Goal: Communication & Community: Answer question/provide support

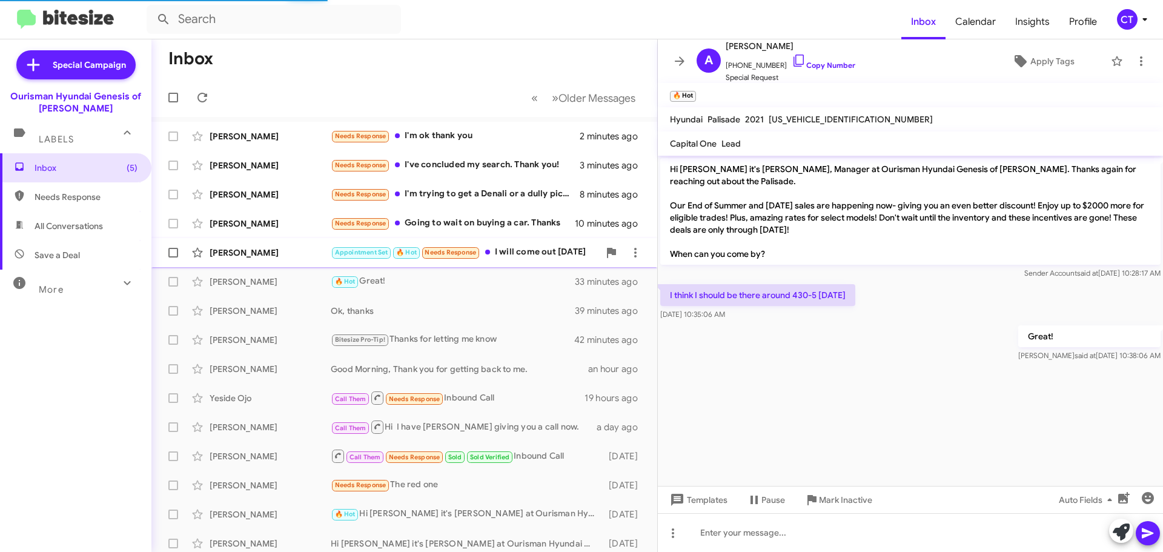
drag, startPoint x: 520, startPoint y: 253, endPoint x: 507, endPoint y: 264, distance: 17.2
click at [519, 250] on div "Appointment Set 🔥 Hot Needs Response I will come out tomorrow" at bounding box center [465, 252] width 268 height 14
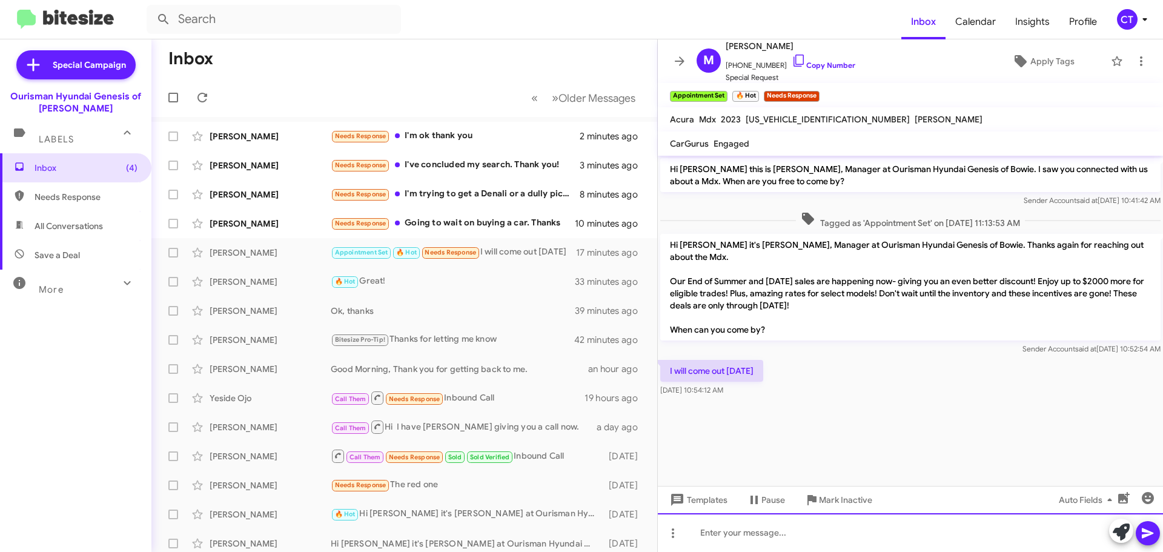
click at [729, 539] on div at bounding box center [910, 532] width 505 height 39
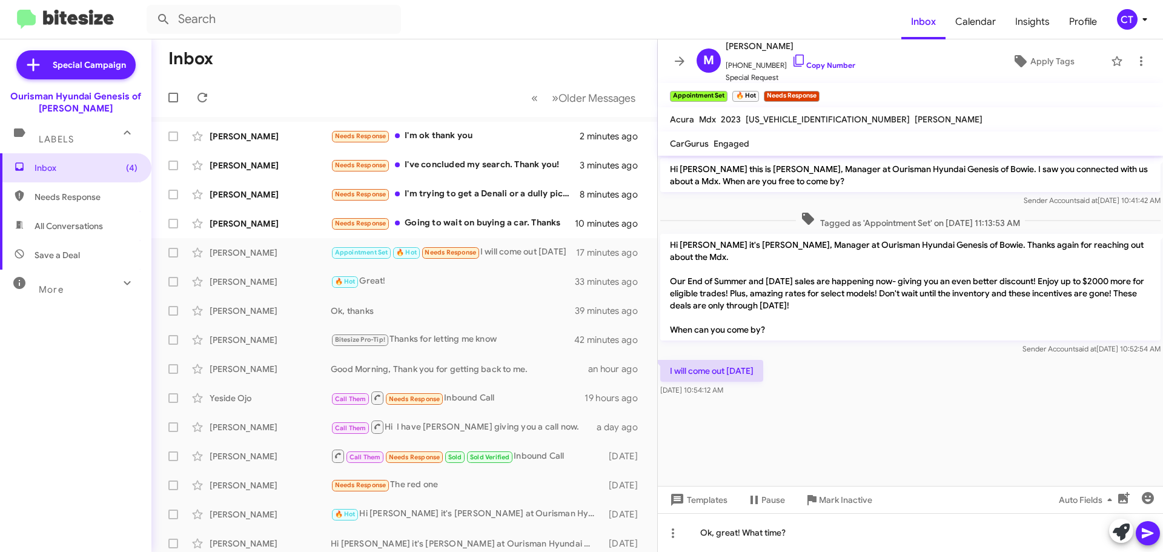
click at [1146, 534] on icon at bounding box center [1148, 533] width 12 height 10
click at [792, 62] on icon at bounding box center [799, 60] width 15 height 15
click at [492, 232] on div "Sarah Newmen Needs Response Going to wait on buying a car. Thanks 11 minutes ago" at bounding box center [404, 223] width 486 height 24
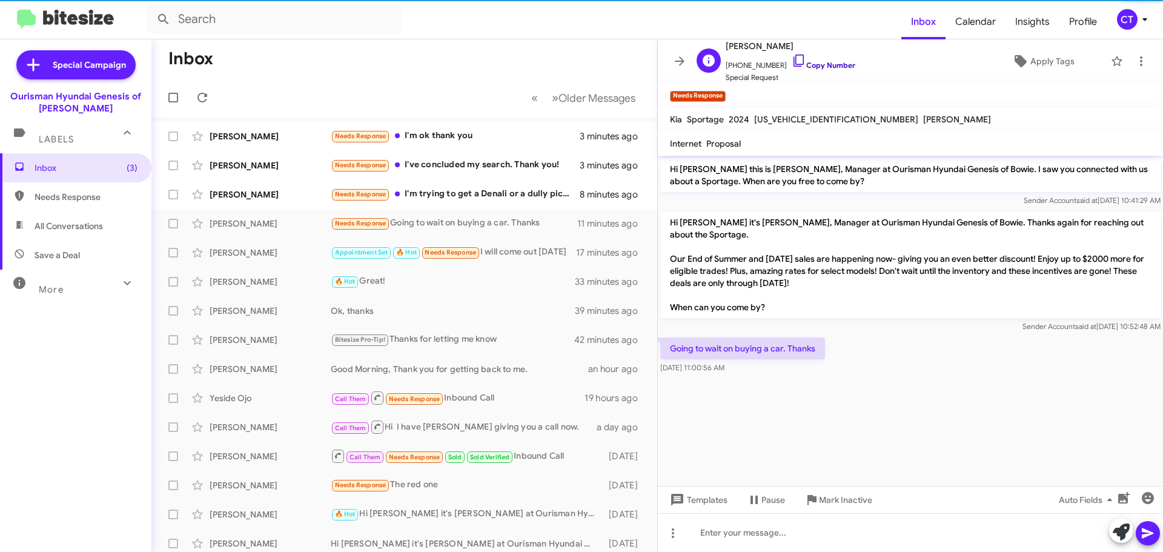
drag, startPoint x: 784, startPoint y: 59, endPoint x: 778, endPoint y: 62, distance: 6.5
click at [792, 59] on icon at bounding box center [799, 60] width 15 height 15
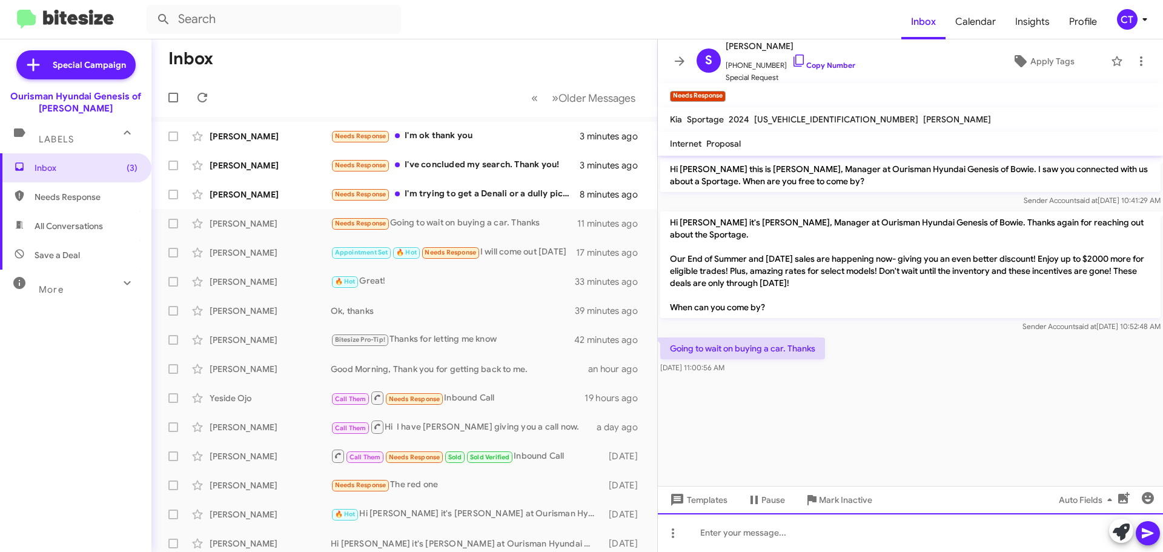
click at [732, 546] on div at bounding box center [910, 532] width 505 height 39
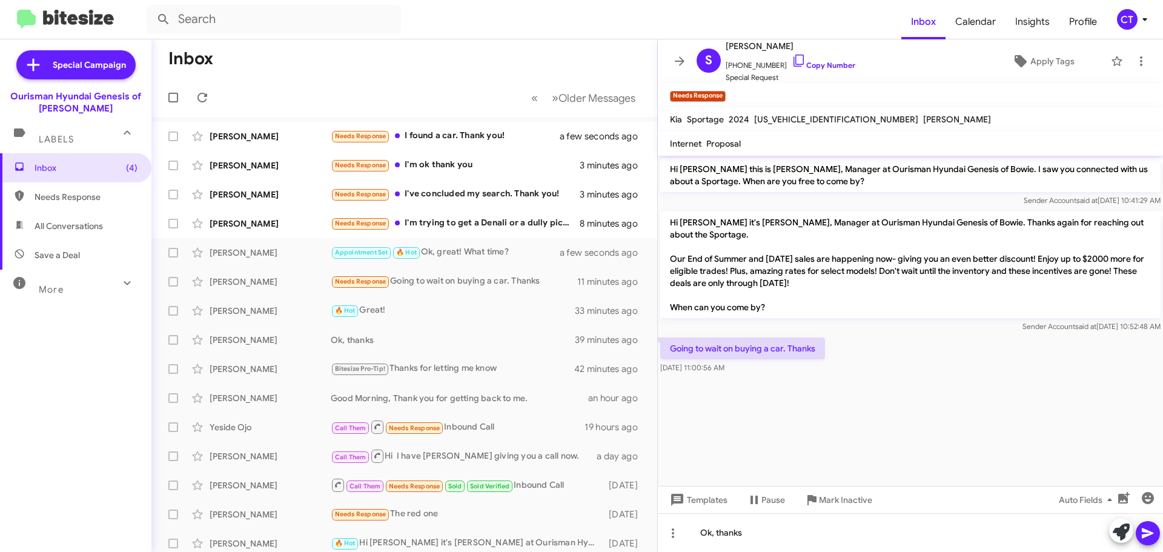
click at [1146, 525] on span at bounding box center [1148, 533] width 15 height 24
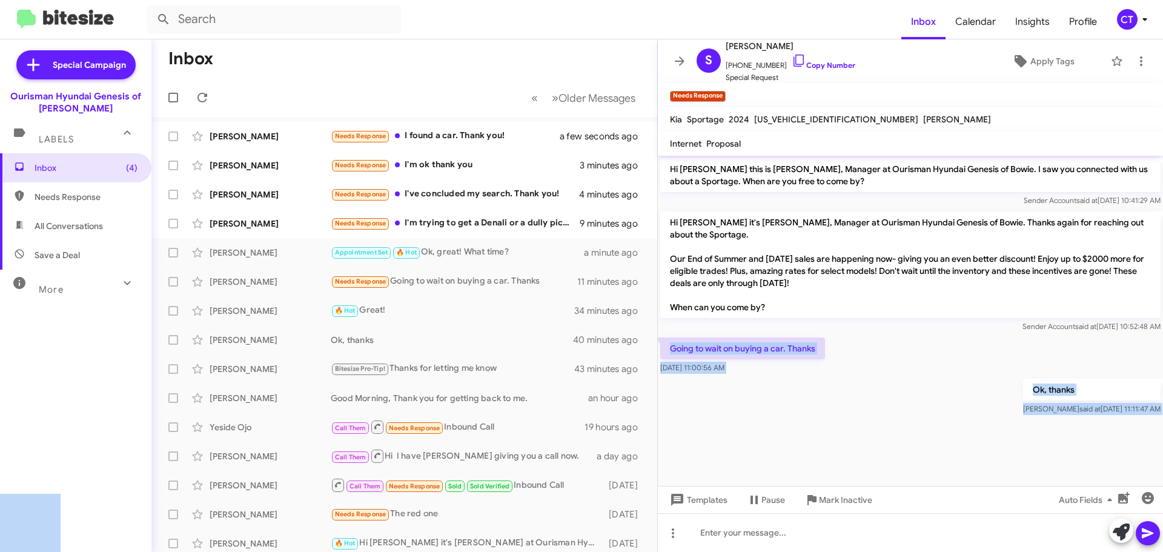
drag, startPoint x: 668, startPoint y: 347, endPoint x: 662, endPoint y: 346, distance: 6.1
copy body "Aug 26, 2025, 11:00:56 AM Ok, thanks Ciara said at Aug 26, 2025, 11:11:47 AM Te…"
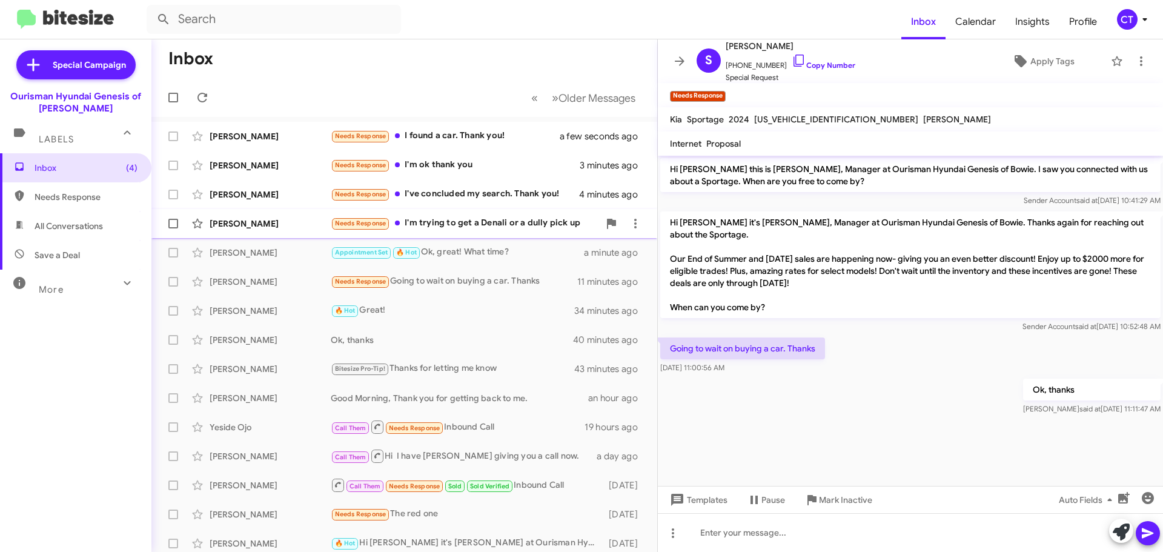
click at [505, 224] on div "Needs Response I'm trying to get a Denali or a dully pick up" at bounding box center [465, 223] width 268 height 14
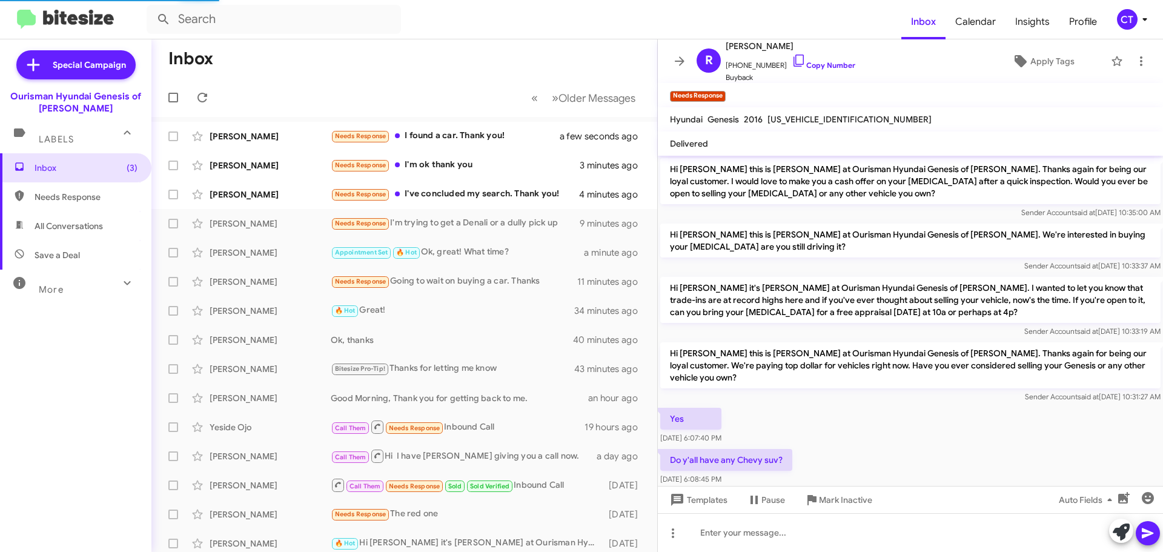
scroll to position [322, 0]
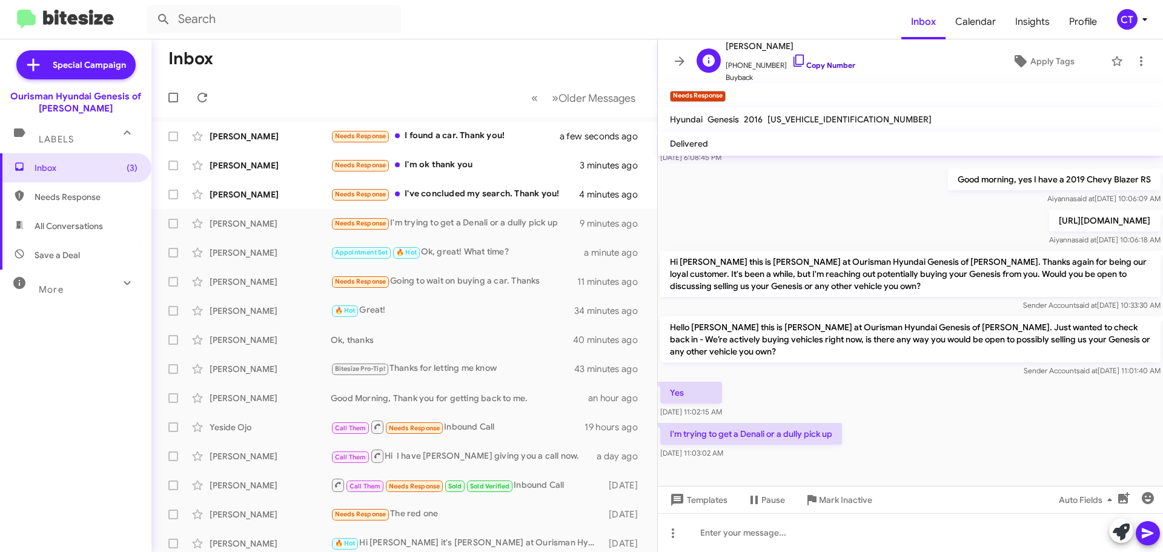
click at [792, 59] on icon at bounding box center [799, 60] width 15 height 15
drag, startPoint x: 669, startPoint y: 379, endPoint x: 771, endPoint y: 423, distance: 111.2
click at [807, 445] on div "Hi Ryan this is Stephanie Warrington at Ourisman Hyundai Genesis of Bowie. Than…" at bounding box center [910, 148] width 505 height 628
copy div "Yes Aug 26, 2025, 11:02:15 AM I'm trying to get a Denali or a dully pick up Aug…"
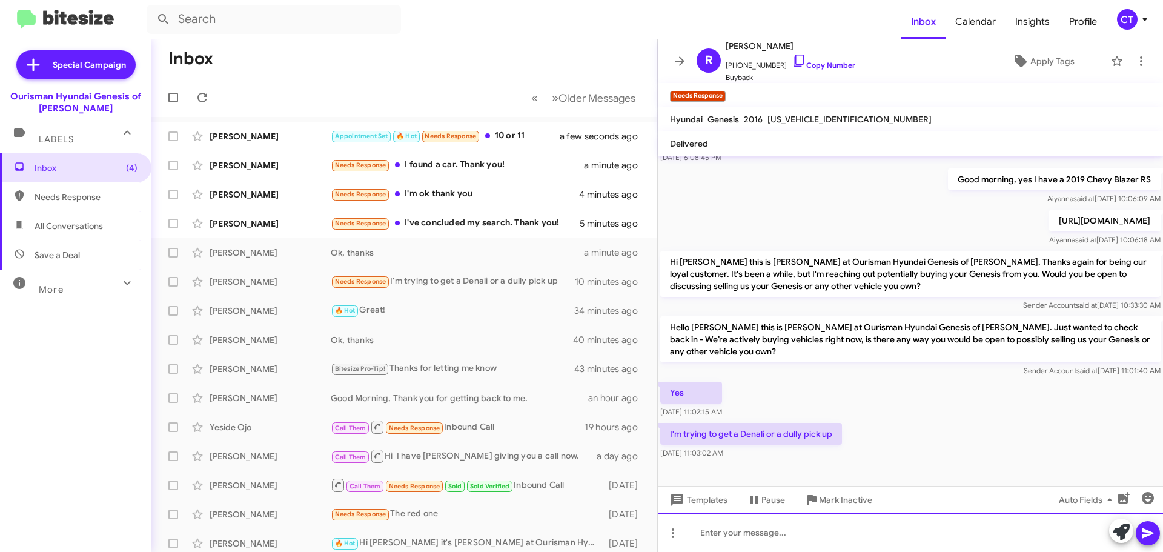
click at [839, 543] on div at bounding box center [910, 532] width 505 height 39
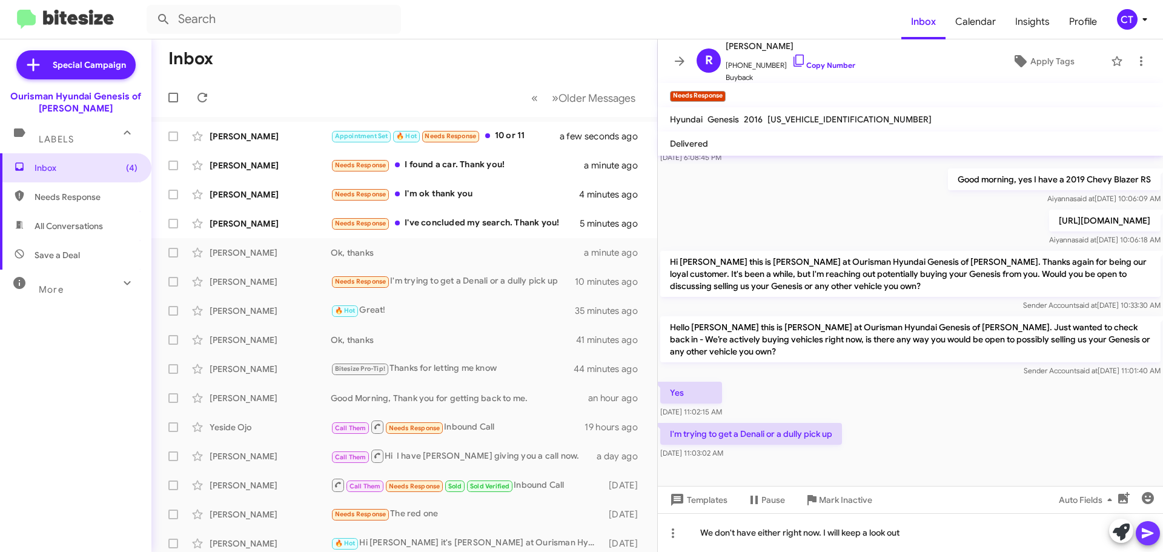
click at [1155, 534] on button at bounding box center [1148, 533] width 24 height 24
click at [858, 503] on span "Mark Inactive" at bounding box center [845, 500] width 53 height 22
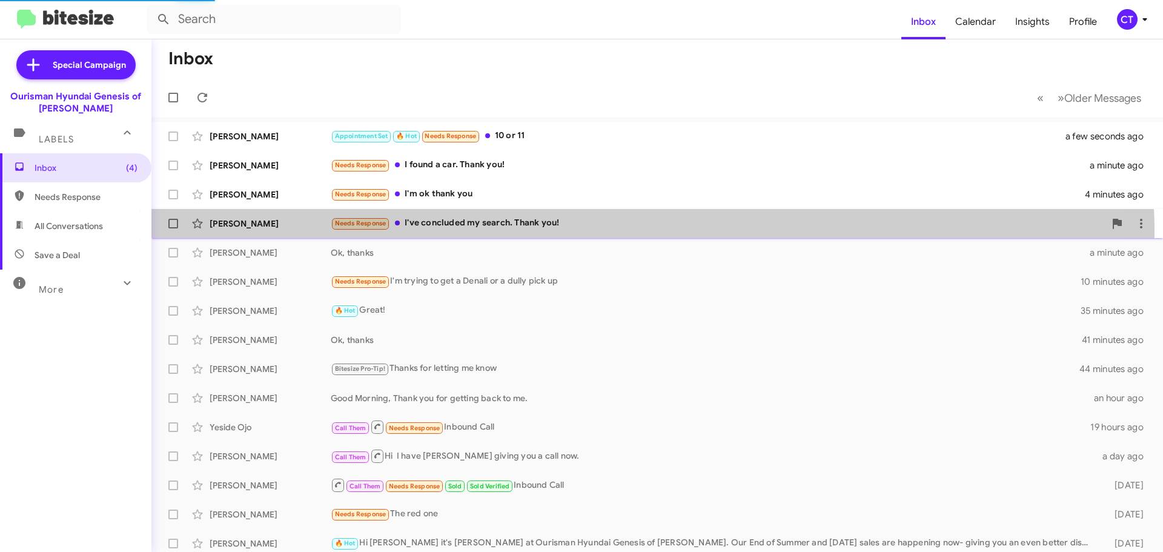
click at [523, 233] on div "Tasha Dawson Needs Response I've concluded my search. Thank you! 5 minutes ago" at bounding box center [657, 223] width 992 height 24
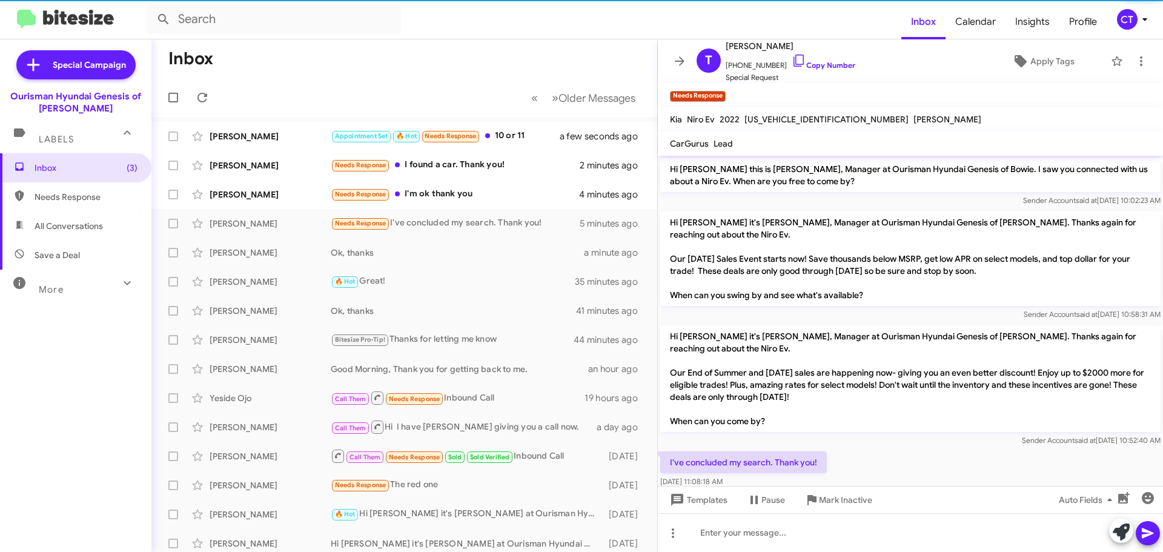
drag, startPoint x: 787, startPoint y: 57, endPoint x: 741, endPoint y: 88, distance: 55.4
click at [792, 57] on icon at bounding box center [799, 60] width 15 height 15
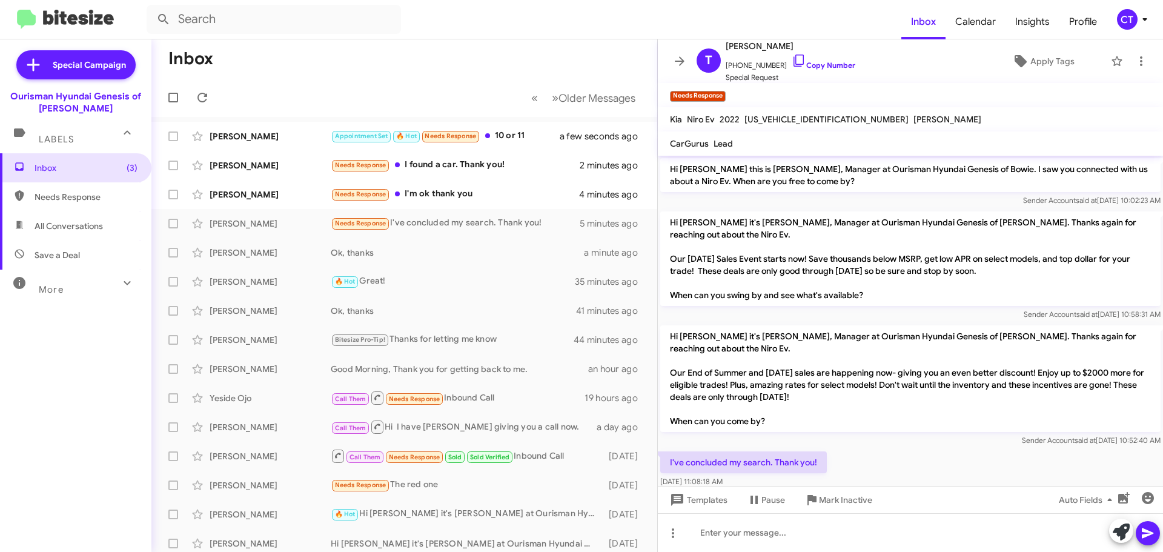
drag, startPoint x: 669, startPoint y: 432, endPoint x: 789, endPoint y: 461, distance: 123.4
click at [789, 461] on div "I've concluded my search. Thank you! Aug 26, 2025, 11:08:18 AM" at bounding box center [743, 469] width 167 height 36
click at [839, 505] on span "Mark Inactive" at bounding box center [845, 500] width 53 height 22
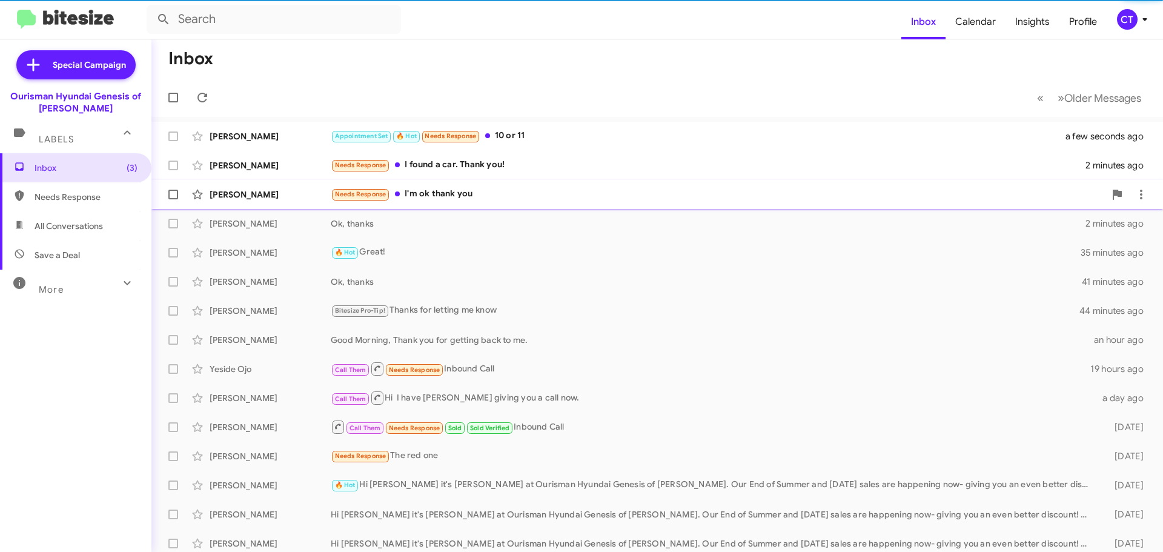
click at [453, 191] on div "Needs Response I'm ok thank you" at bounding box center [718, 194] width 774 height 14
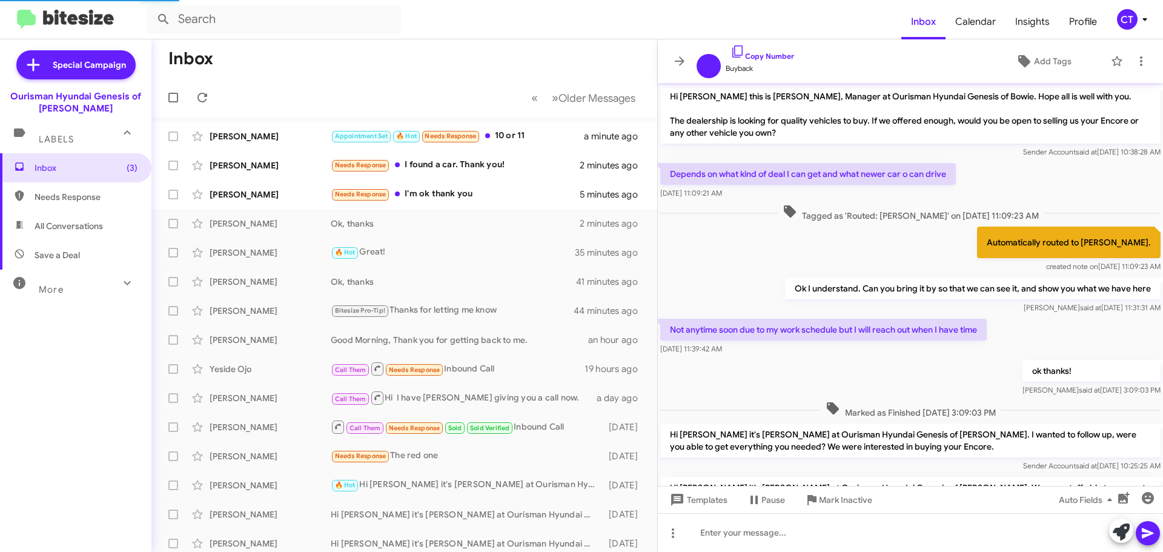
scroll to position [492, 0]
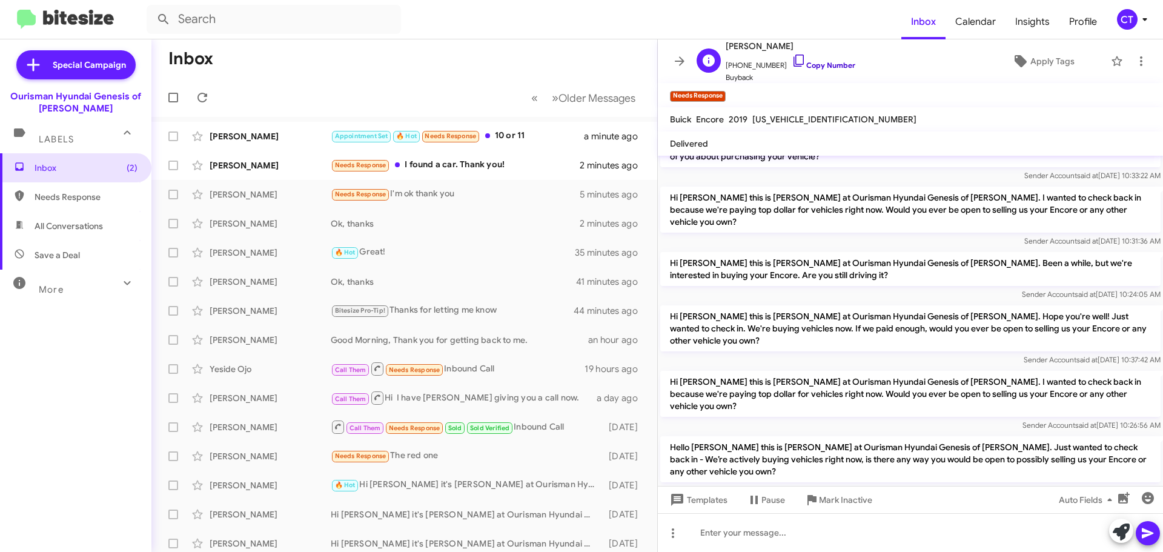
click at [792, 61] on icon at bounding box center [799, 60] width 15 height 15
drag, startPoint x: 844, startPoint y: 505, endPoint x: 778, endPoint y: 500, distance: 65.6
click at [844, 505] on span "Mark Inactive" at bounding box center [845, 500] width 53 height 22
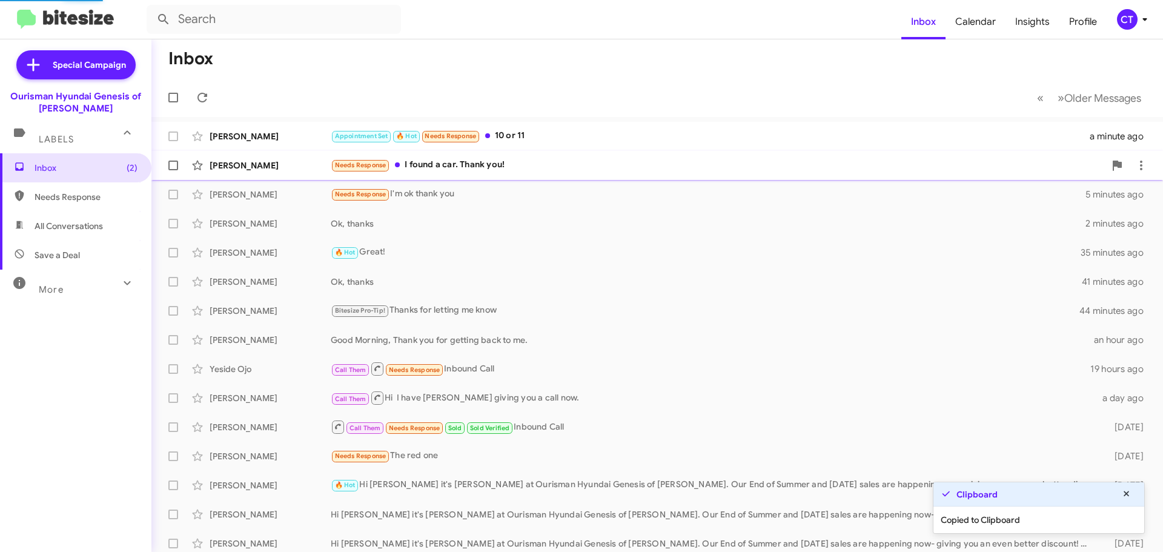
click at [440, 171] on div "Needs Response I found a car. Thank you!" at bounding box center [718, 165] width 774 height 14
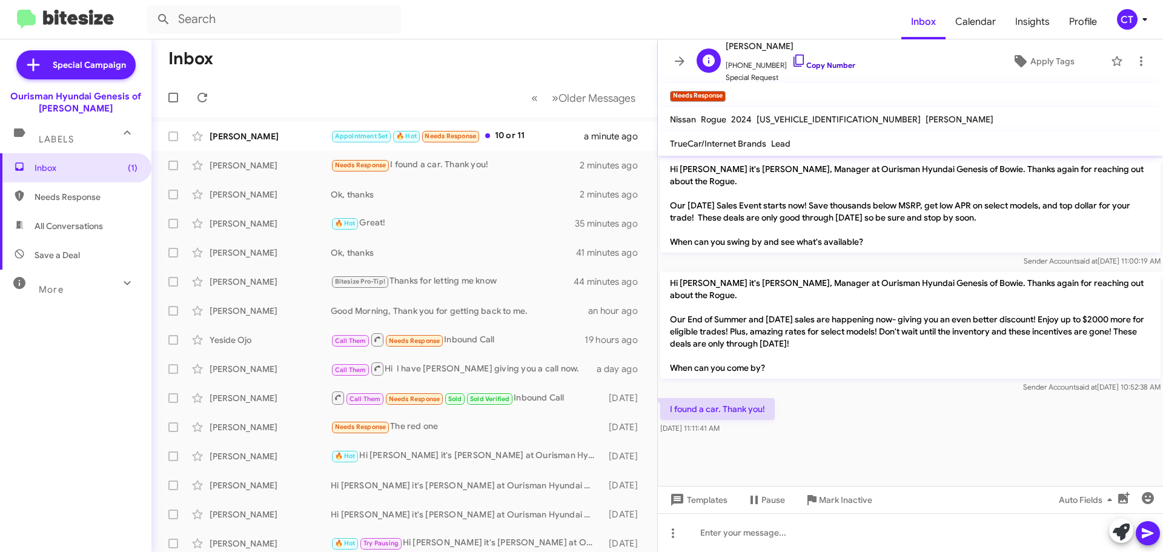
click at [794, 58] on icon at bounding box center [799, 61] width 10 height 12
click at [875, 503] on button "Mark Inactive" at bounding box center [838, 500] width 87 height 22
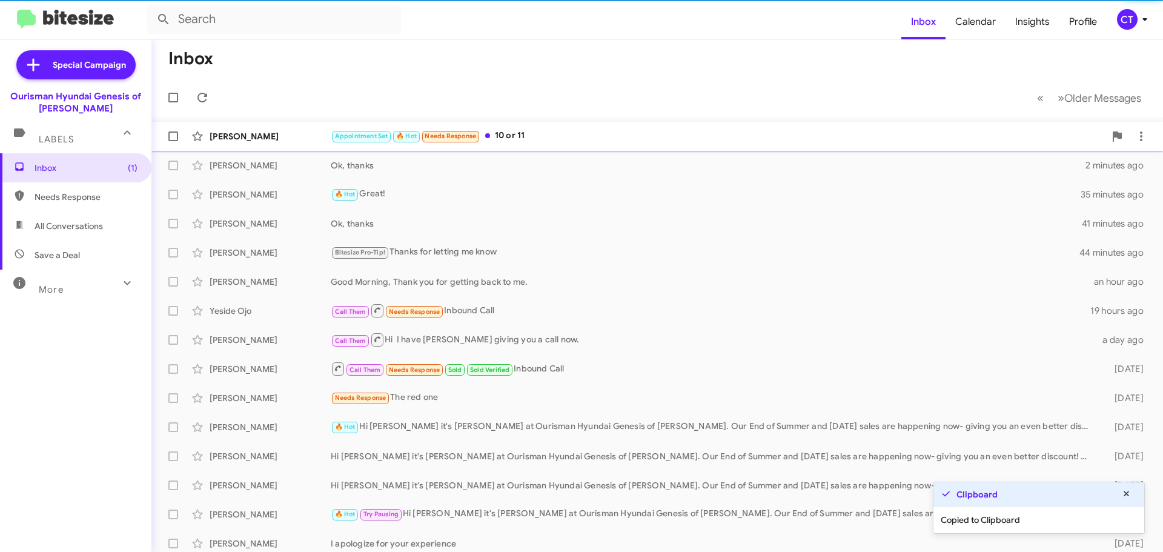
click at [546, 144] on div "Marcus Davis Appointment Set 🔥 Hot Needs Response 10 or 11 a minute ago" at bounding box center [657, 136] width 992 height 24
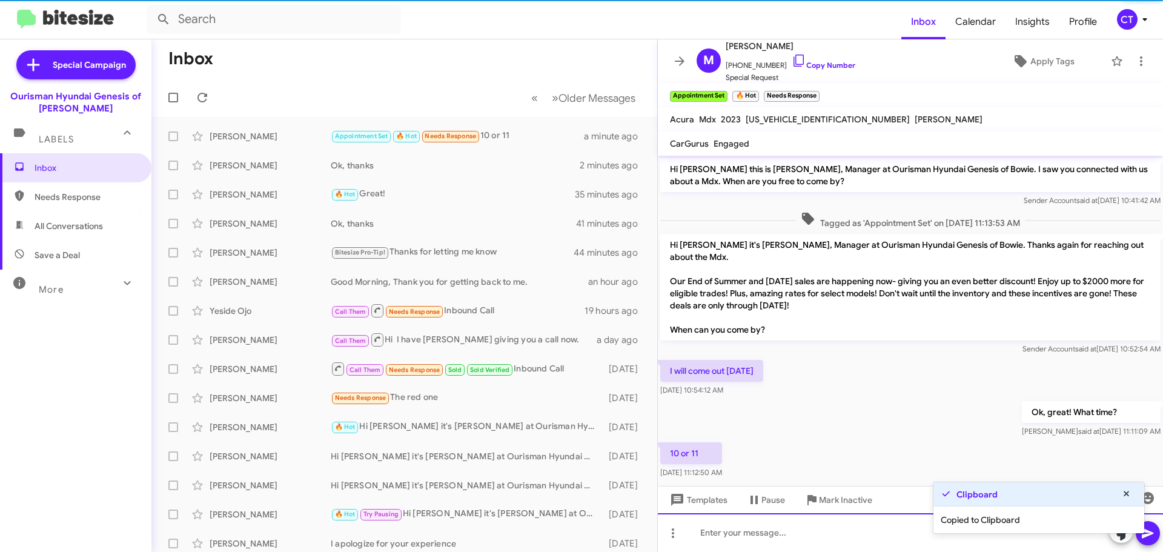
click at [766, 545] on div at bounding box center [910, 532] width 505 height 39
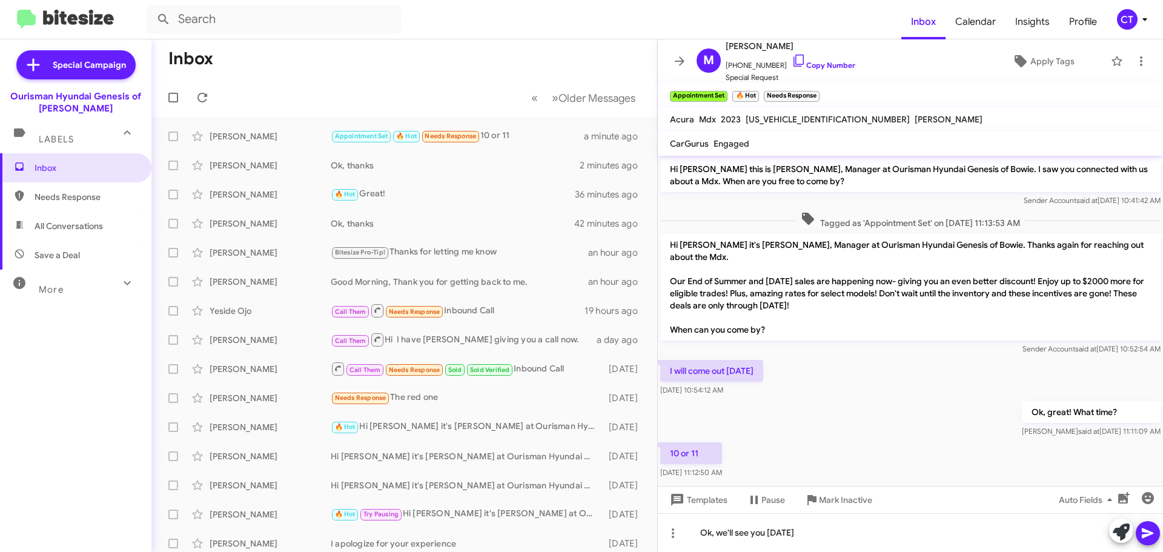
click at [1151, 534] on icon at bounding box center [1148, 533] width 12 height 10
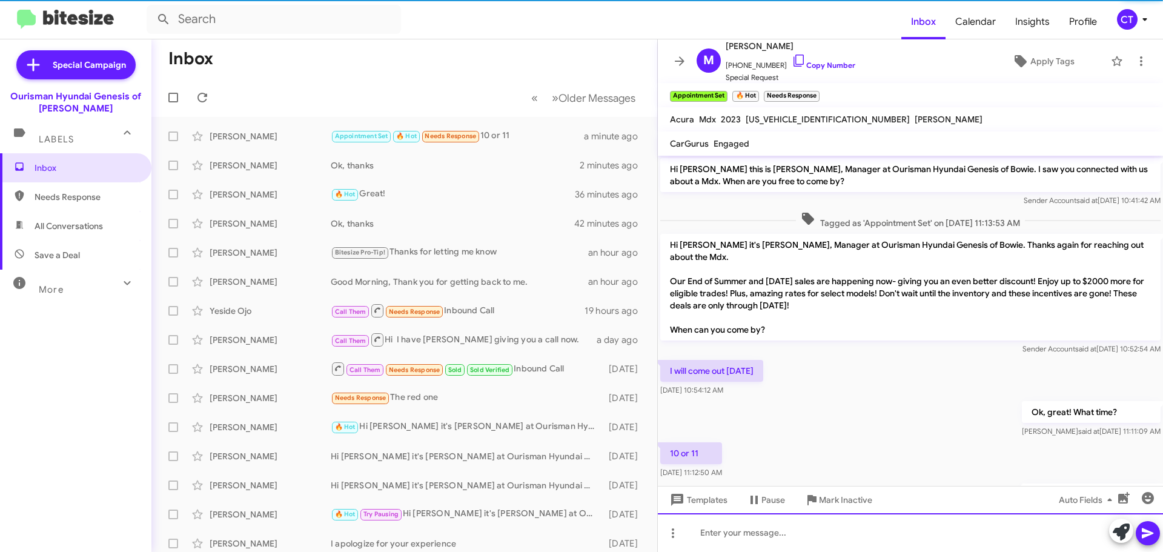
scroll to position [58, 0]
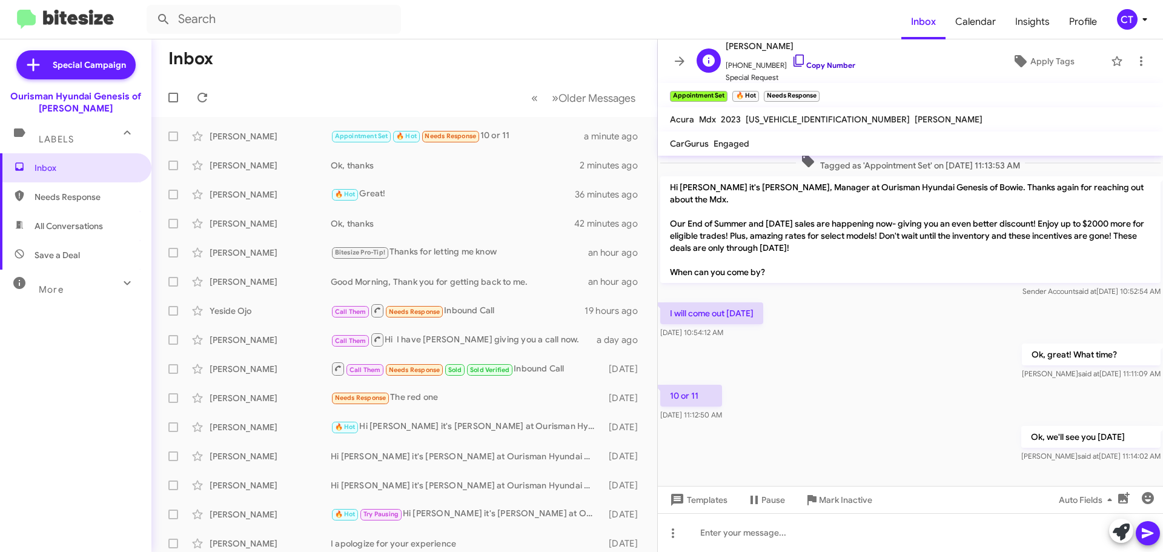
click at [792, 56] on icon at bounding box center [799, 60] width 15 height 15
click at [1119, 15] on div "CT" at bounding box center [1127, 19] width 21 height 21
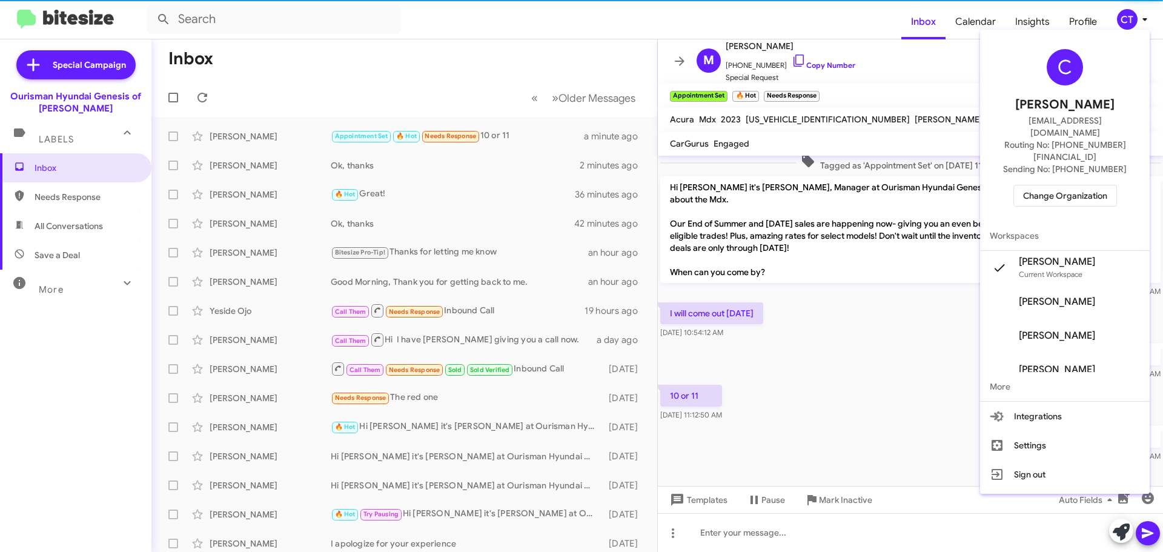
click at [1072, 185] on span "Change Organization" at bounding box center [1065, 195] width 84 height 21
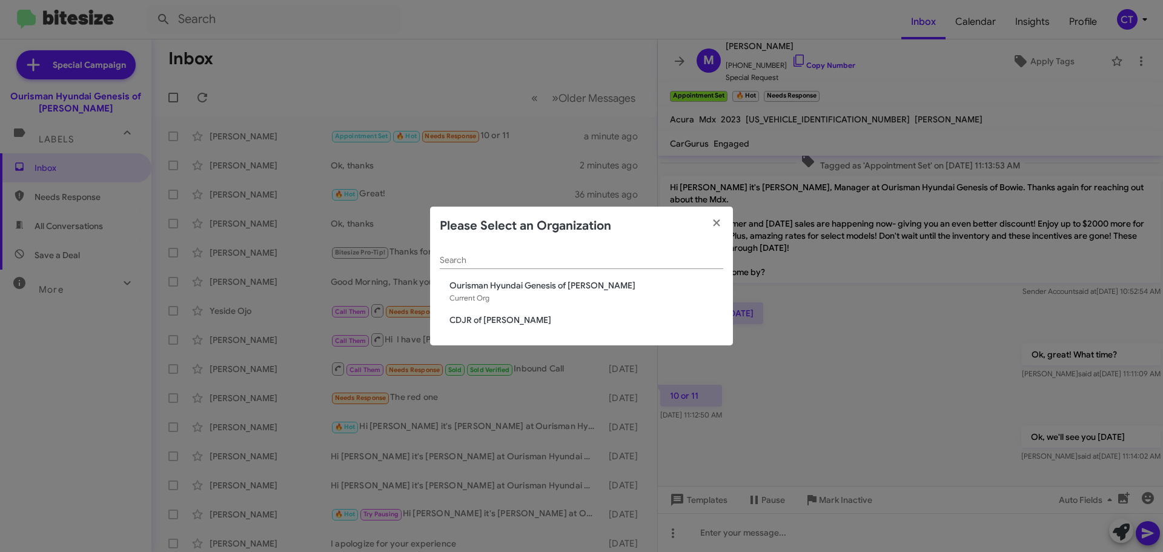
click at [465, 325] on span "CDJR of [PERSON_NAME]" at bounding box center [586, 320] width 274 height 12
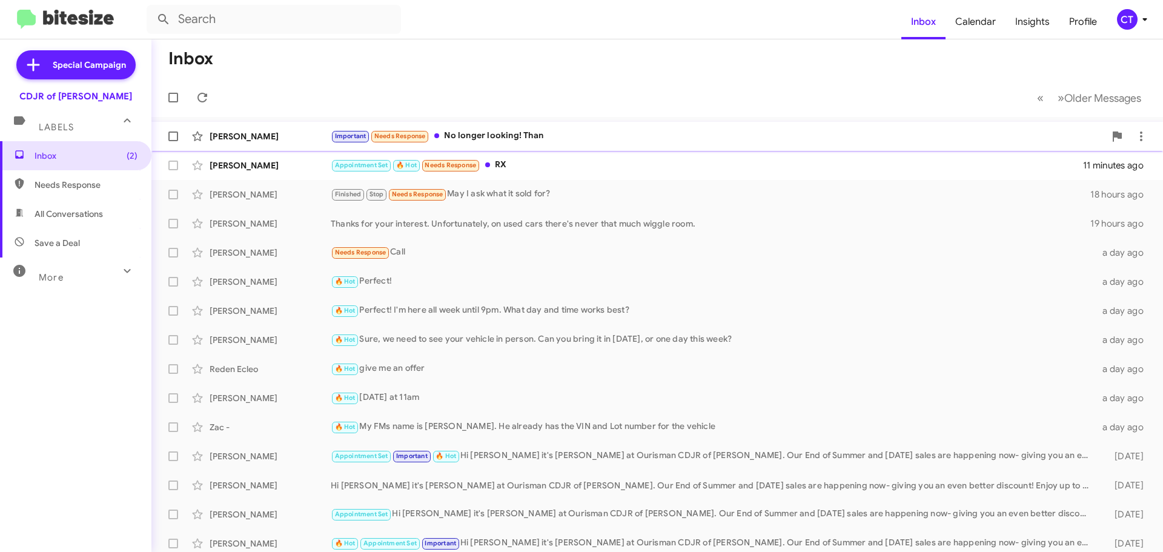
click at [547, 144] on div "Frank Ellis Important Needs Response No longer looking! Than 7 minutes ago" at bounding box center [657, 136] width 992 height 24
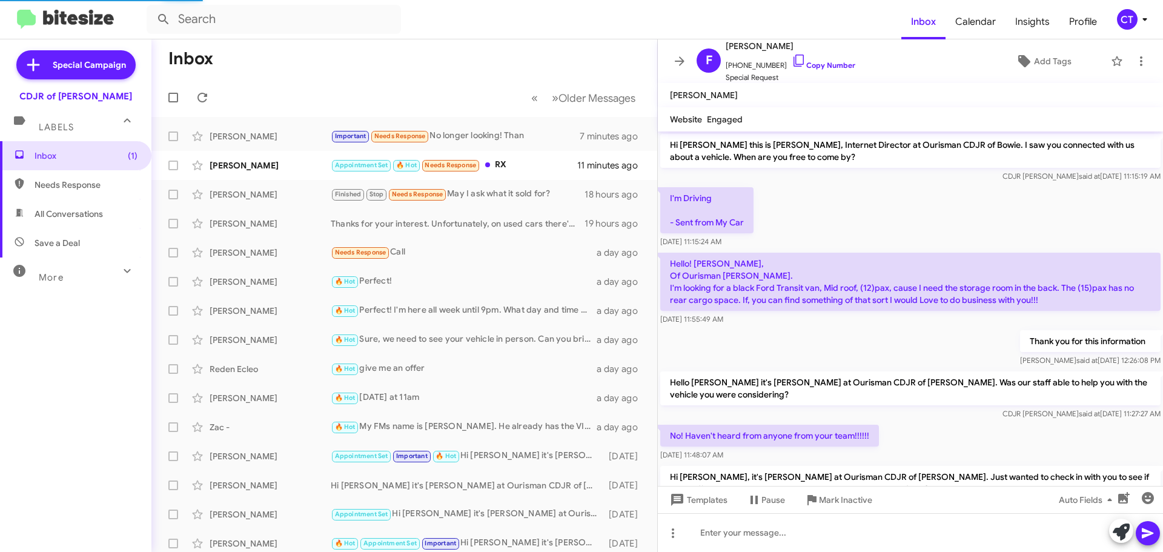
scroll to position [326, 0]
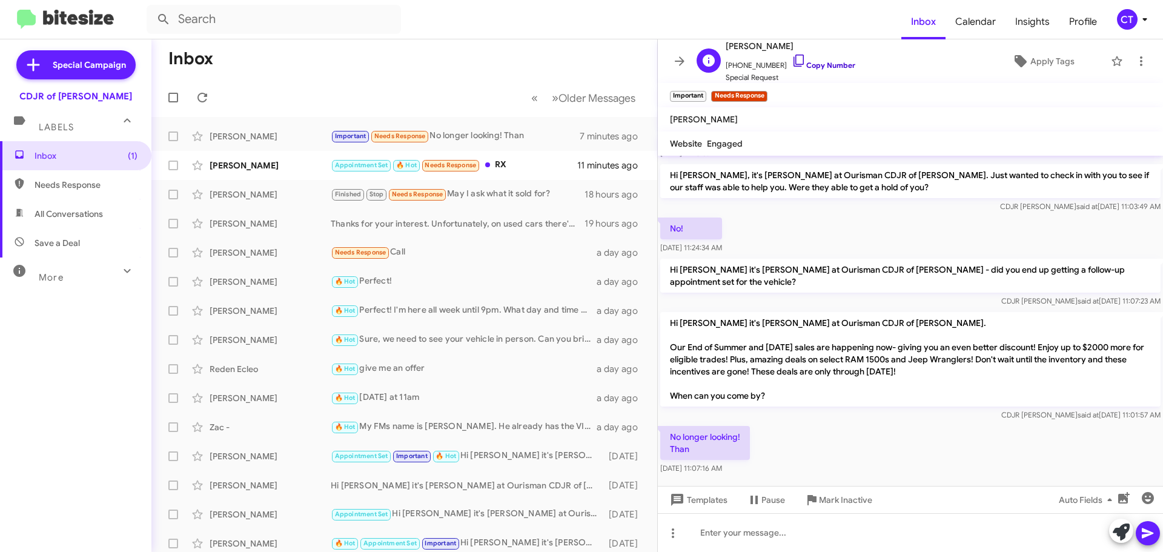
click at [792, 60] on icon at bounding box center [799, 60] width 15 height 15
drag, startPoint x: 703, startPoint y: 454, endPoint x: 696, endPoint y: 454, distance: 6.7
click at [696, 454] on div "Aug 26, 2025, 11:07:16 AM" at bounding box center [692, 445] width 62 height 19
click at [799, 474] on div "No longer looking! Than Aug 26, 2025, 11:07:16 AM" at bounding box center [910, 449] width 505 height 53
drag, startPoint x: 668, startPoint y: 431, endPoint x: 755, endPoint y: 468, distance: 94.2
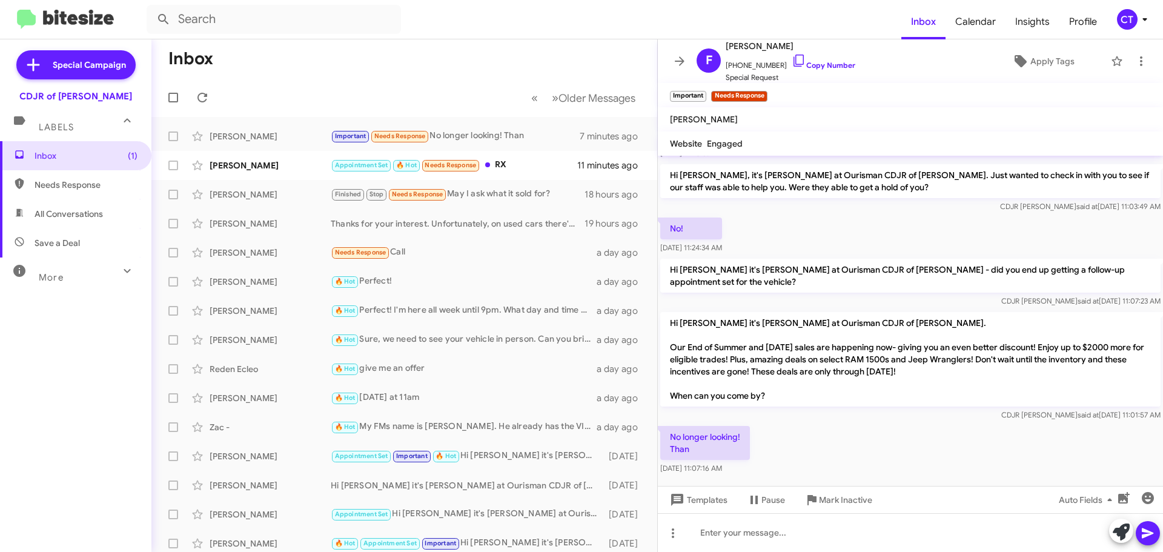
click at [755, 468] on div "No longer looking! Than Aug 26, 2025, 11:07:16 AM" at bounding box center [910, 449] width 505 height 53
copy div "No longer looking! Than Aug 26, 2025, 11:07:16 AM"
drag, startPoint x: 534, startPoint y: 171, endPoint x: 519, endPoint y: 182, distance: 19.2
click at [534, 171] on div "Appointment Set 🔥 Hot Needs Response RX" at bounding box center [453, 165] width 245 height 14
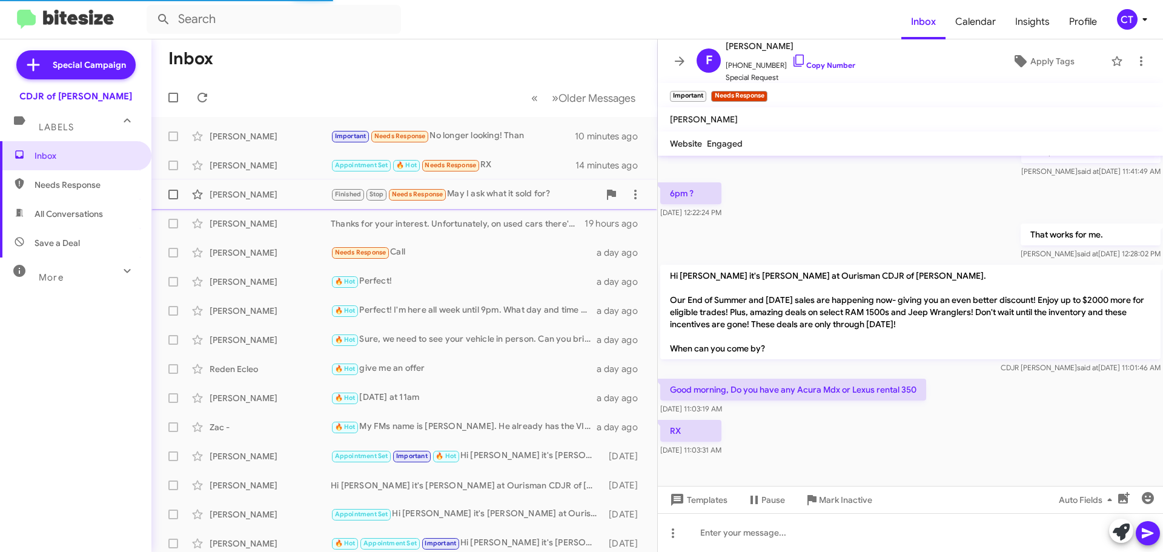
scroll to position [194, 0]
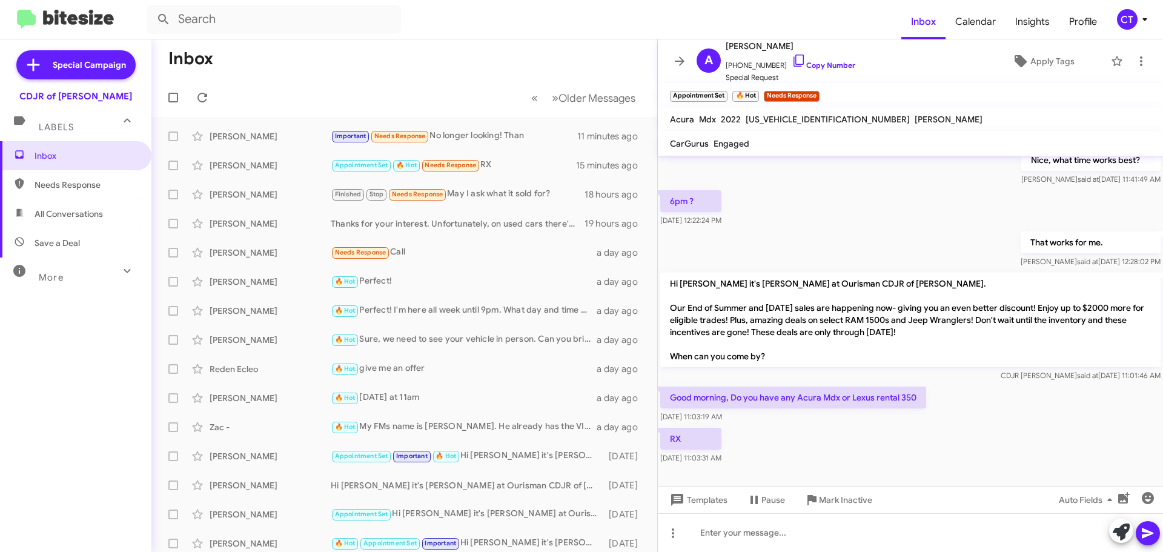
scroll to position [194, 0]
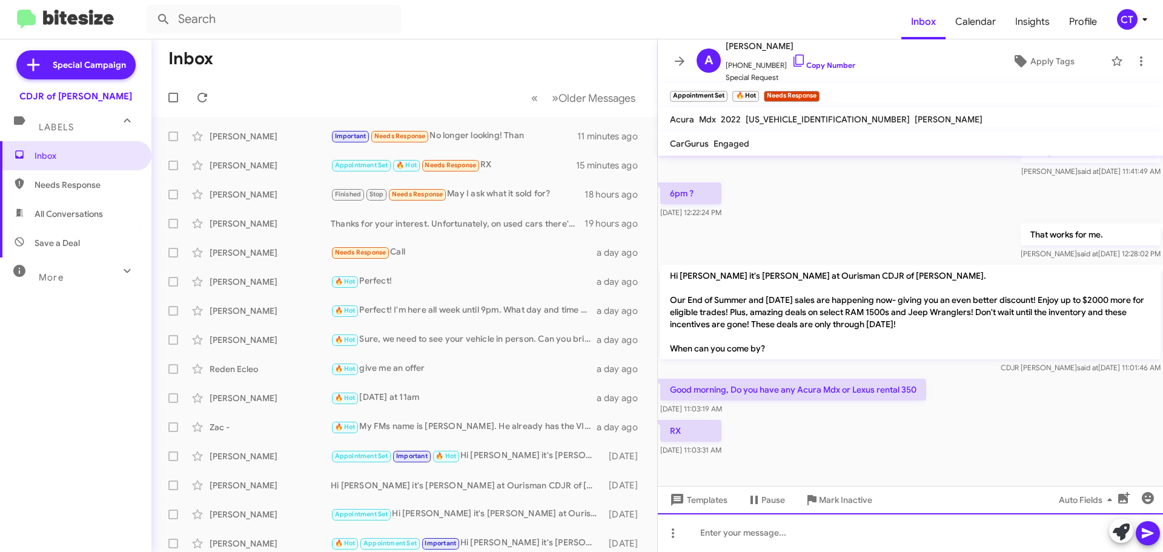
click at [752, 532] on div at bounding box center [910, 532] width 505 height 39
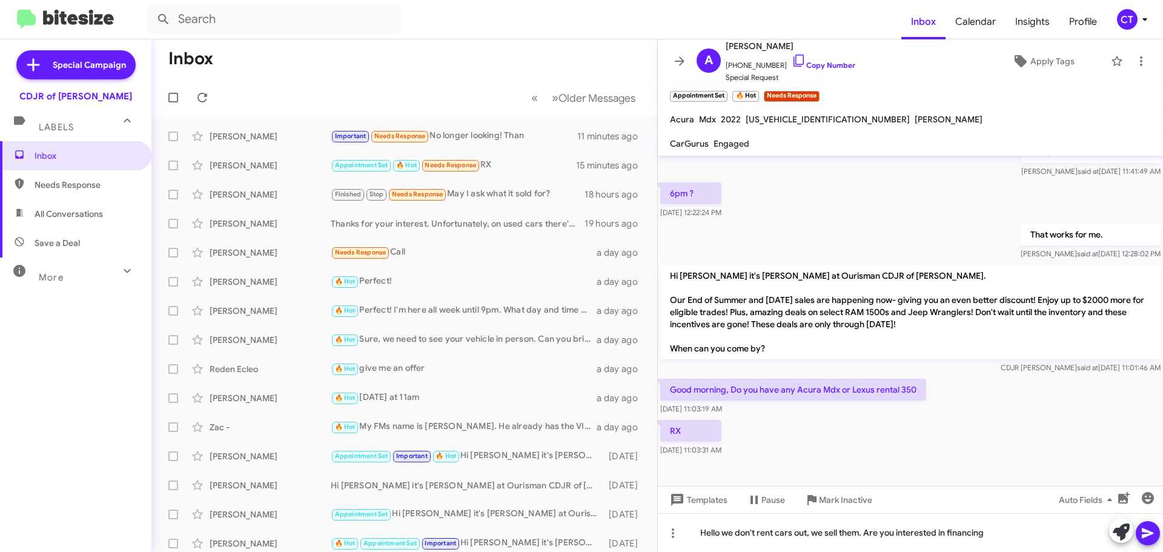
click at [1142, 531] on icon at bounding box center [1148, 533] width 15 height 15
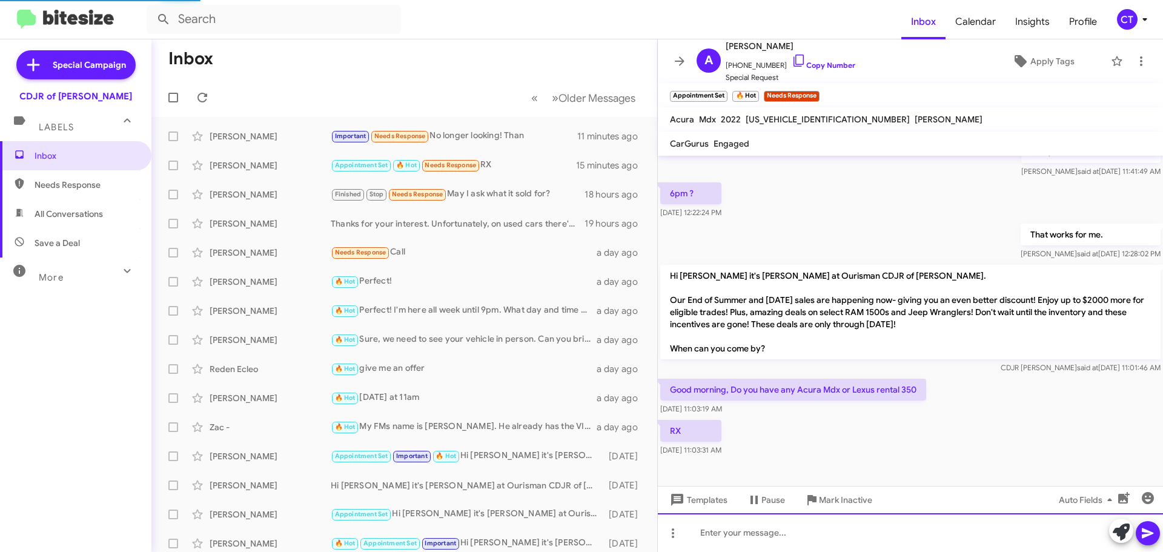
scroll to position [0, 0]
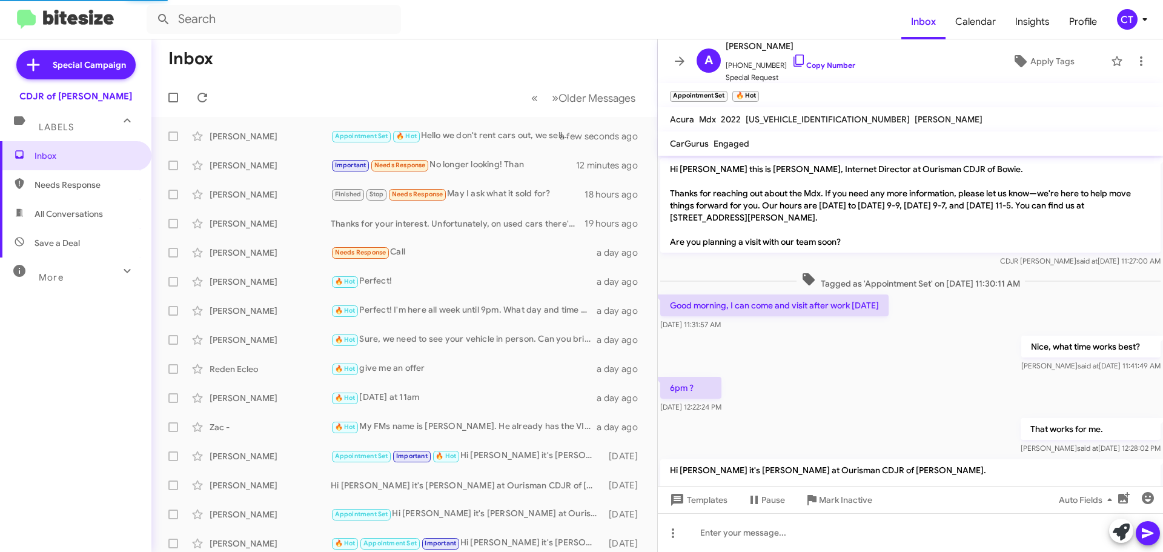
scroll to position [239, 0]
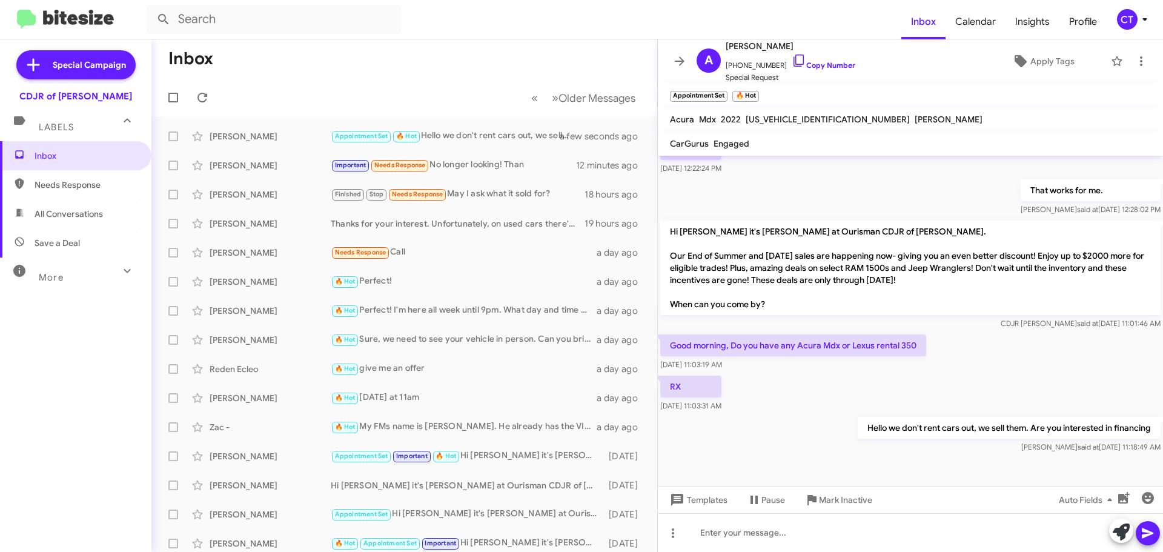
click at [1136, 19] on div "CT" at bounding box center [1127, 19] width 21 height 21
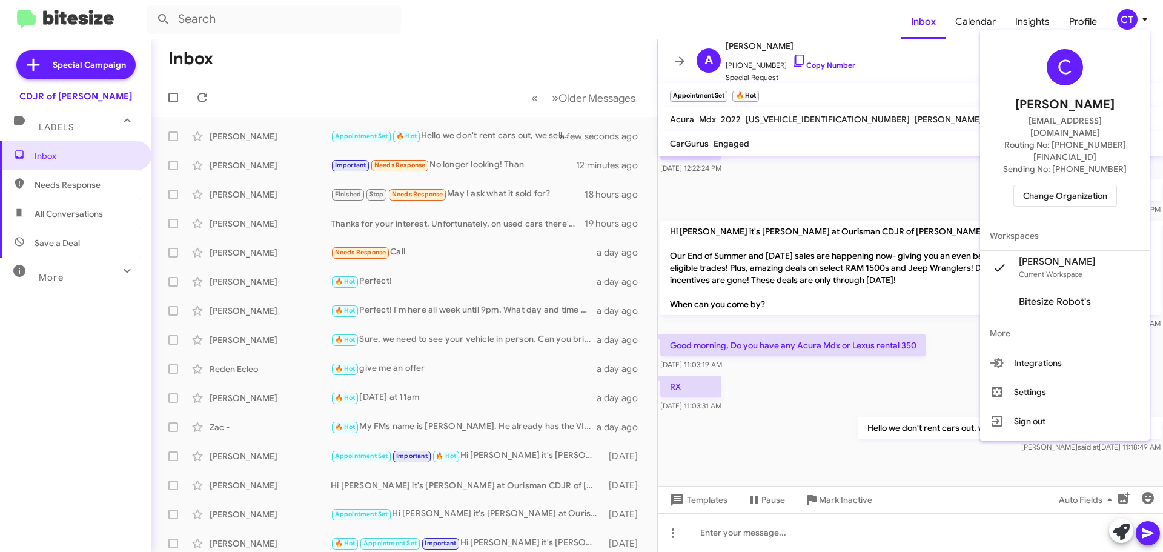
click at [1048, 185] on span "Change Organization" at bounding box center [1065, 195] width 84 height 21
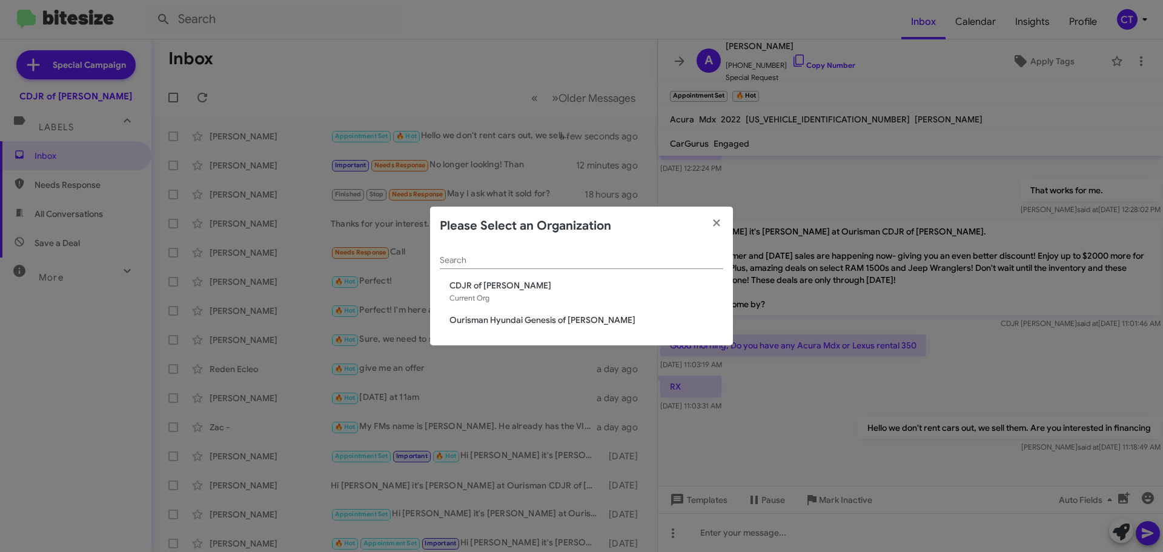
click at [553, 321] on span "Ourisman Hyundai Genesis of [PERSON_NAME]" at bounding box center [586, 320] width 274 height 12
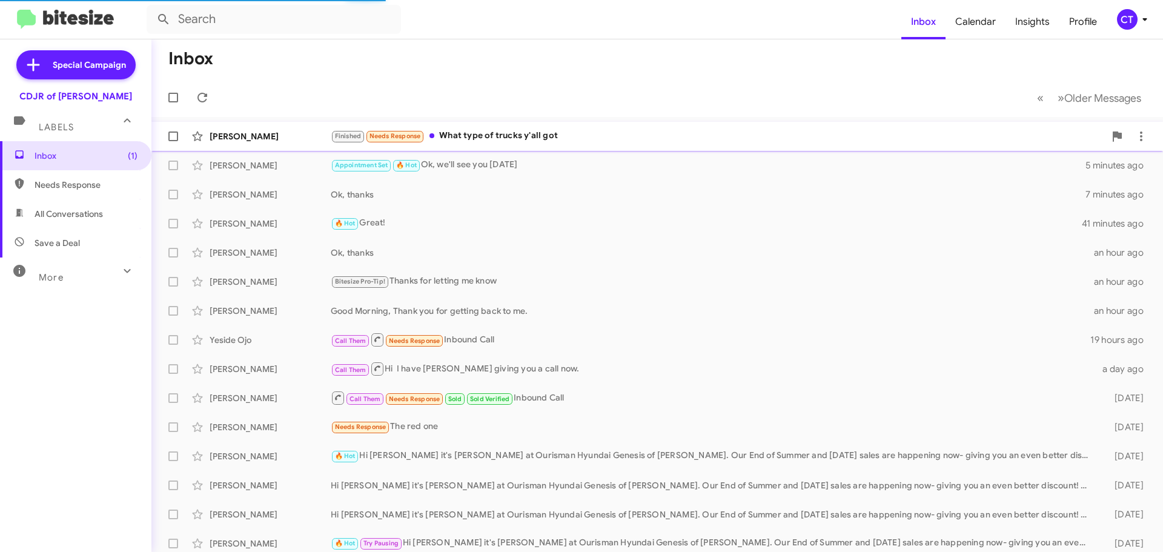
click at [487, 135] on div "Finished Needs Response What type of trucks y'all got" at bounding box center [718, 136] width 774 height 14
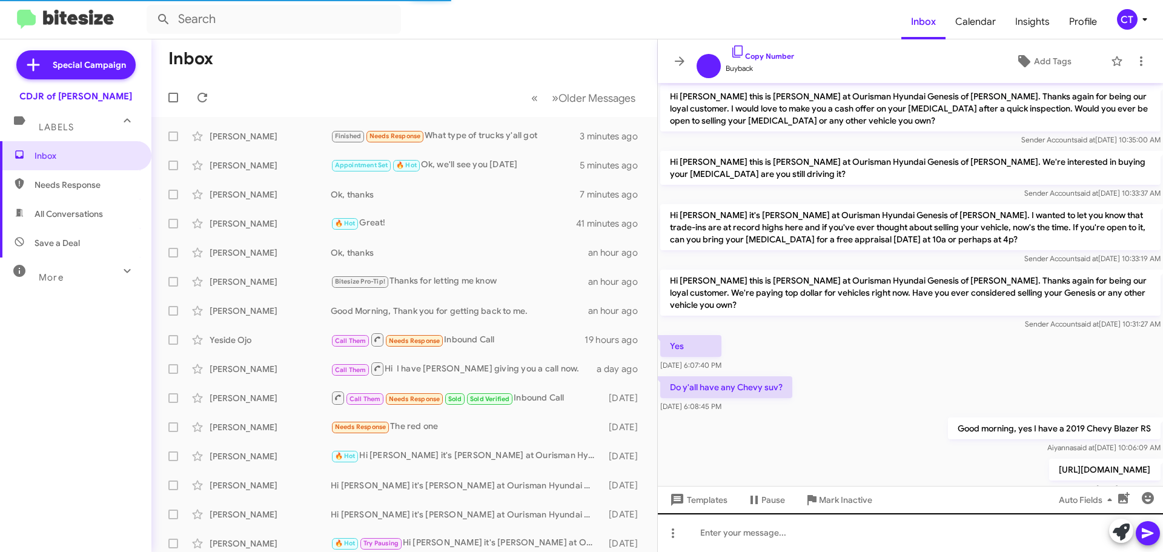
scroll to position [363, 0]
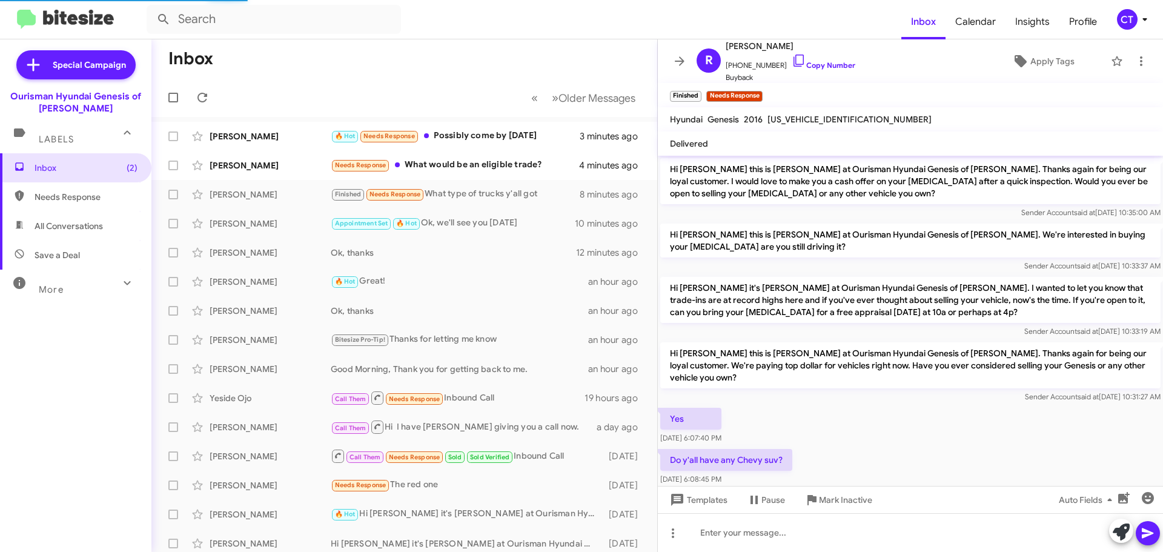
scroll to position [363, 0]
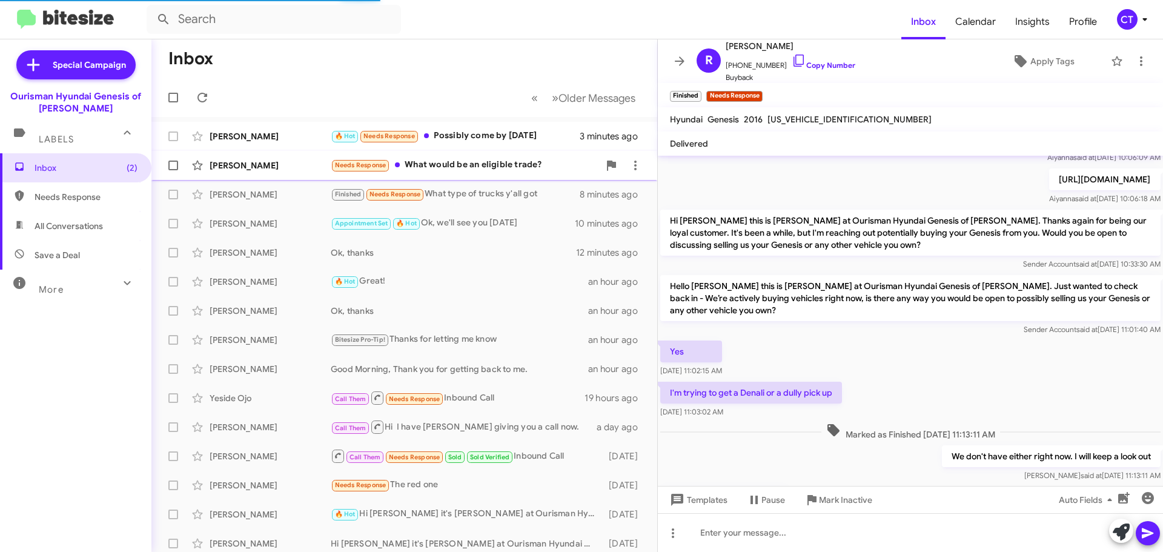
click at [494, 173] on div "[PERSON_NAME] Needs Response What would be an eligible trade? 4 minutes ago" at bounding box center [404, 165] width 486 height 24
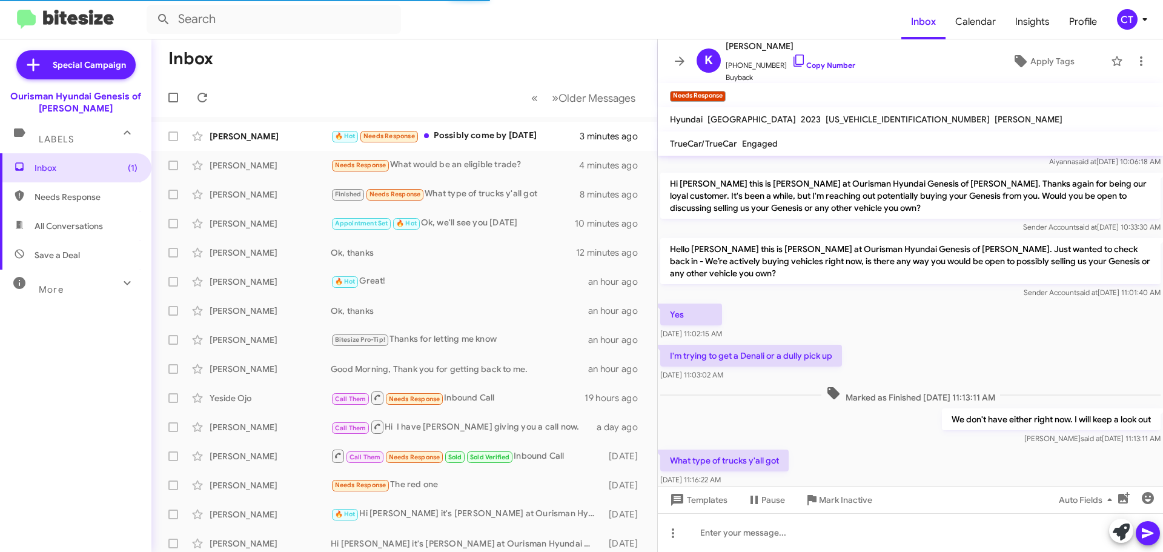
scroll to position [436, 0]
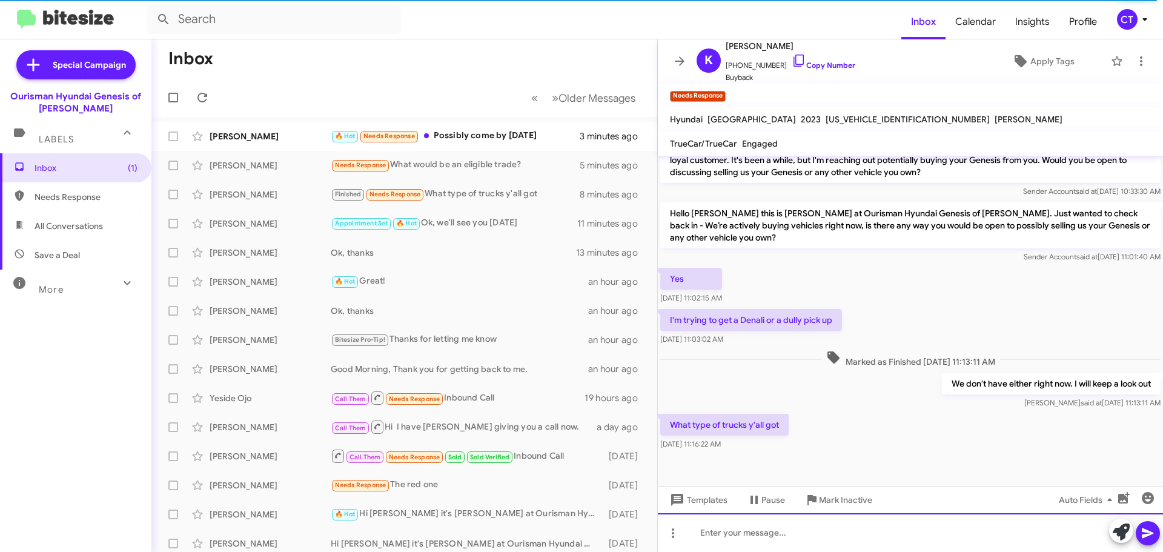
click at [727, 544] on div at bounding box center [910, 532] width 505 height 39
paste div
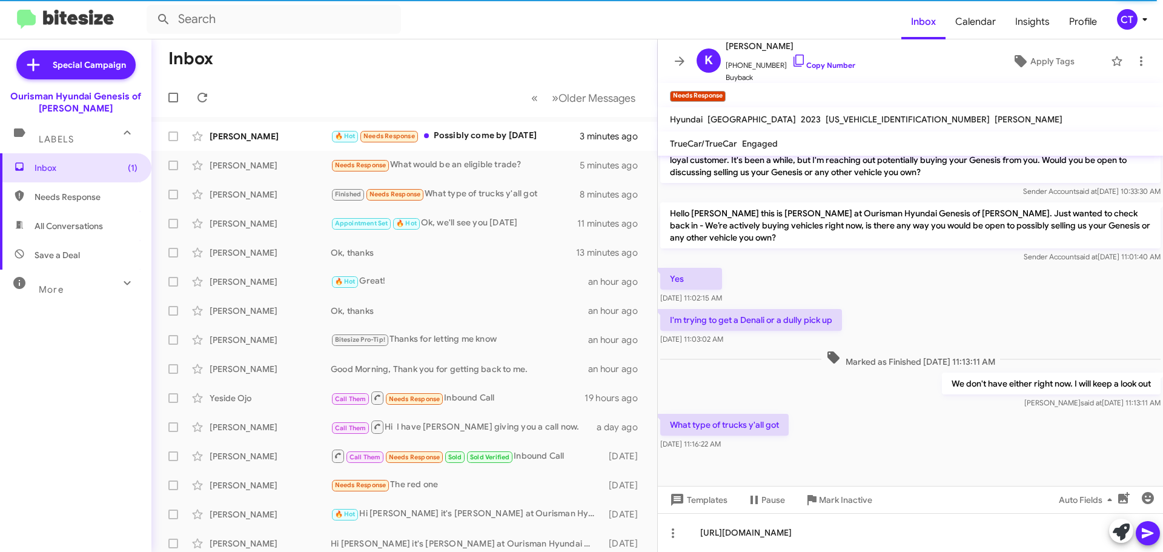
click at [1148, 538] on icon at bounding box center [1148, 533] width 15 height 15
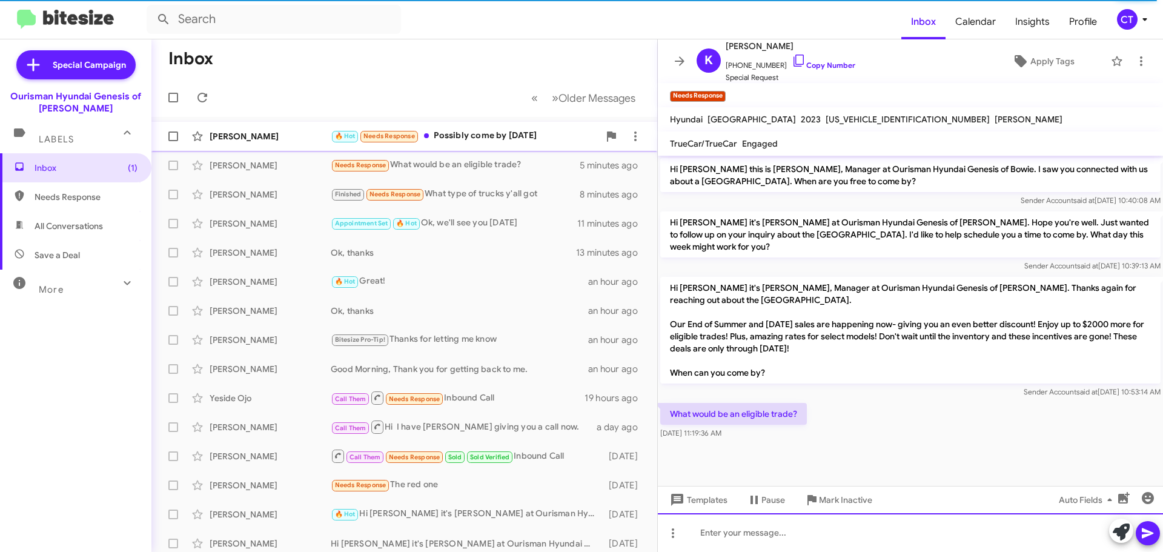
scroll to position [0, 0]
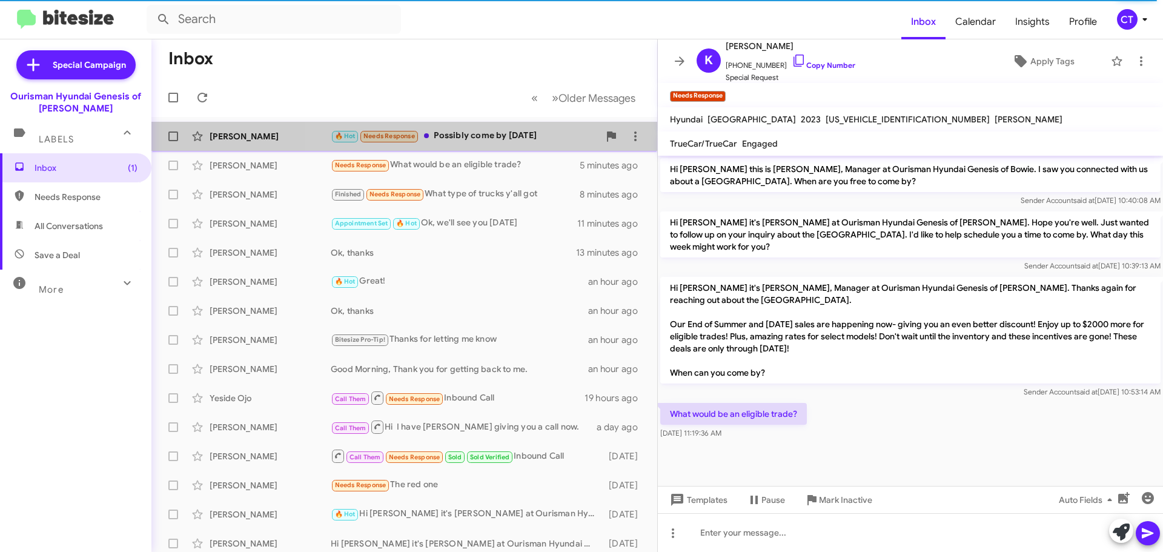
click at [502, 139] on div "🔥 Hot Needs Response Possibly come by Thursday" at bounding box center [465, 136] width 268 height 14
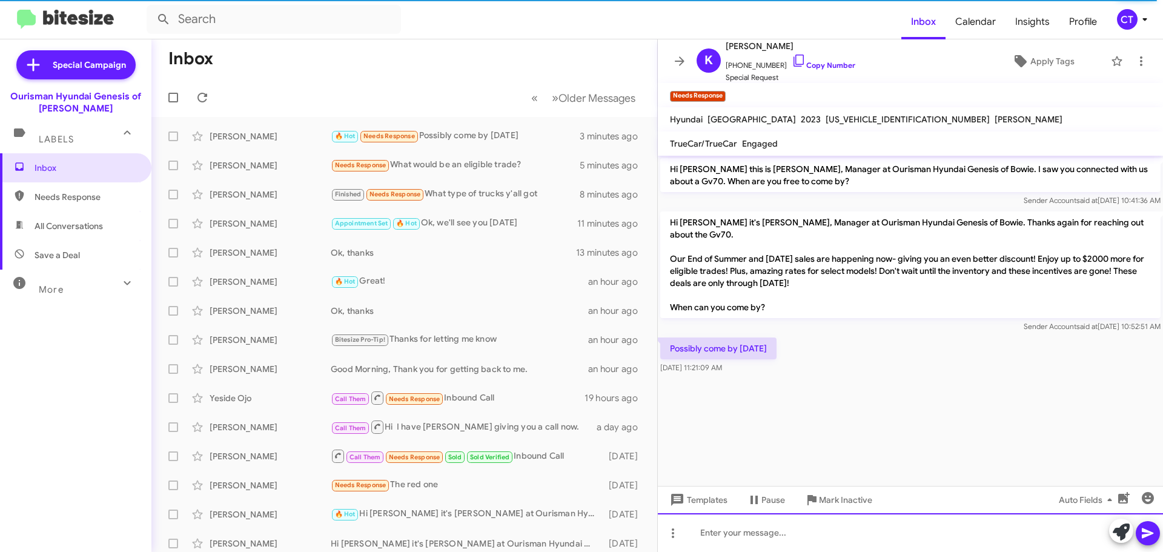
click at [829, 536] on div at bounding box center [910, 532] width 505 height 39
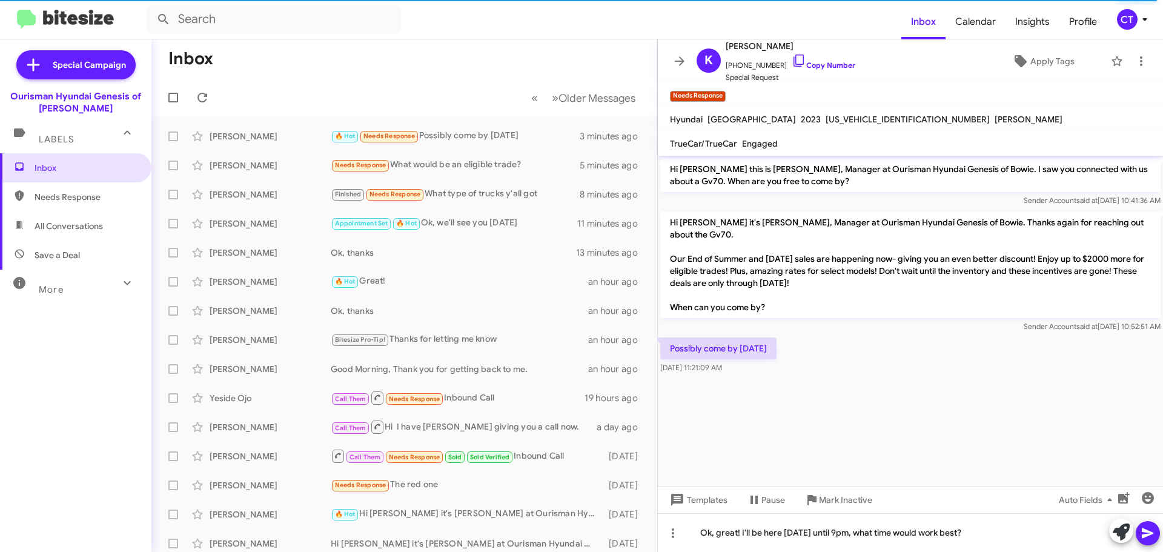
click at [1145, 537] on icon at bounding box center [1148, 533] width 15 height 15
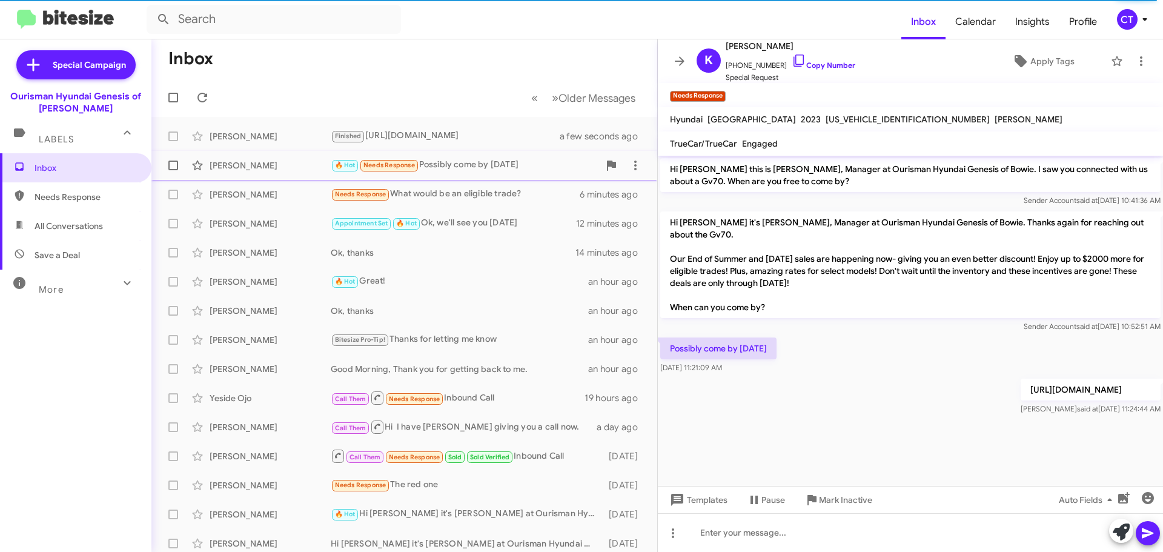
click at [494, 171] on div "🔥 Hot Needs Response Possibly come by Thursday" at bounding box center [465, 165] width 268 height 14
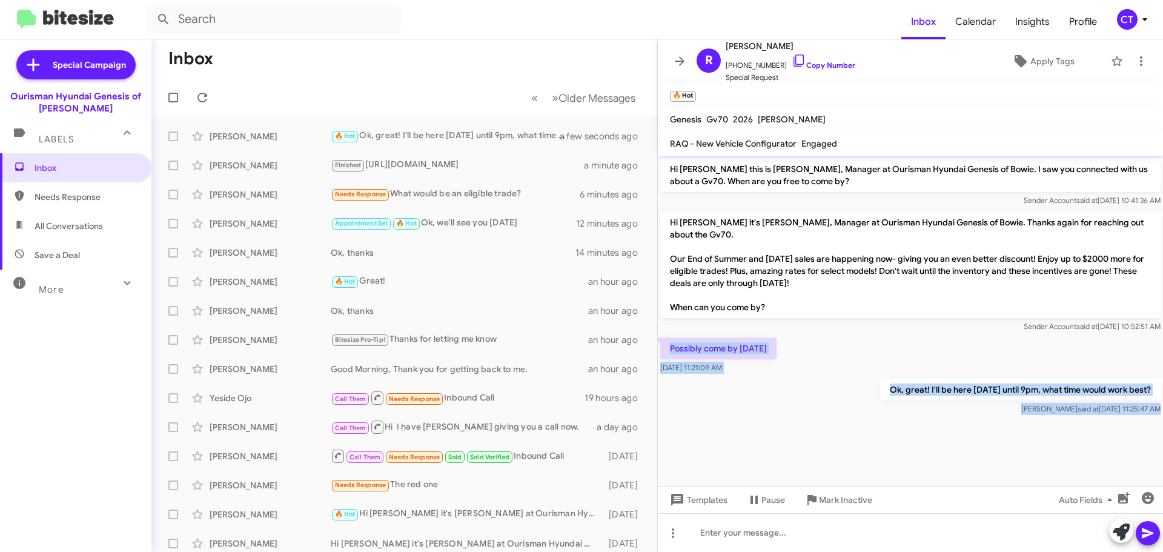
drag, startPoint x: 663, startPoint y: 331, endPoint x: 1037, endPoint y: 420, distance: 384.6
click at [1037, 420] on cdk-virtual-scroll-viewport "Hi Robert this is Ciara Taylor, Manager at Ourisman Hyundai Genesis of Bowie. I…" at bounding box center [910, 321] width 505 height 330
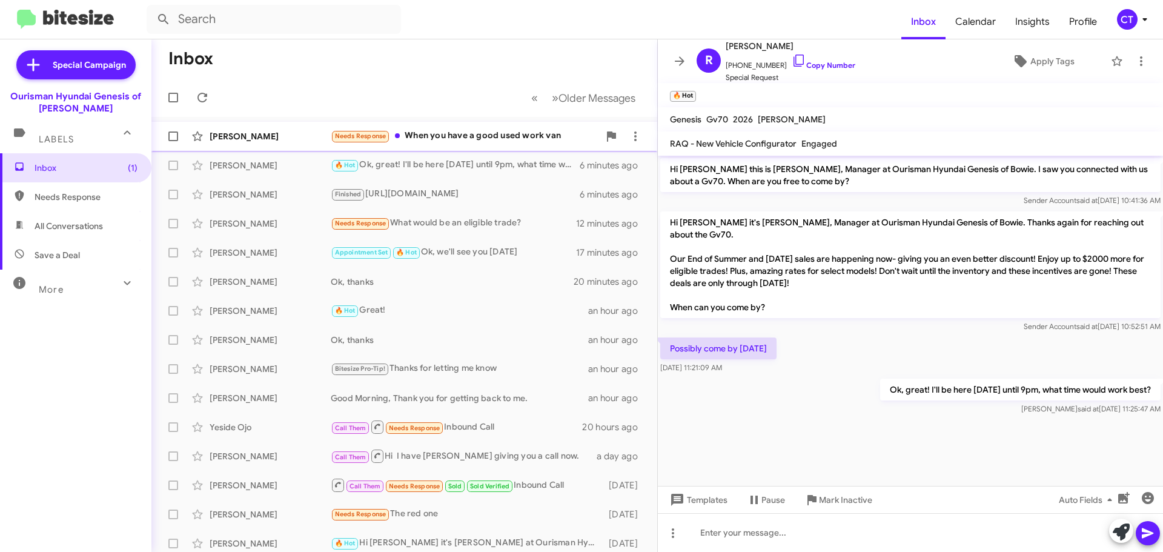
click at [463, 150] on span "[PERSON_NAME] Needs Response When you have a good used work van a few seconds a…" at bounding box center [404, 136] width 506 height 29
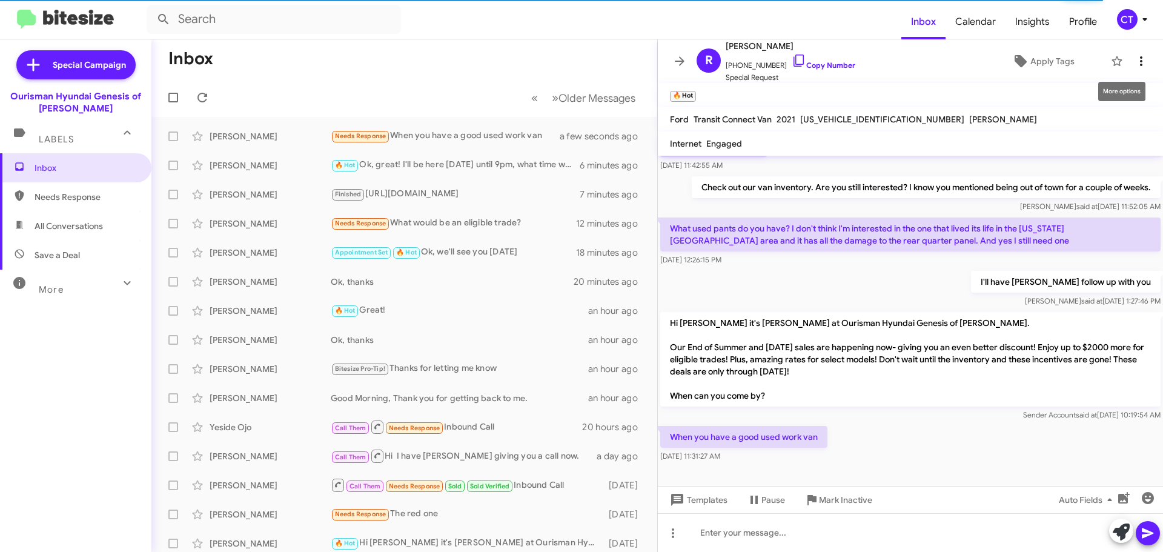
click at [1136, 60] on icon at bounding box center [1141, 61] width 15 height 15
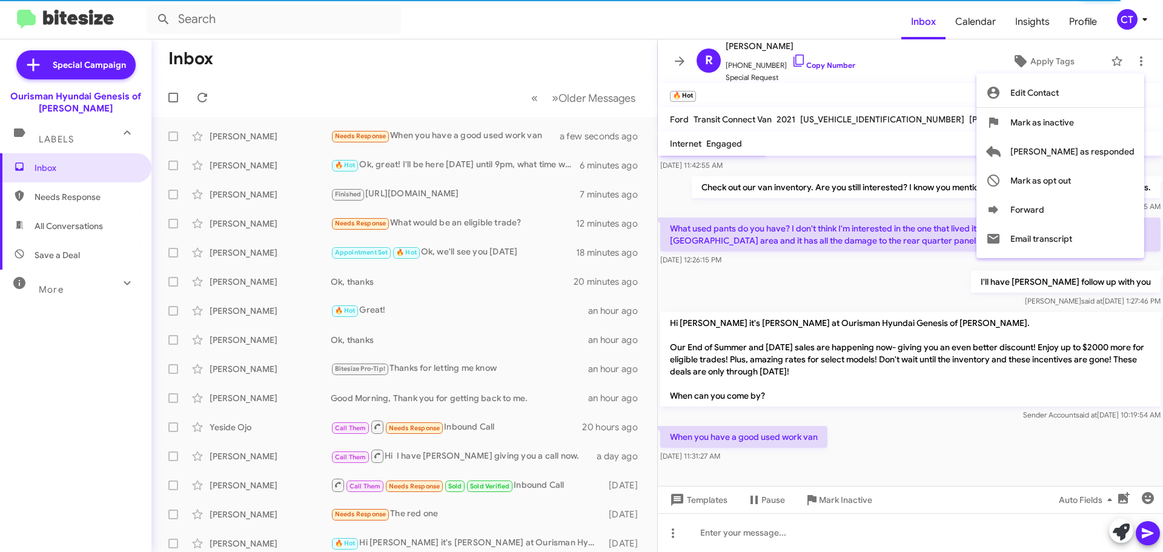
click at [916, 101] on div at bounding box center [581, 276] width 1163 height 552
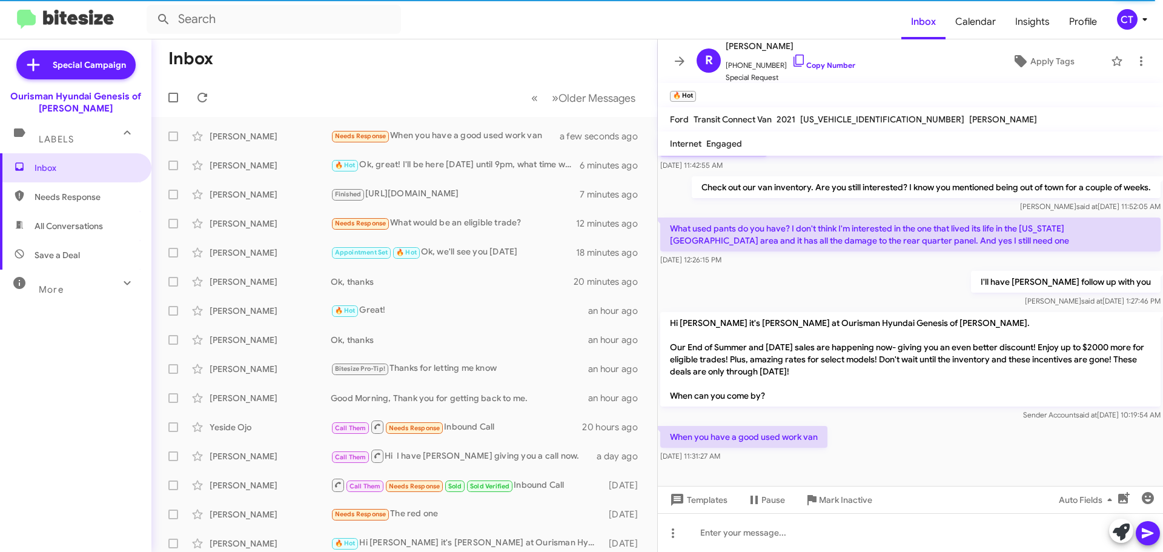
click at [1141, 20] on icon at bounding box center [1145, 19] width 15 height 15
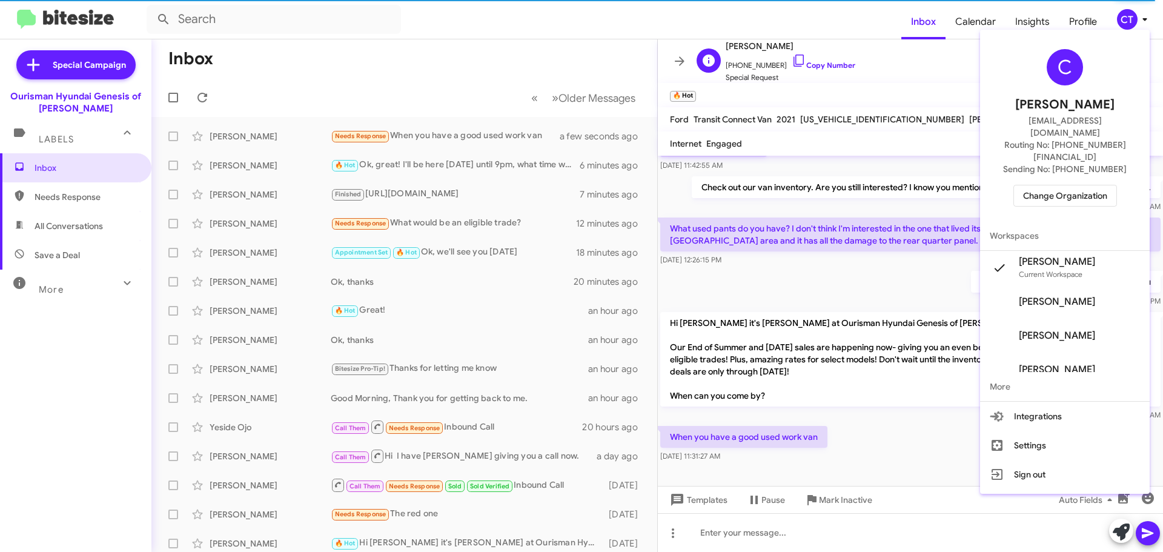
click at [884, 56] on div at bounding box center [581, 276] width 1163 height 552
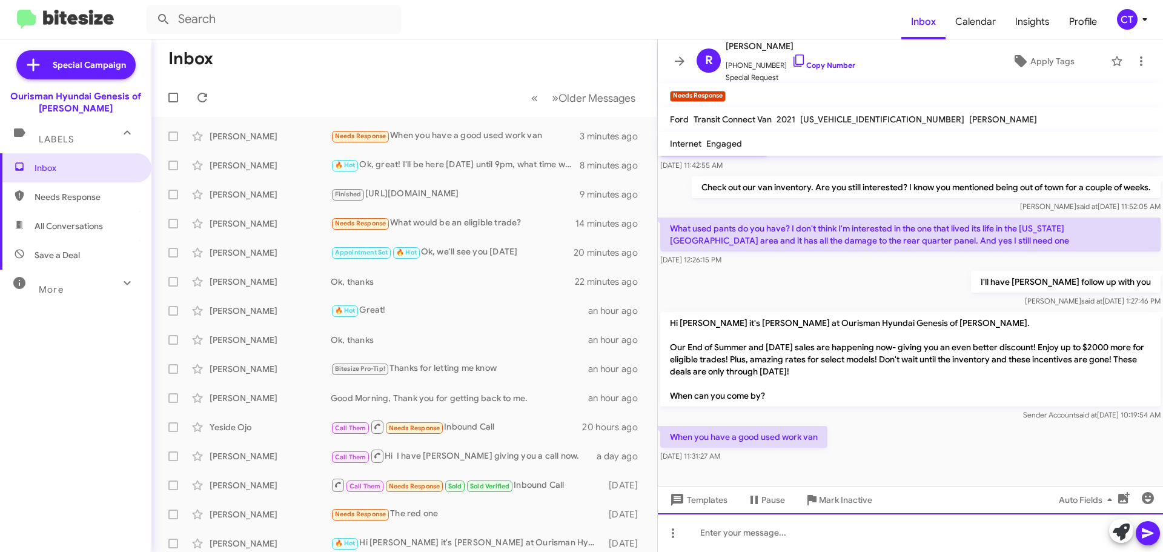
click at [778, 550] on div at bounding box center [910, 532] width 505 height 39
click at [1162, 534] on div "Ok, thanks" at bounding box center [910, 532] width 505 height 39
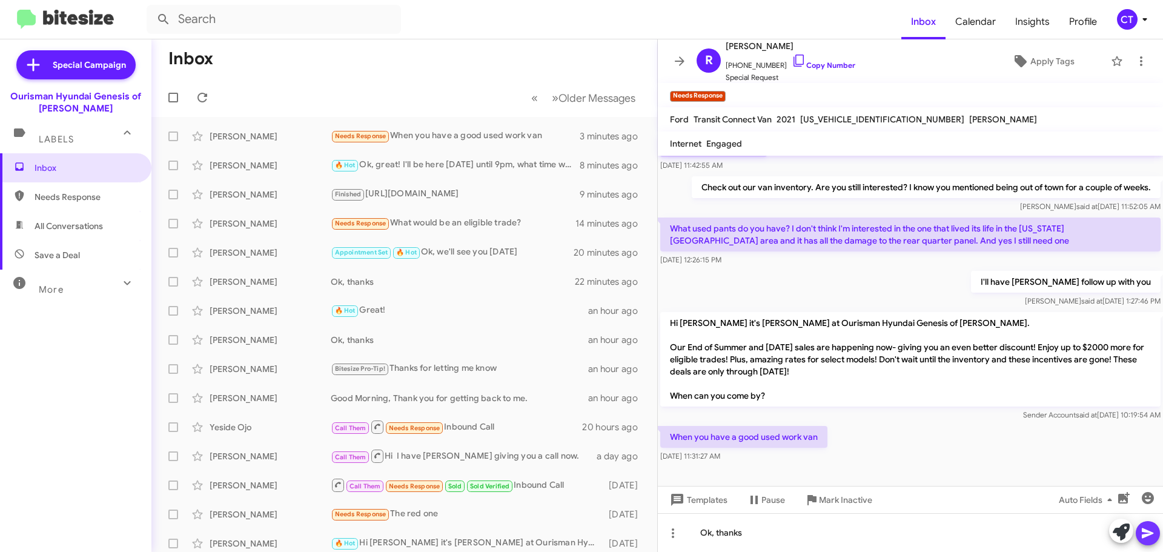
drag, startPoint x: 1155, startPoint y: 534, endPoint x: 1142, endPoint y: 529, distance: 12.8
click at [1153, 533] on icon at bounding box center [1148, 533] width 15 height 15
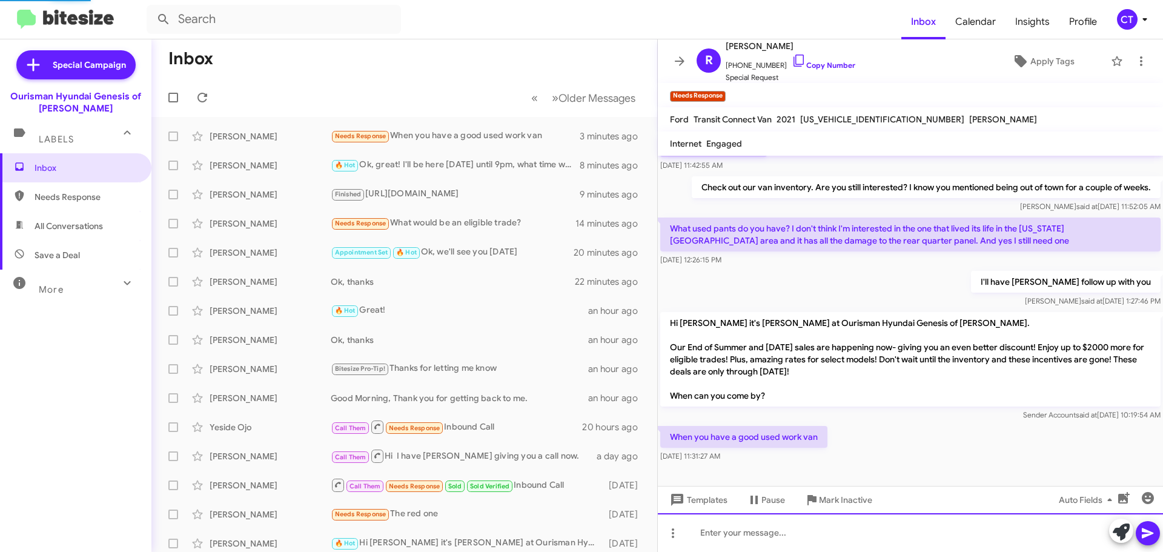
scroll to position [0, 0]
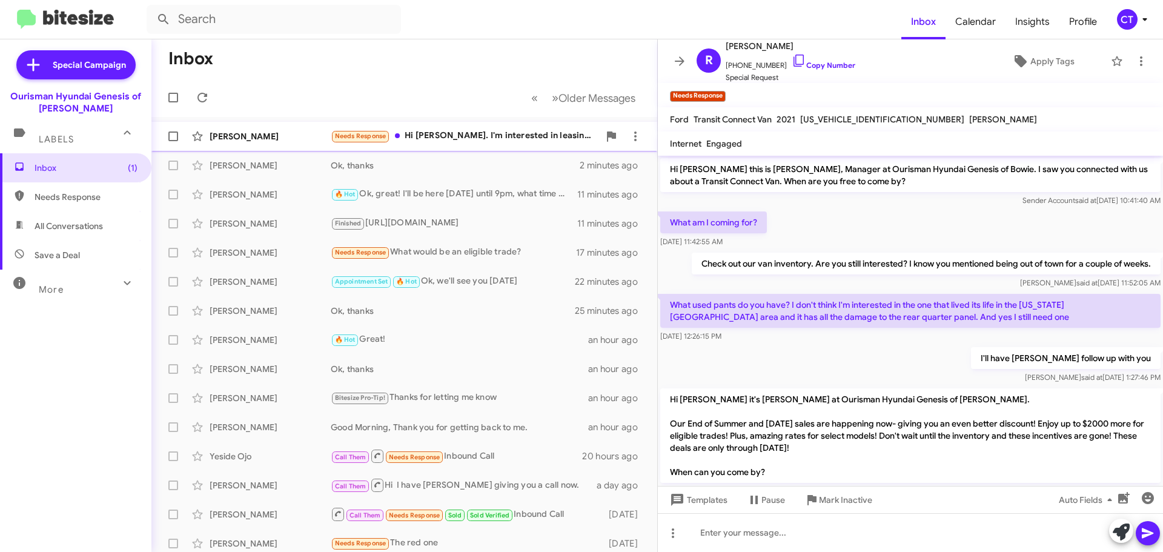
click at [436, 136] on div "Needs Response Hi Ciara. I'm interested in leasing Stock #7325483 36/10 Zip is …" at bounding box center [465, 136] width 268 height 14
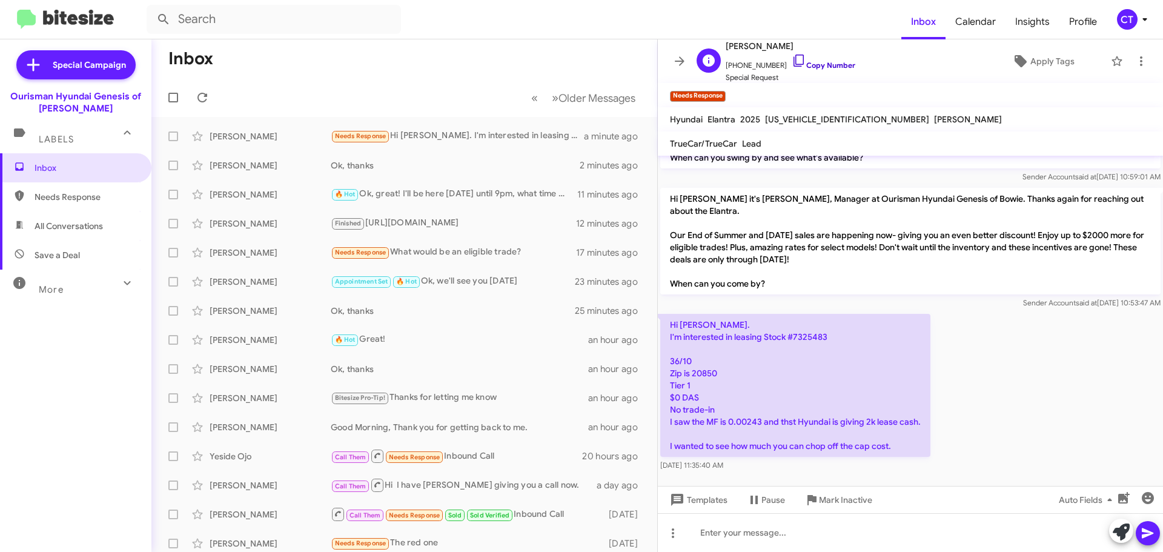
click at [792, 61] on icon at bounding box center [799, 60] width 15 height 15
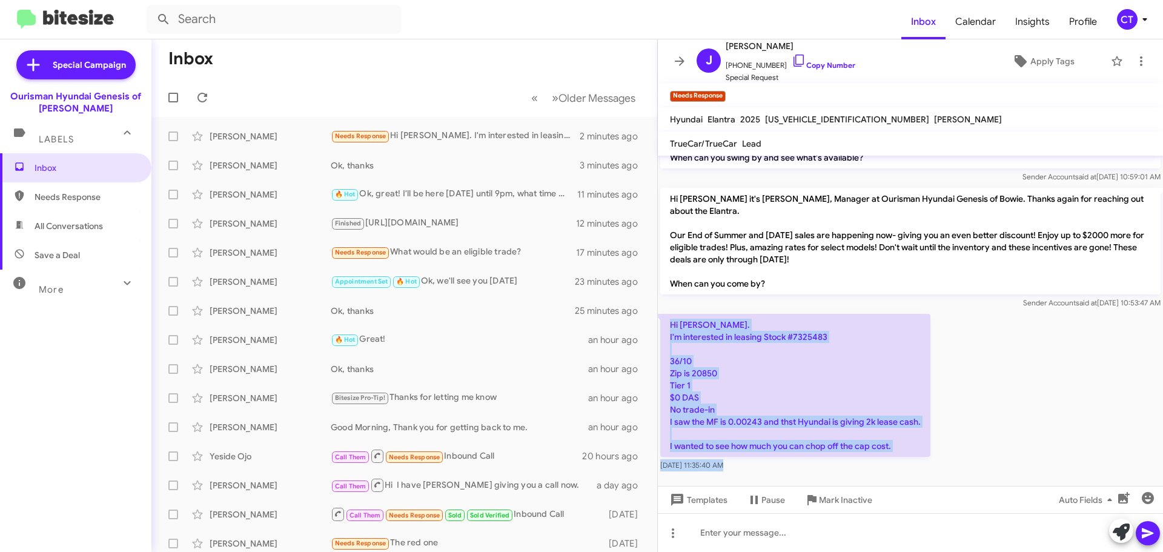
drag, startPoint x: 665, startPoint y: 312, endPoint x: 809, endPoint y: 465, distance: 210.0
click at [809, 465] on cdk-virtual-scroll-viewport "Hi Jake this is Ciara Taylor, Manager at Ourisman Hyundai Genesis of Bowie. I s…" at bounding box center [910, 321] width 505 height 330
copy div "Hi Ciara. I'm interested in leasing Stock #7325483 36/10 Zip is 20850 Tier 1 $0…"
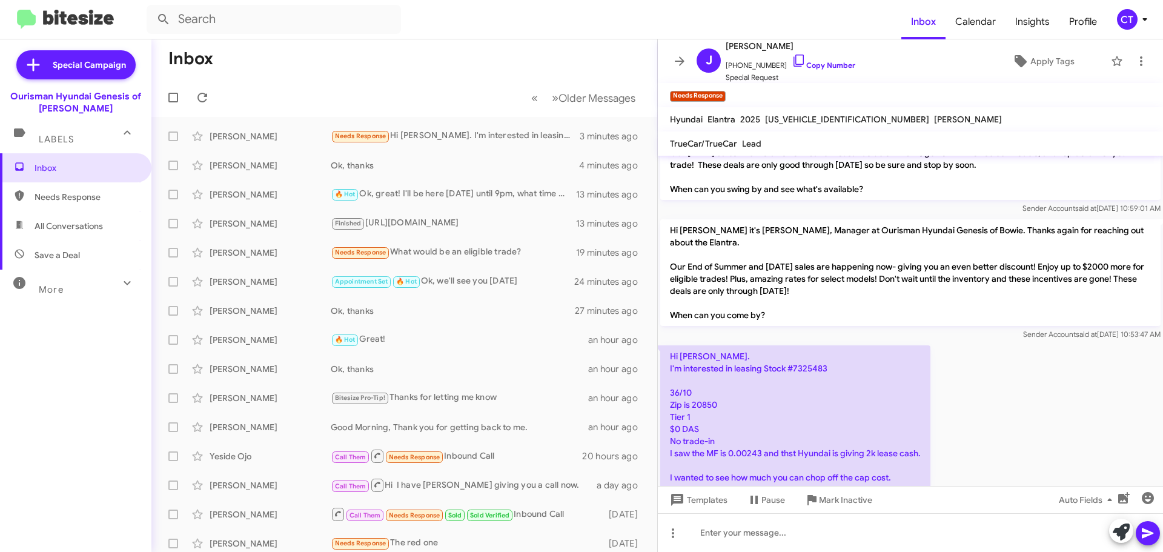
scroll to position [436, 0]
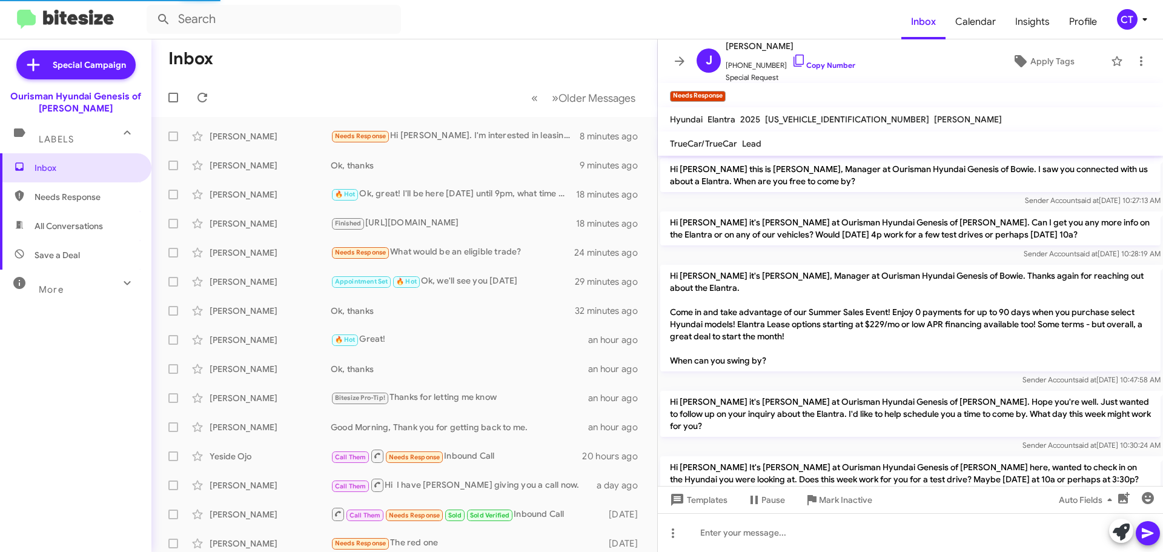
scroll to position [436, 0]
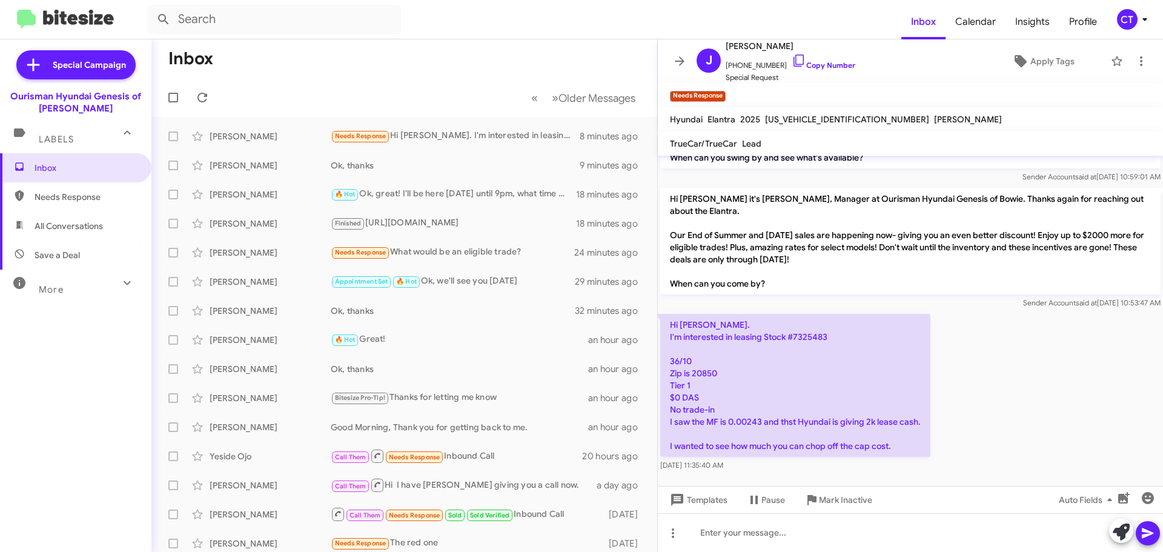
click at [1134, 19] on div "CT" at bounding box center [1127, 19] width 21 height 21
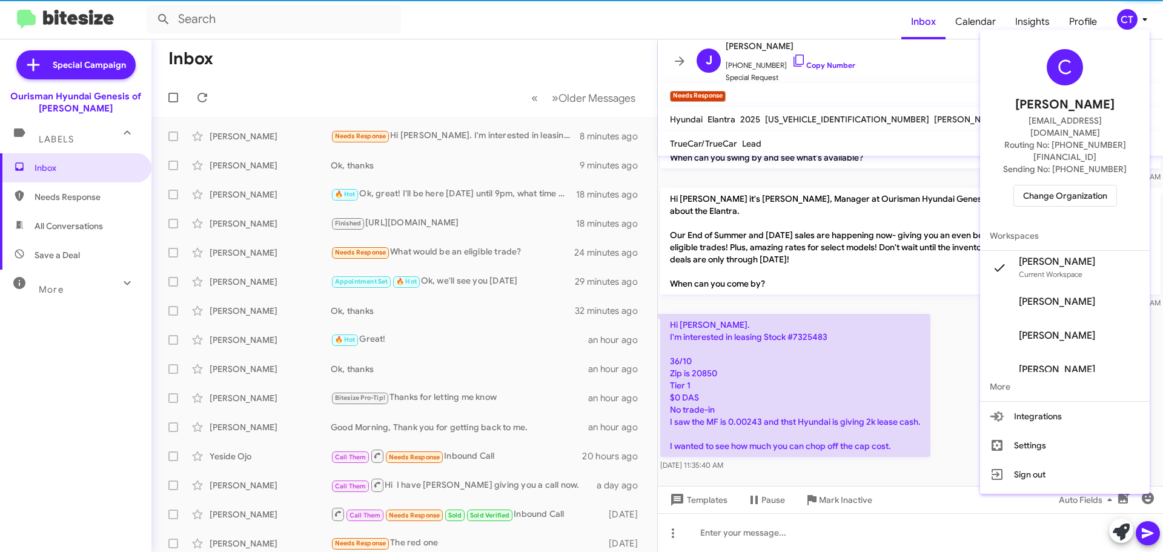
click at [1085, 185] on span "Change Organization" at bounding box center [1065, 195] width 84 height 21
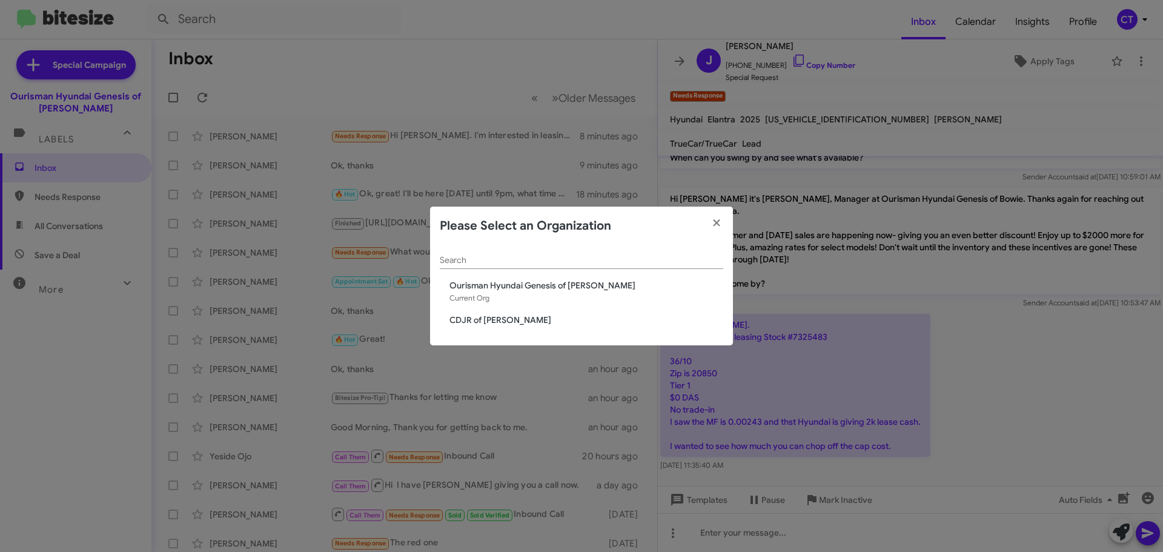
click at [480, 319] on span "CDJR of [PERSON_NAME]" at bounding box center [586, 320] width 274 height 12
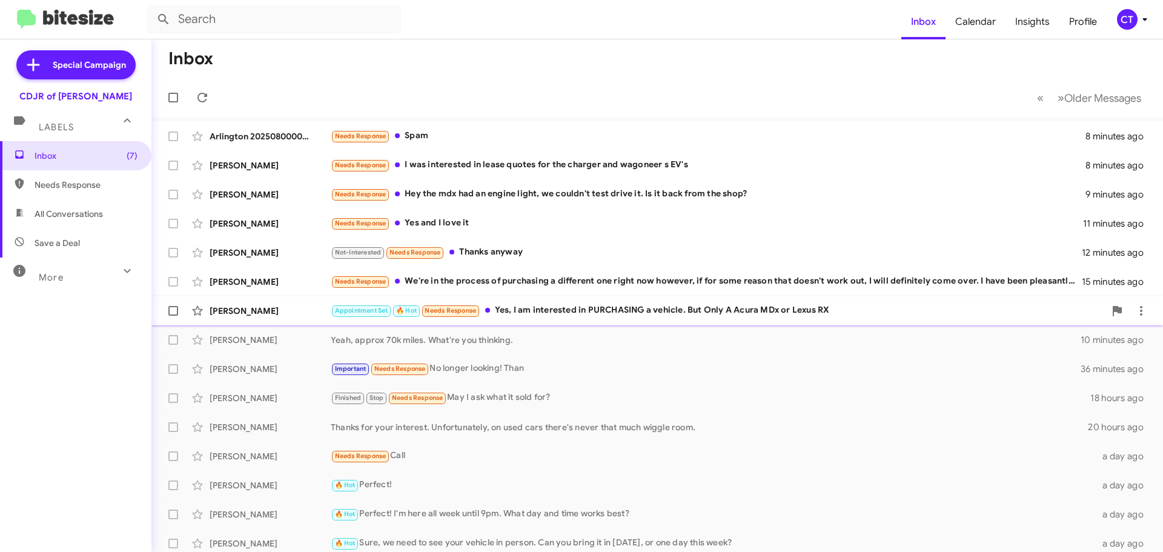
click at [545, 316] on div "Appointment Set 🔥 Hot Needs Response Yes, I am interested in PURCHASING a vehic…" at bounding box center [718, 310] width 774 height 14
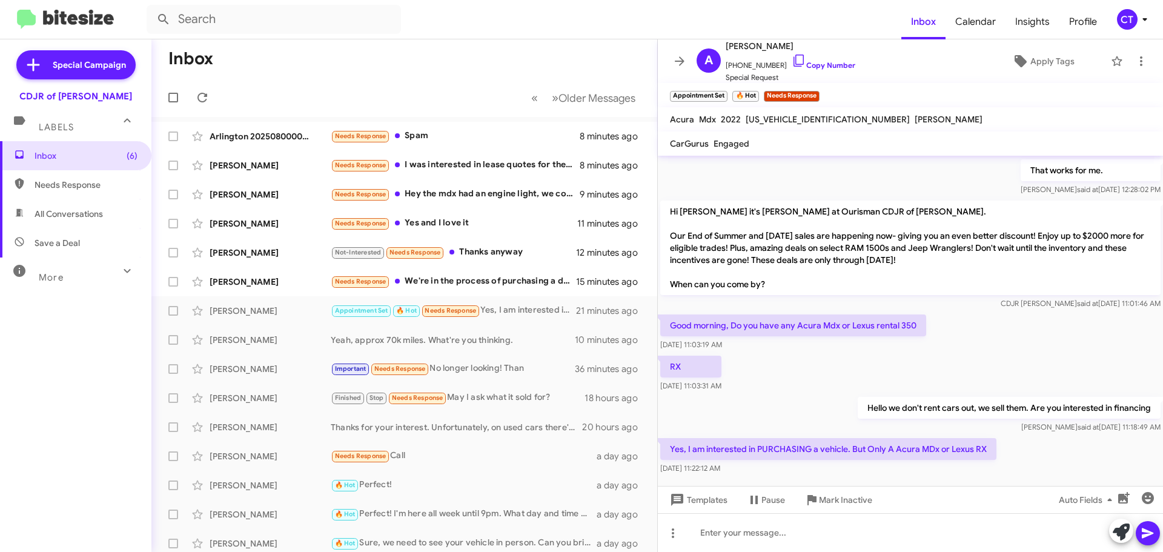
scroll to position [283, 0]
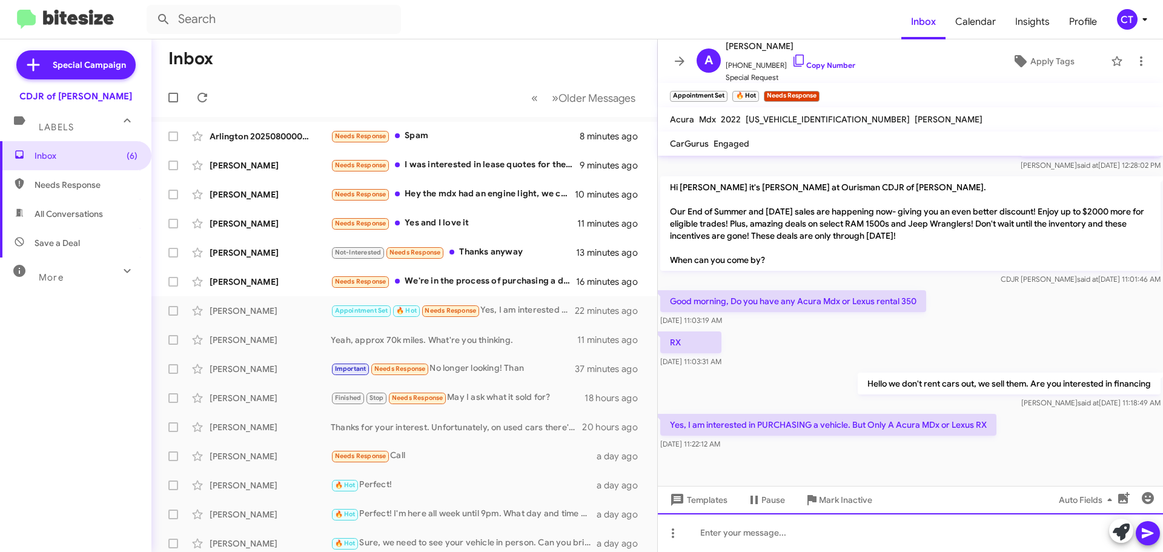
click at [744, 542] on div at bounding box center [910, 532] width 505 height 39
paste div
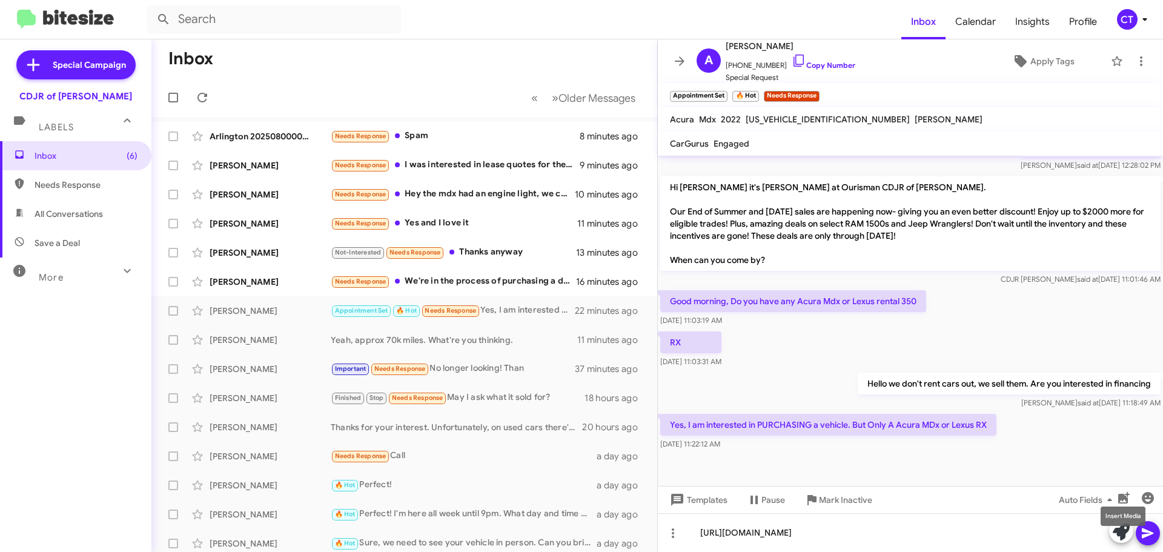
click at [1145, 531] on mat-tooltip-component "Insert Media" at bounding box center [1123, 516] width 62 height 36
click at [1150, 541] on span at bounding box center [1148, 533] width 15 height 24
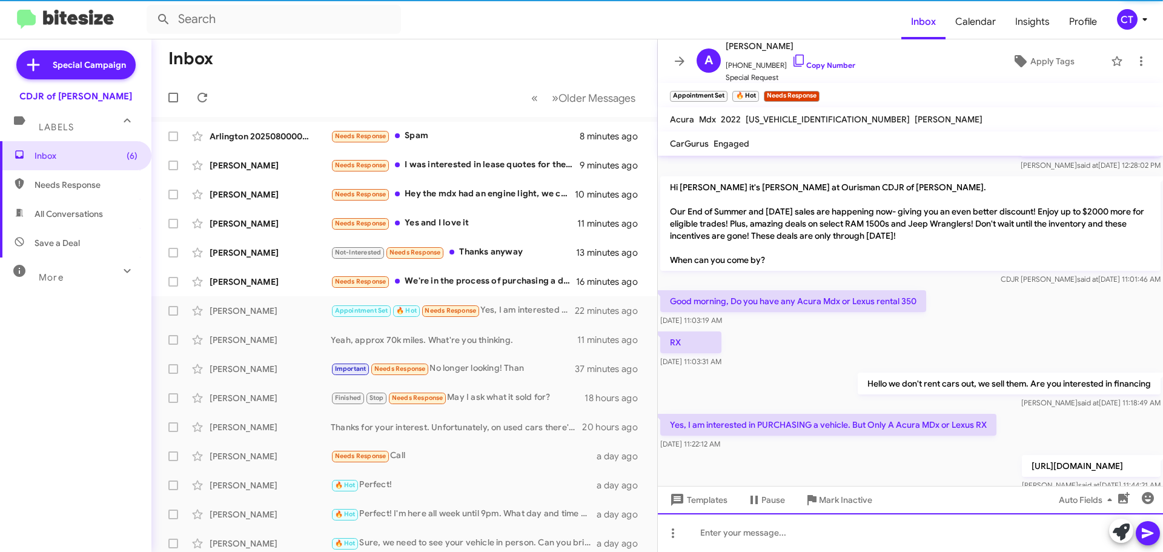
scroll to position [0, 0]
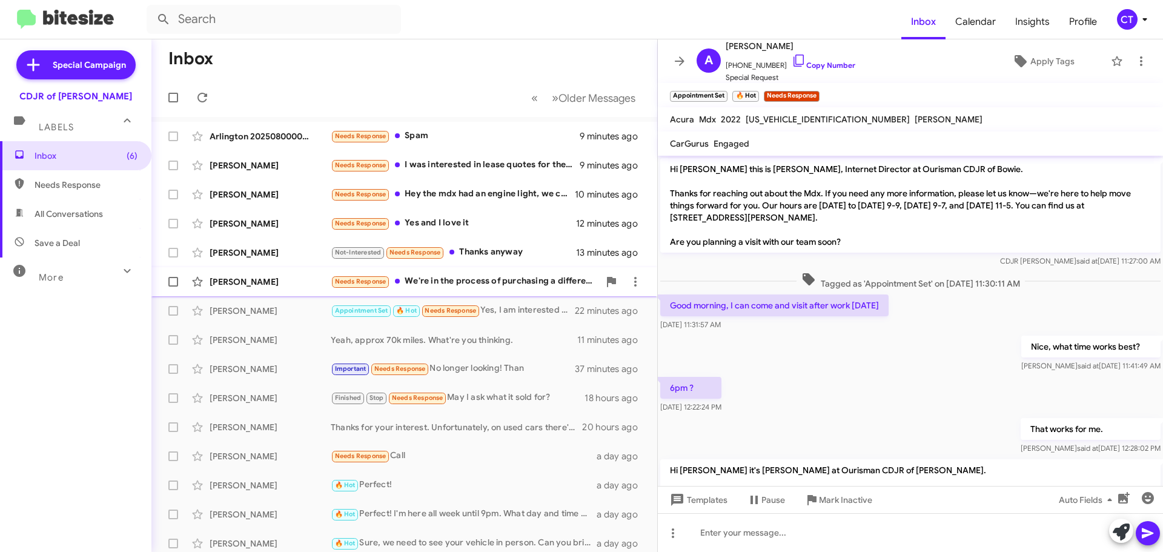
click at [482, 284] on div "Needs Response We're in the process of purchasing a different one right now how…" at bounding box center [465, 281] width 268 height 14
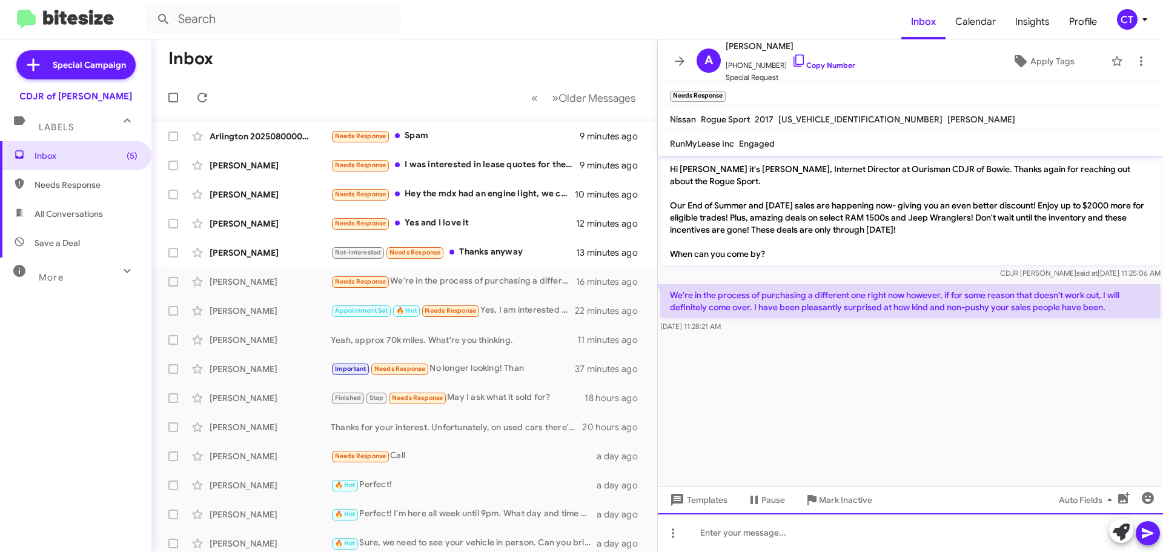
click at [772, 526] on div at bounding box center [910, 532] width 505 height 39
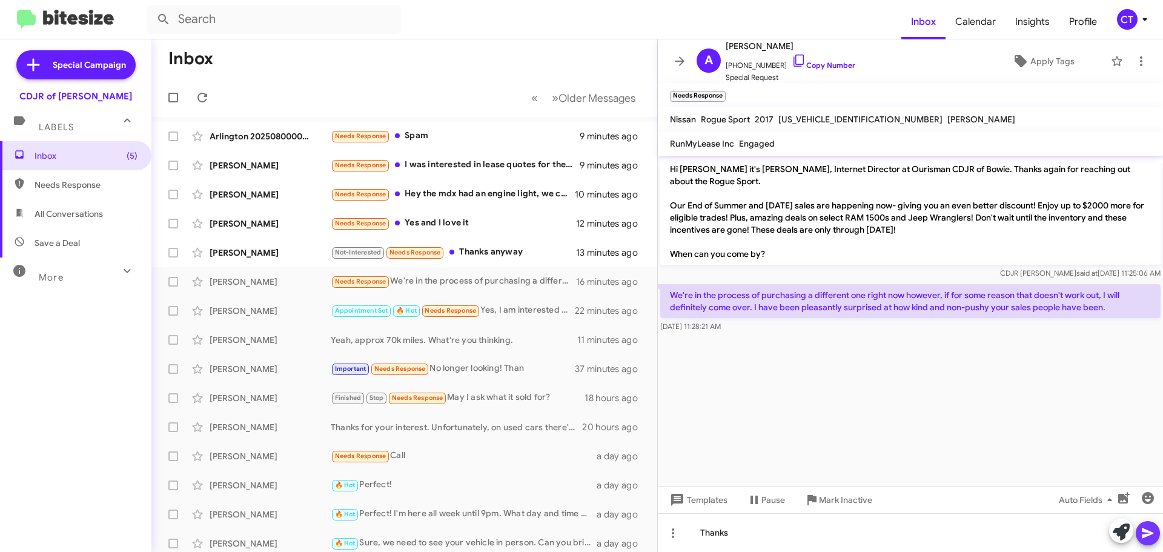
click at [1150, 533] on icon at bounding box center [1148, 533] width 15 height 15
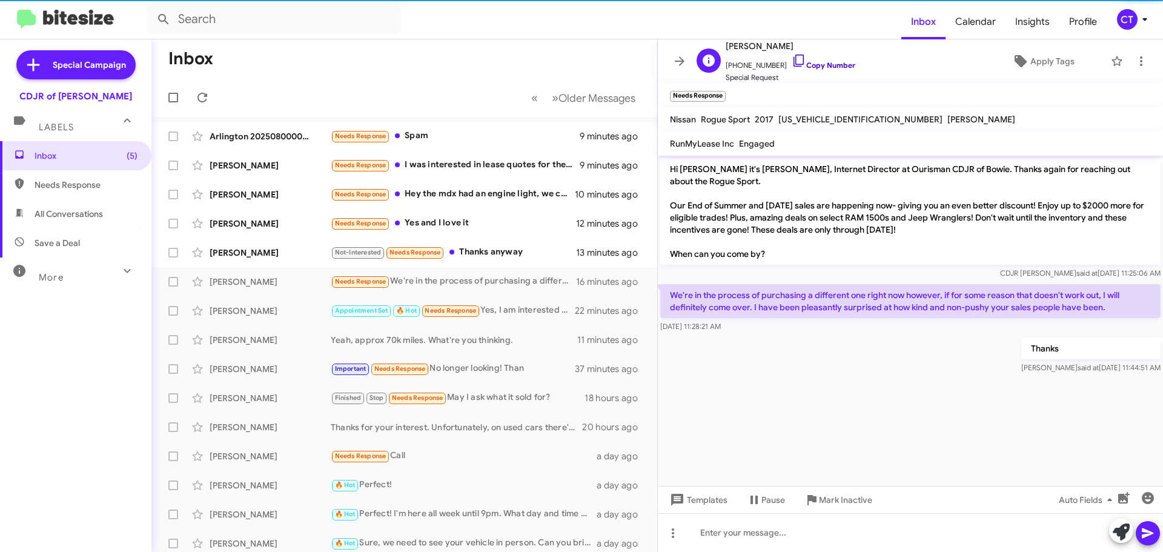
click at [792, 62] on icon at bounding box center [799, 60] width 15 height 15
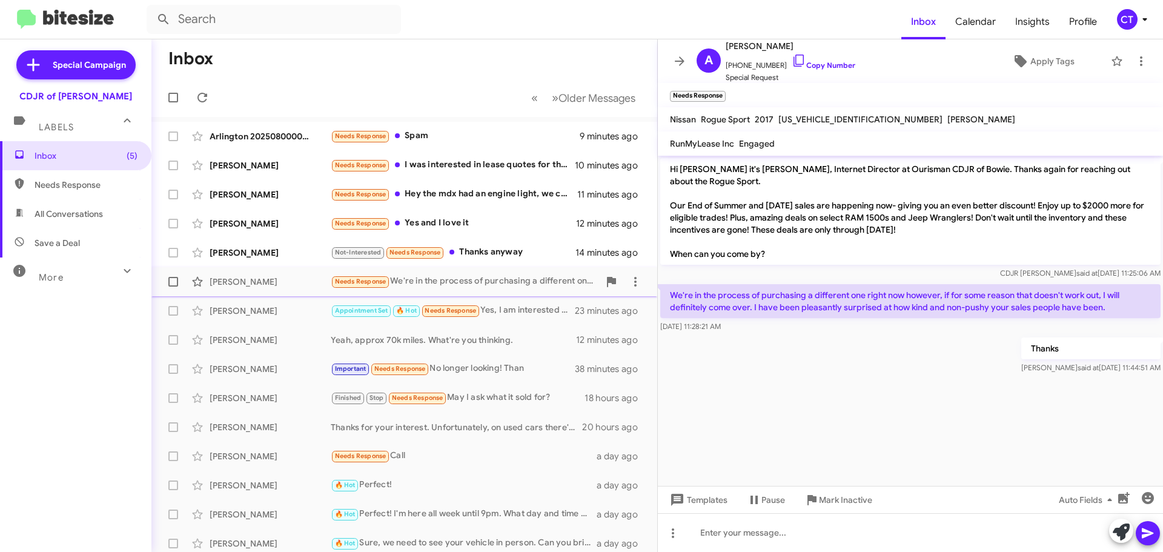
click at [519, 270] on div "Angela Pugh Needs Response We're in the process of purchasing a different one r…" at bounding box center [404, 282] width 486 height 24
click at [513, 253] on div "Not-Interested Needs Response Thanks anyway" at bounding box center [465, 252] width 268 height 14
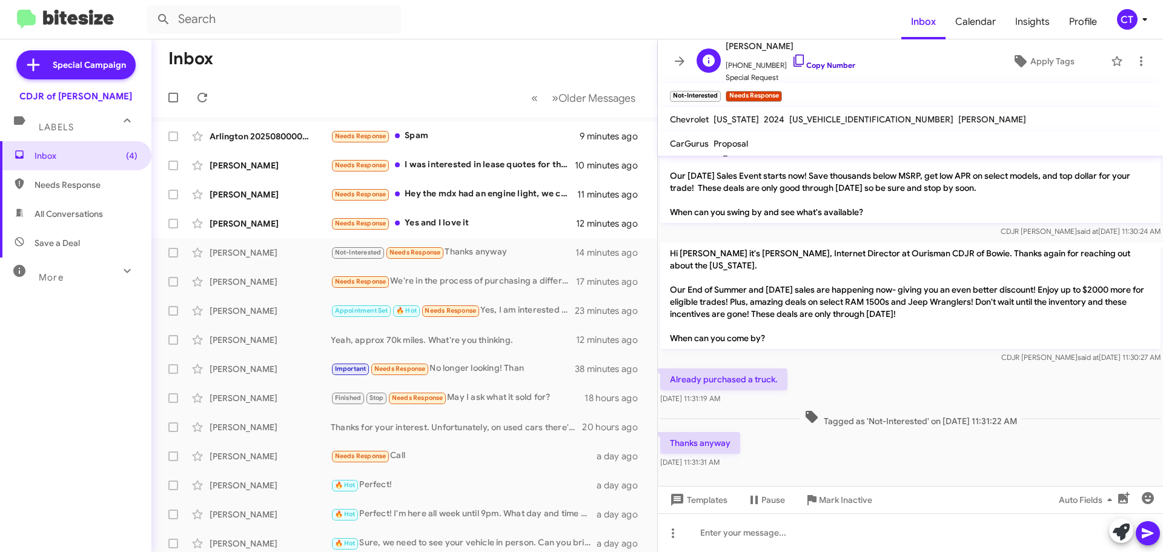
click at [792, 56] on icon at bounding box center [799, 60] width 15 height 15
click at [842, 497] on span "Mark Inactive" at bounding box center [845, 500] width 53 height 22
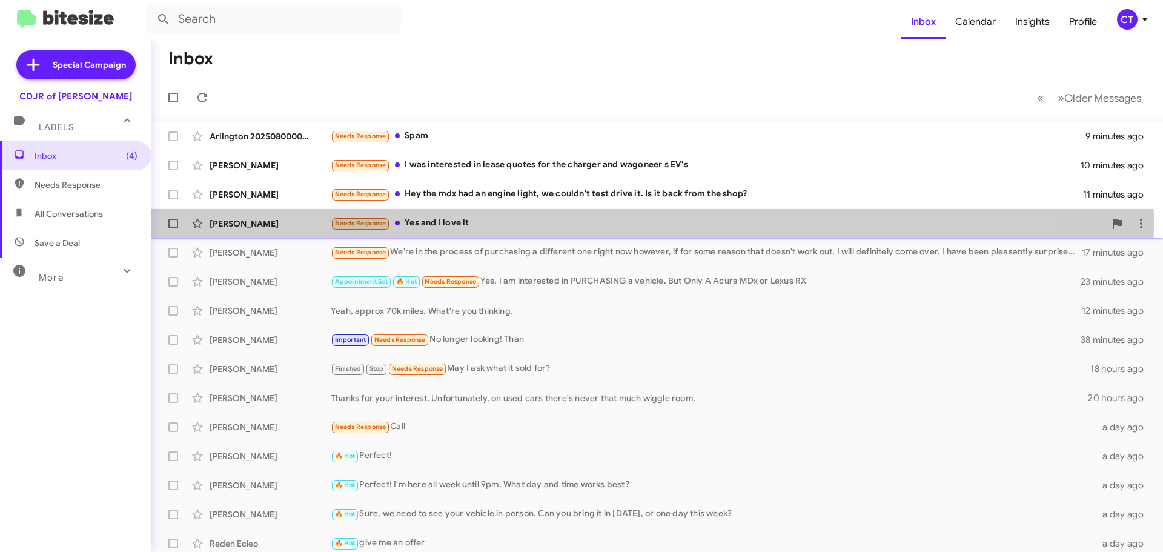
click at [489, 222] on div "Needs Response Yes and I love it" at bounding box center [718, 223] width 774 height 14
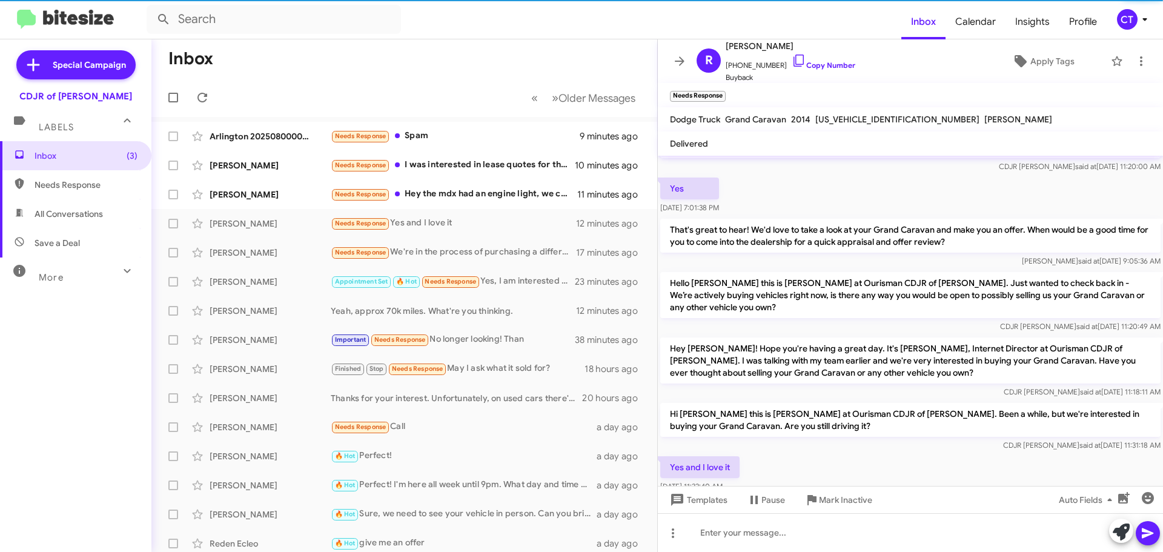
scroll to position [201, 0]
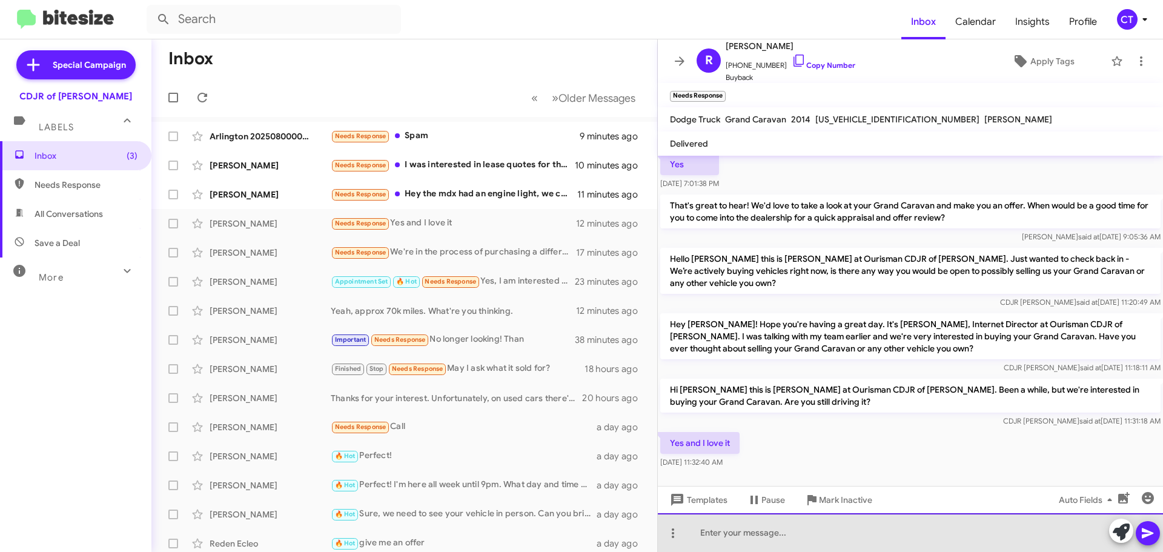
drag, startPoint x: 731, startPoint y: 535, endPoint x: 729, endPoint y: 518, distance: 17.1
click at [732, 535] on div at bounding box center [910, 532] width 505 height 39
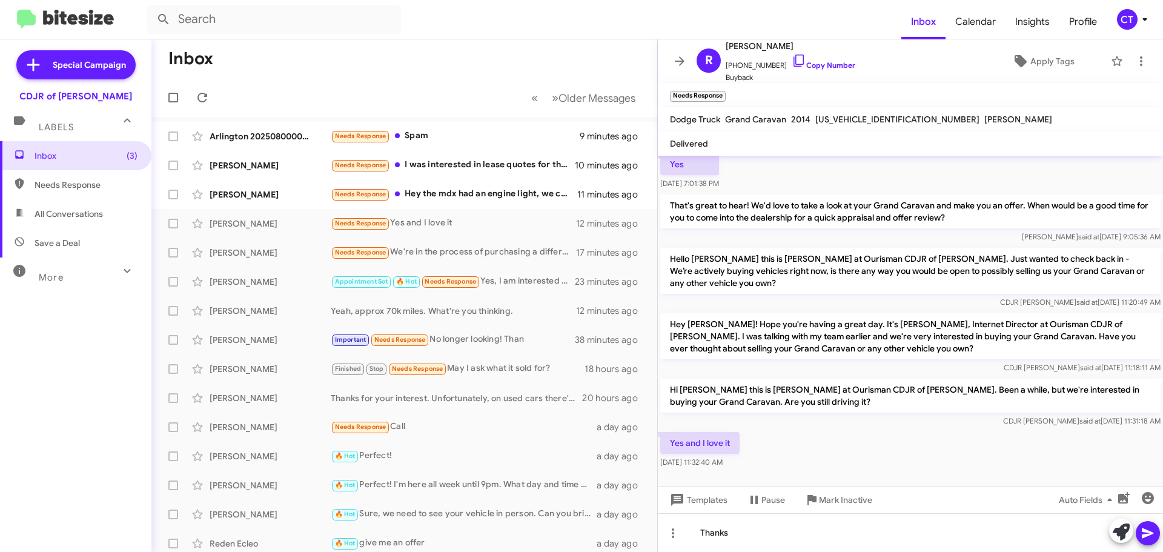
click at [1158, 531] on button at bounding box center [1148, 533] width 24 height 24
click at [860, 503] on span "Mark Inactive" at bounding box center [845, 500] width 53 height 22
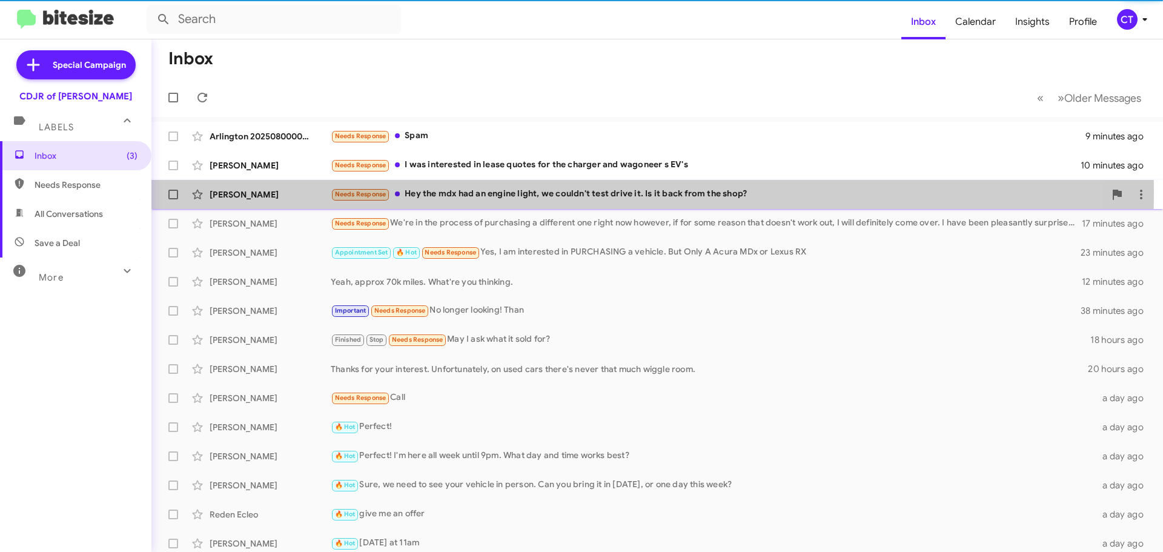
click at [513, 193] on div "Needs Response Hey the mdx had an engine light, we couldn't test drive it. Is i…" at bounding box center [718, 194] width 774 height 14
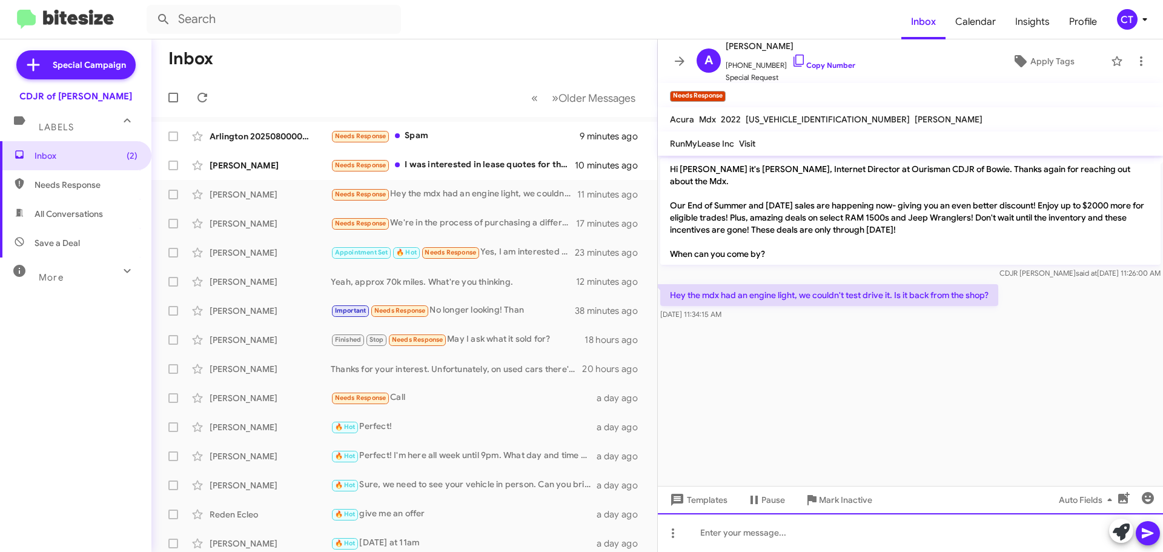
click at [734, 534] on div at bounding box center [910, 532] width 505 height 39
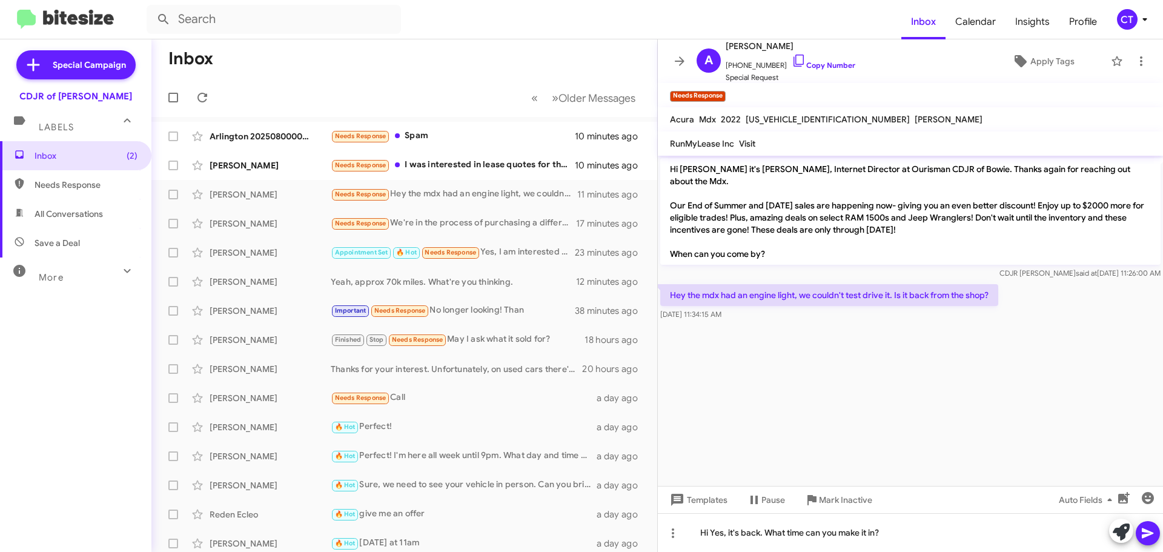
click at [1145, 530] on icon at bounding box center [1148, 533] width 12 height 10
click at [792, 60] on icon at bounding box center [799, 60] width 15 height 15
click at [468, 165] on div "Needs Response I was interested in lease quotes for the charger and wagoneer s …" at bounding box center [465, 165] width 268 height 14
click at [792, 61] on icon at bounding box center [799, 60] width 15 height 15
drag, startPoint x: 668, startPoint y: 294, endPoint x: 744, endPoint y: 320, distance: 80.1
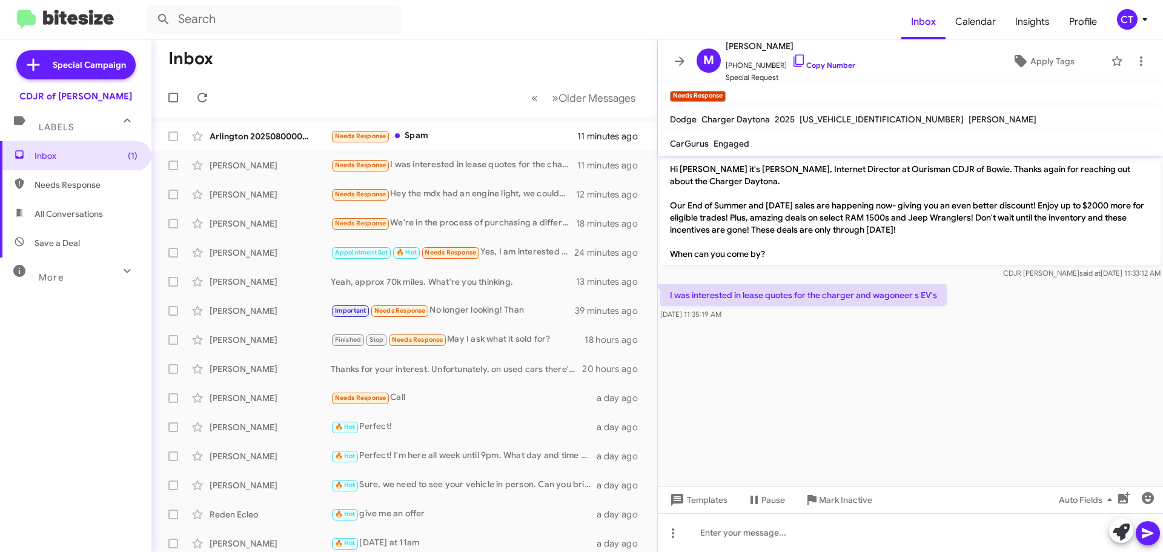
click at [744, 320] on div "I was interested in lease quotes for the charger and wagoneer s EV's Aug 26, 20…" at bounding box center [803, 302] width 287 height 36
copy div "I was interested in lease quotes for the charger and wagoneer s EV's Aug 26, 20…"
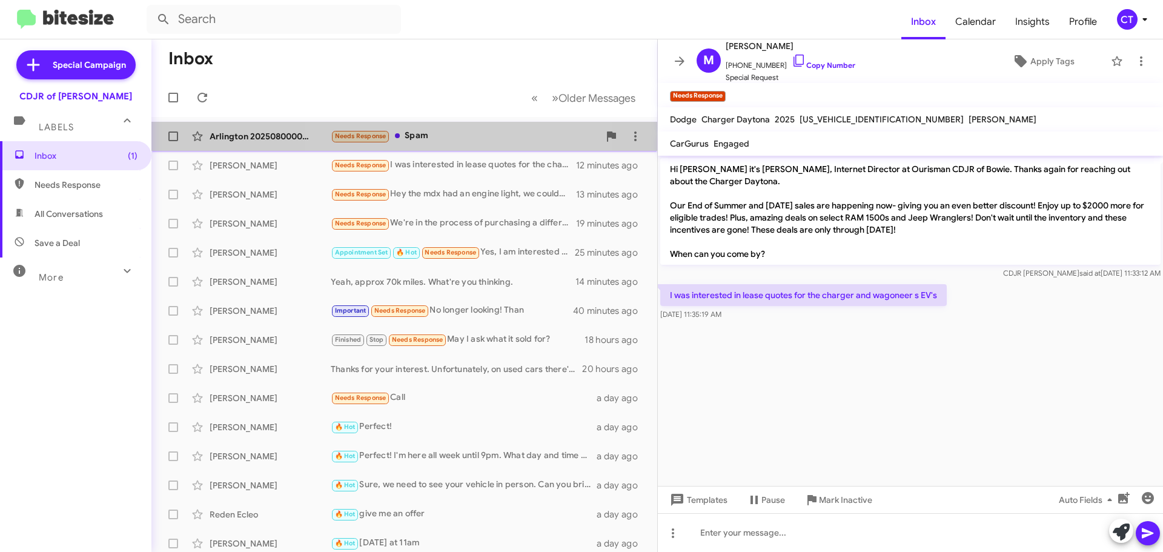
click at [431, 126] on div "Arlington 20250800000000 Needs Response Spam 11 minutes ago" at bounding box center [404, 136] width 486 height 24
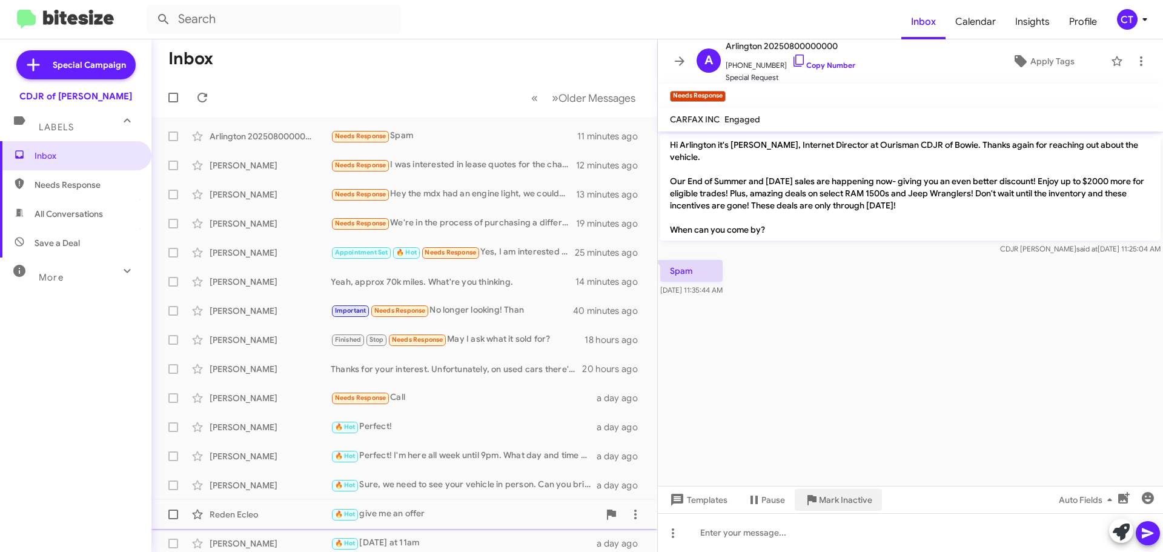
click at [832, 509] on span "Mark Inactive" at bounding box center [845, 500] width 53 height 22
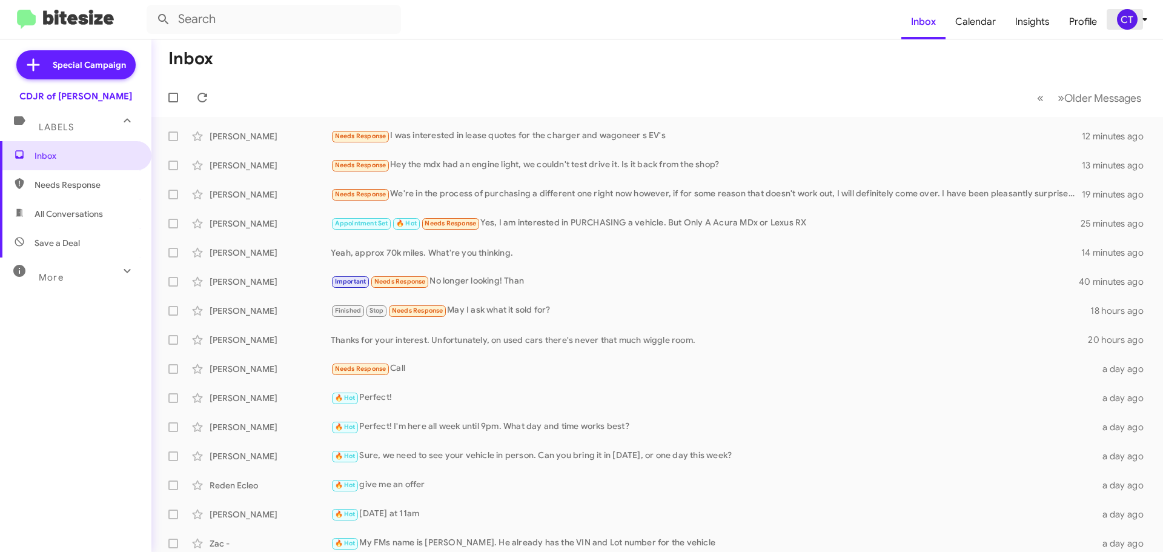
click at [1138, 18] on icon at bounding box center [1145, 19] width 15 height 15
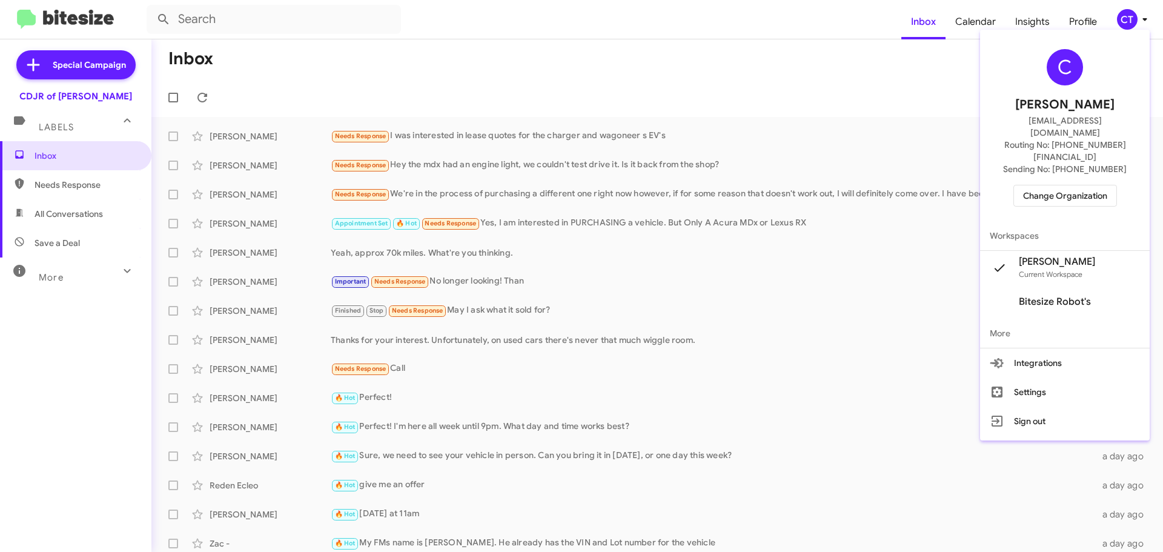
click at [1063, 185] on span "Change Organization" at bounding box center [1065, 195] width 84 height 21
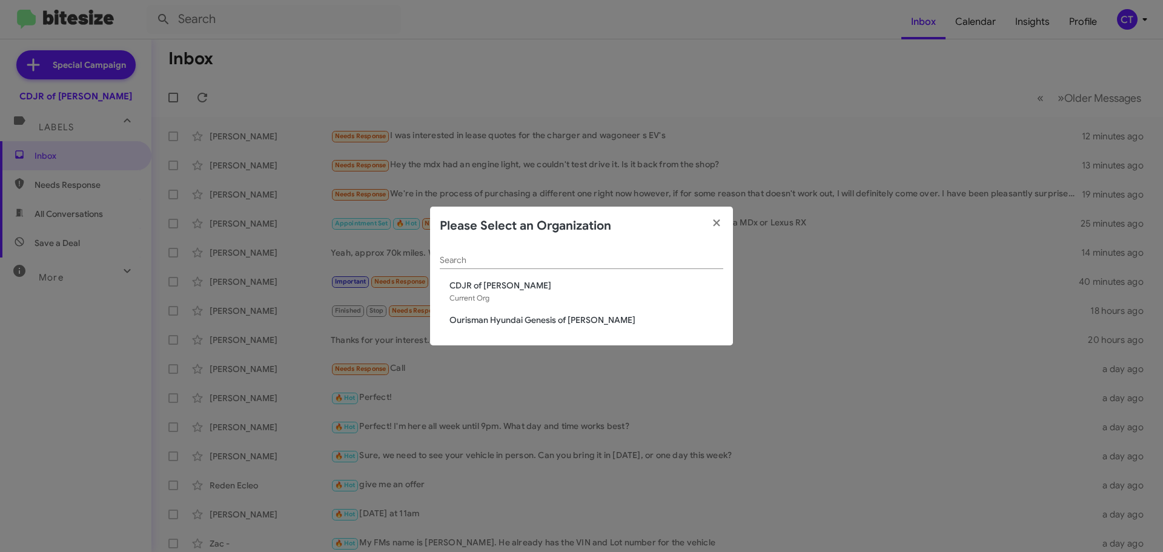
click at [525, 317] on span "Ourisman Hyundai Genesis of [PERSON_NAME]" at bounding box center [586, 320] width 274 height 12
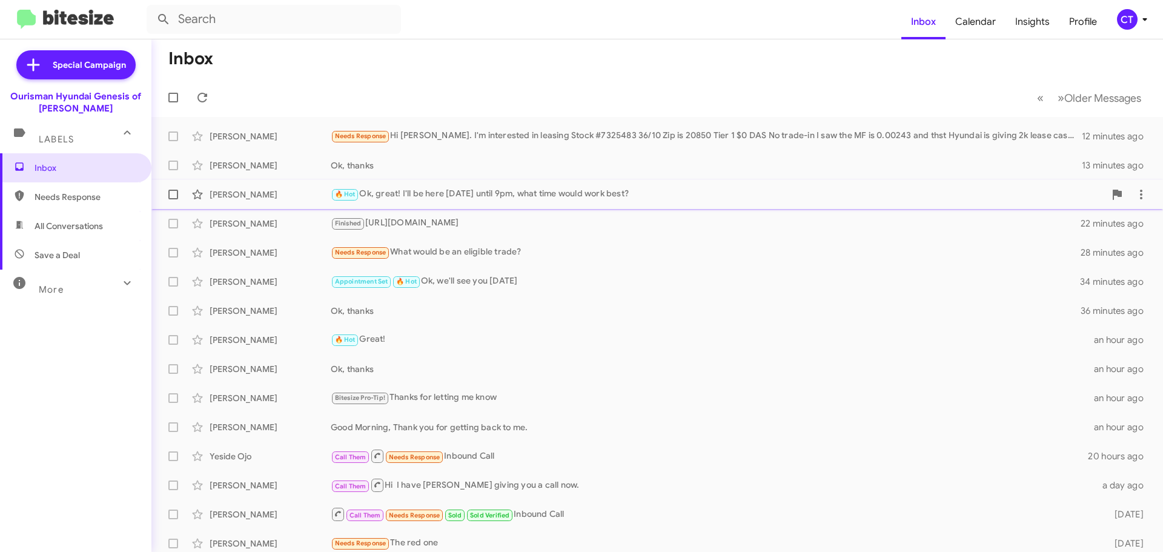
click at [445, 194] on div "🔥 Hot Ok, great! I'll be here [DATE] until 9pm, what time would work best?" at bounding box center [718, 194] width 774 height 14
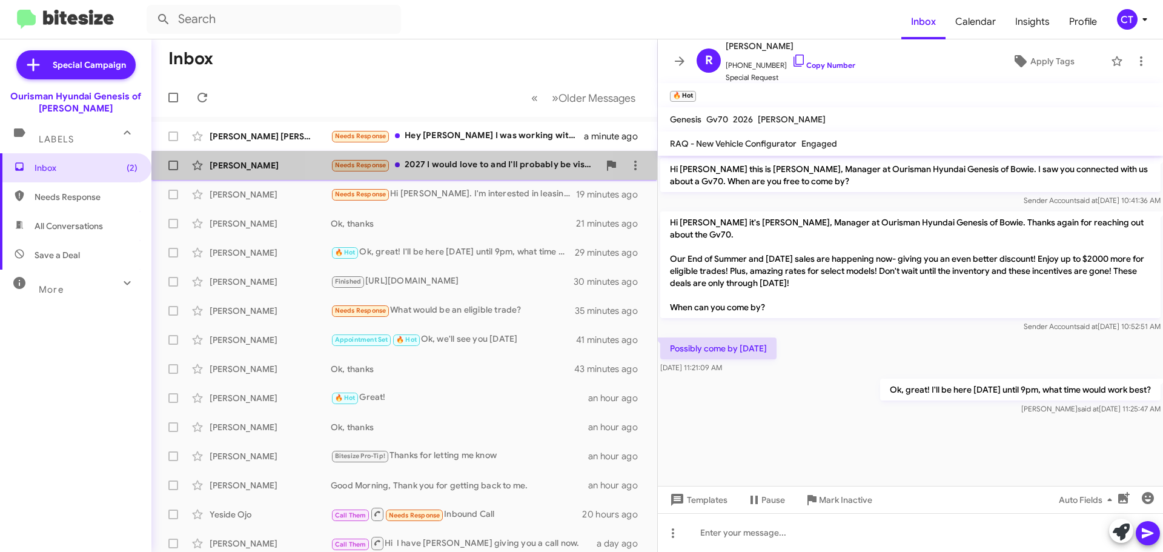
click at [439, 172] on div "Needs Response 2027 I would love to and I'll probably be visiting you guys but …" at bounding box center [465, 165] width 268 height 14
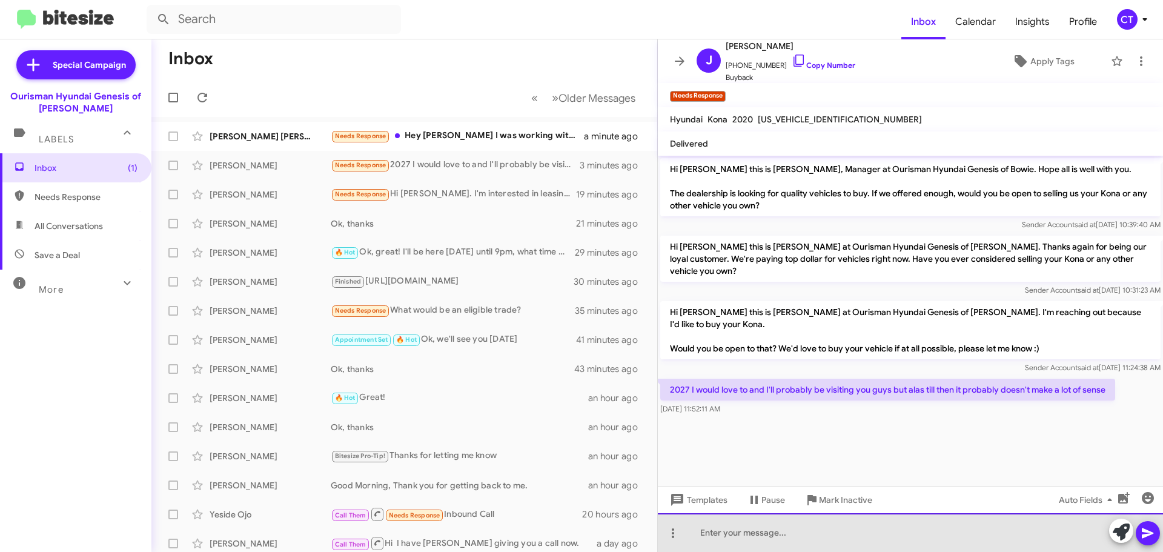
click at [847, 528] on div at bounding box center [910, 532] width 505 height 39
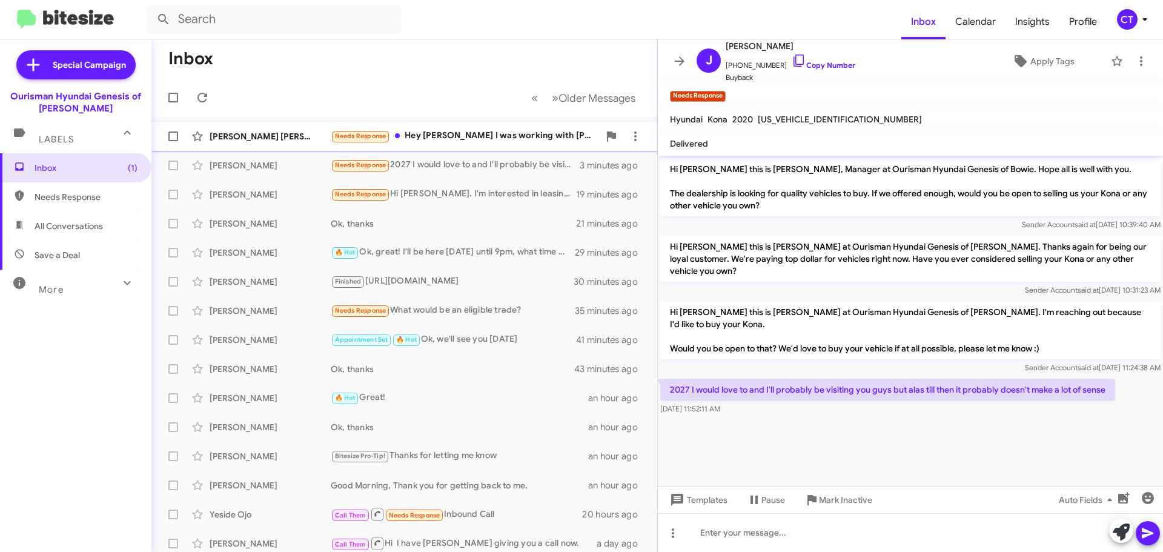
click at [439, 150] on span "Sam Stan Needs Response Hey Ciara I was working with Zeth and he sent over his …" at bounding box center [404, 136] width 506 height 29
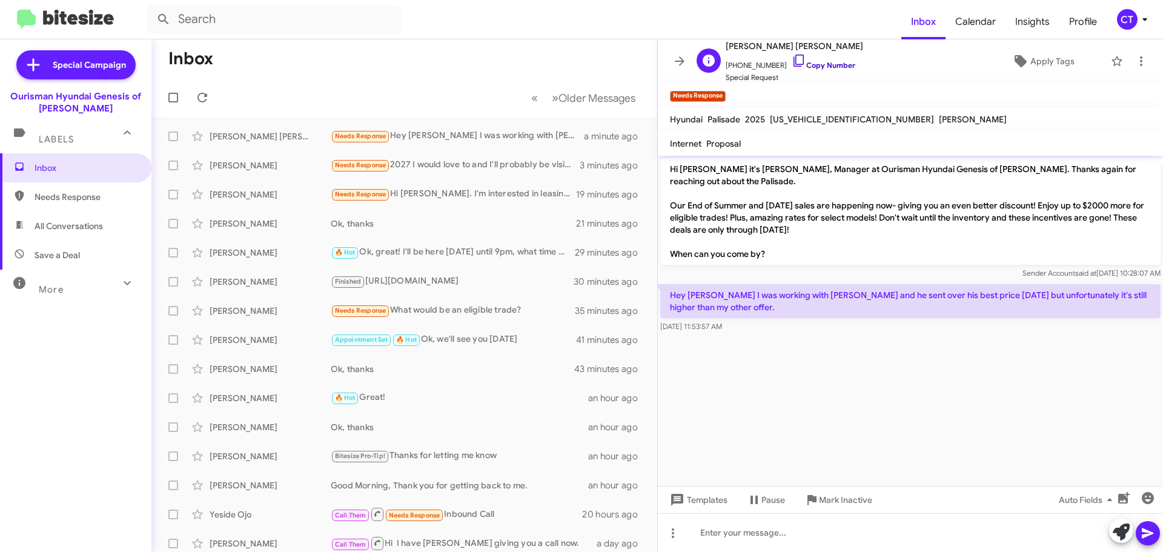
click at [792, 59] on icon at bounding box center [799, 60] width 15 height 15
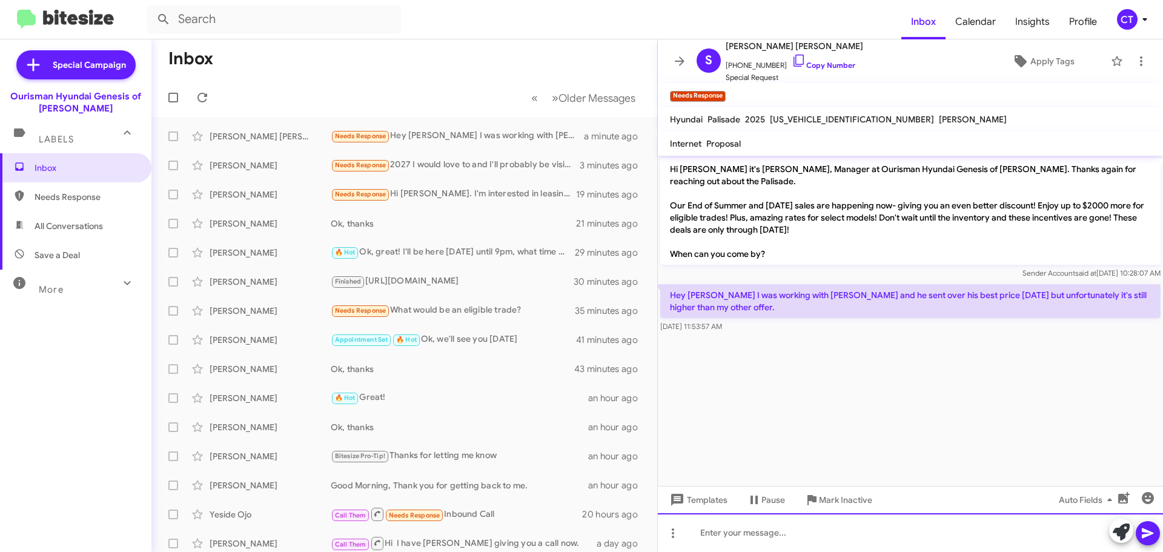
click at [722, 534] on div at bounding box center [910, 532] width 505 height 39
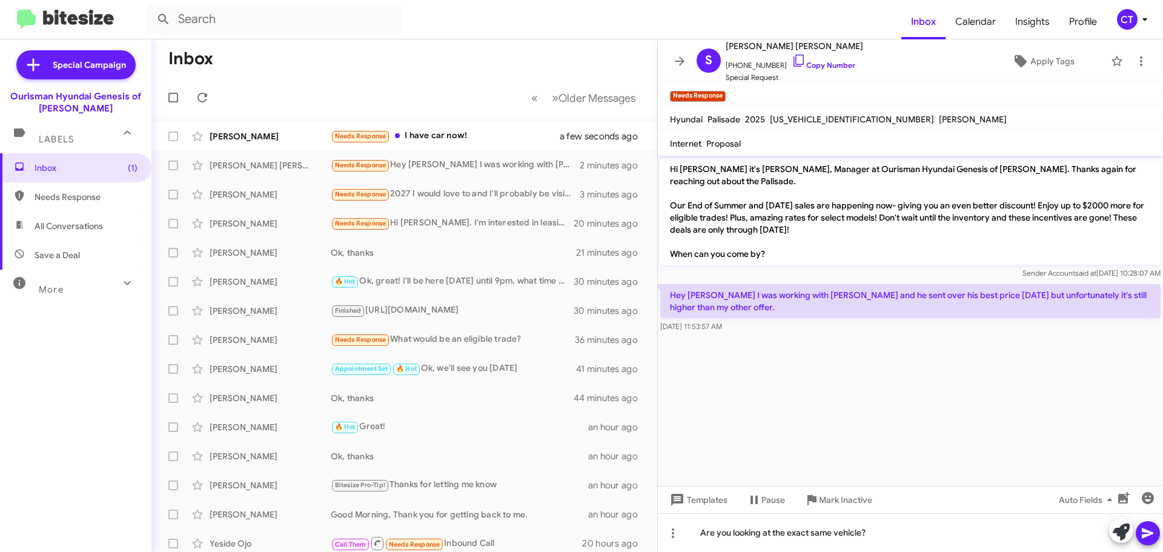
click at [1153, 534] on icon at bounding box center [1148, 533] width 15 height 15
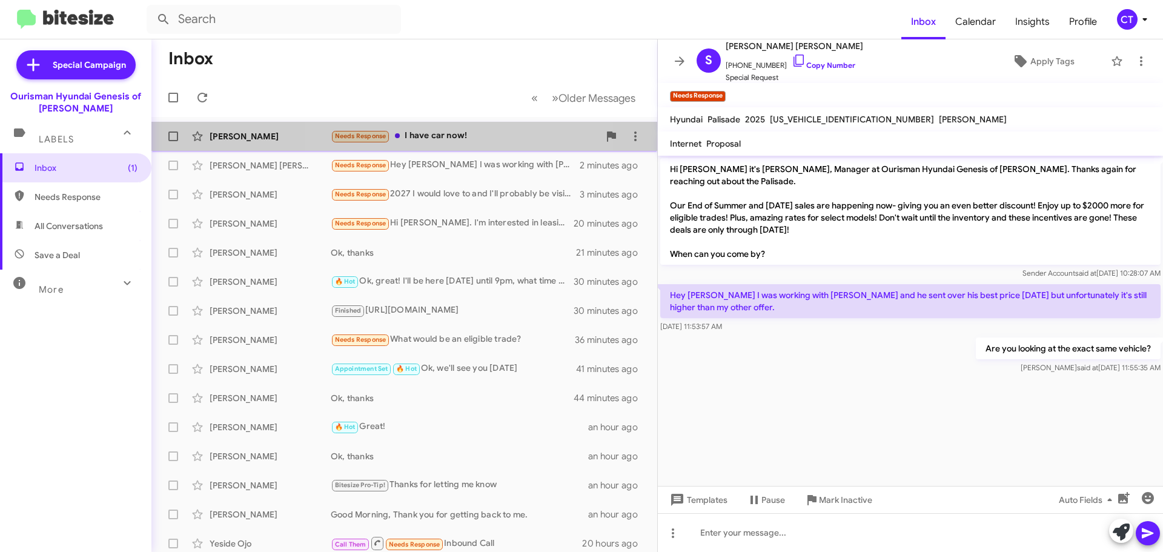
click at [462, 141] on div "Needs Response I have car now!" at bounding box center [465, 136] width 268 height 14
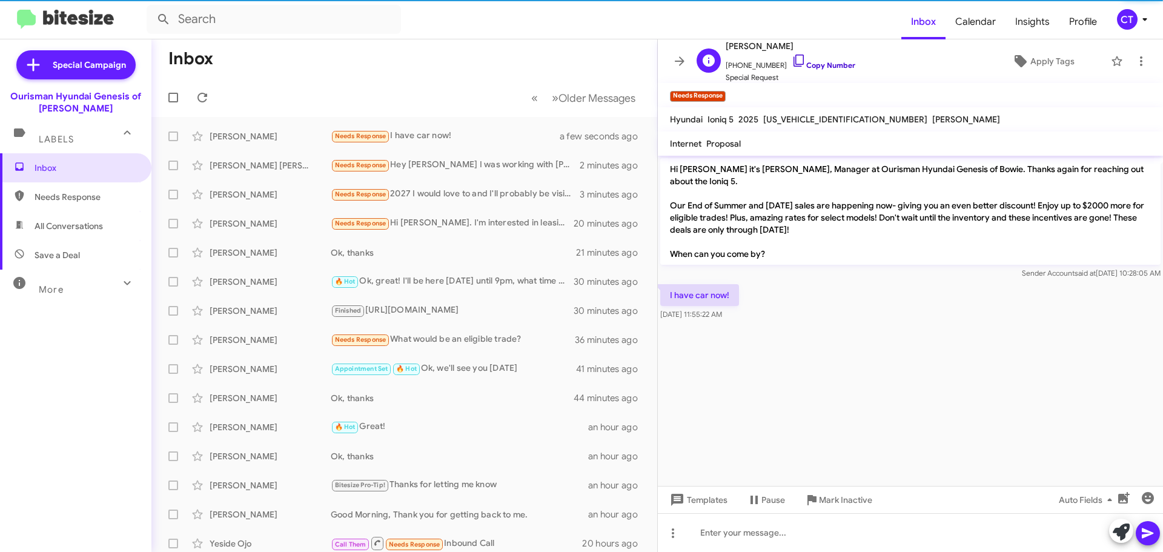
click at [792, 60] on icon at bounding box center [799, 60] width 15 height 15
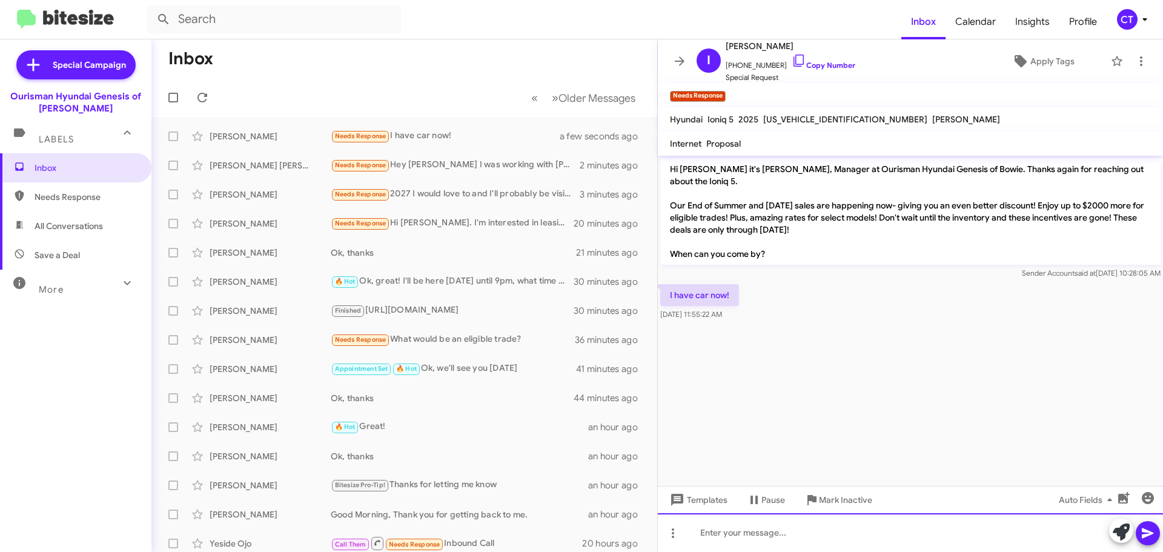
click at [762, 525] on div at bounding box center [910, 532] width 505 height 39
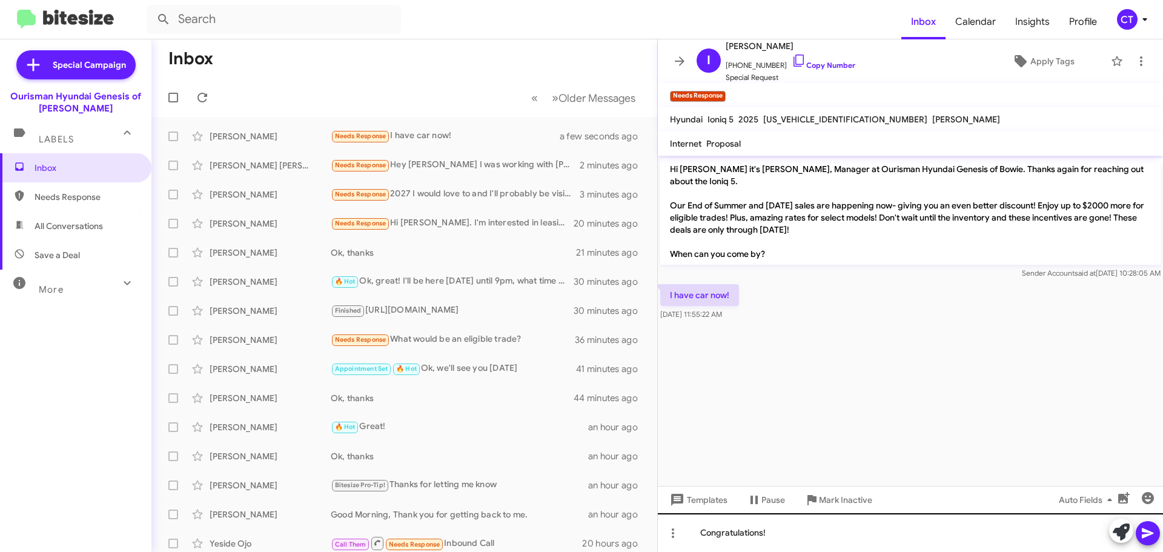
click at [1158, 534] on button at bounding box center [1148, 533] width 24 height 24
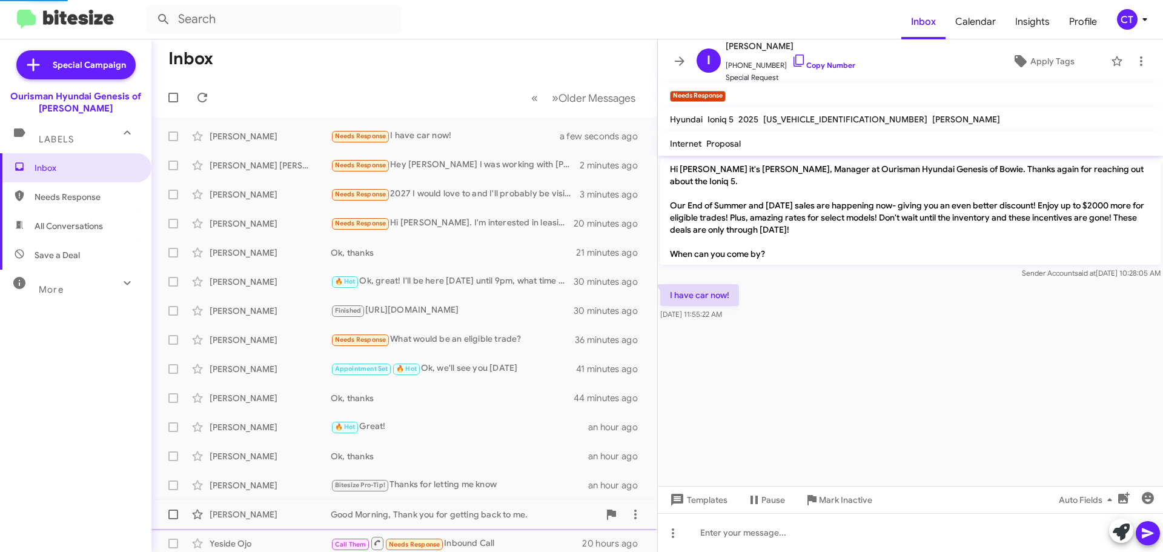
click at [830, 500] on span "Mark Inactive" at bounding box center [845, 500] width 53 height 22
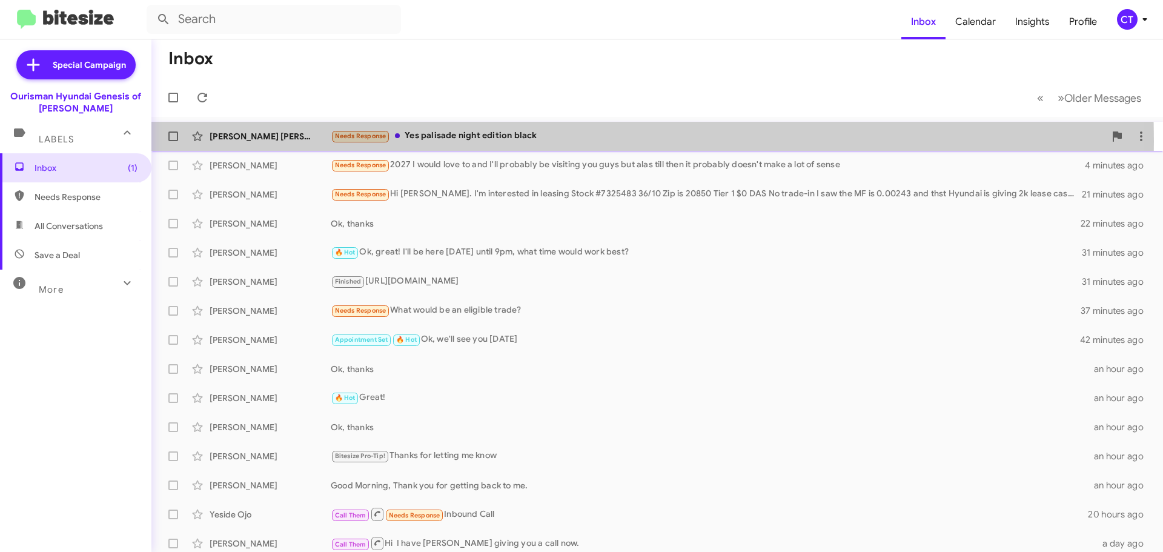
click at [456, 141] on div "Needs Response Yes palisade night edition black" at bounding box center [718, 136] width 774 height 14
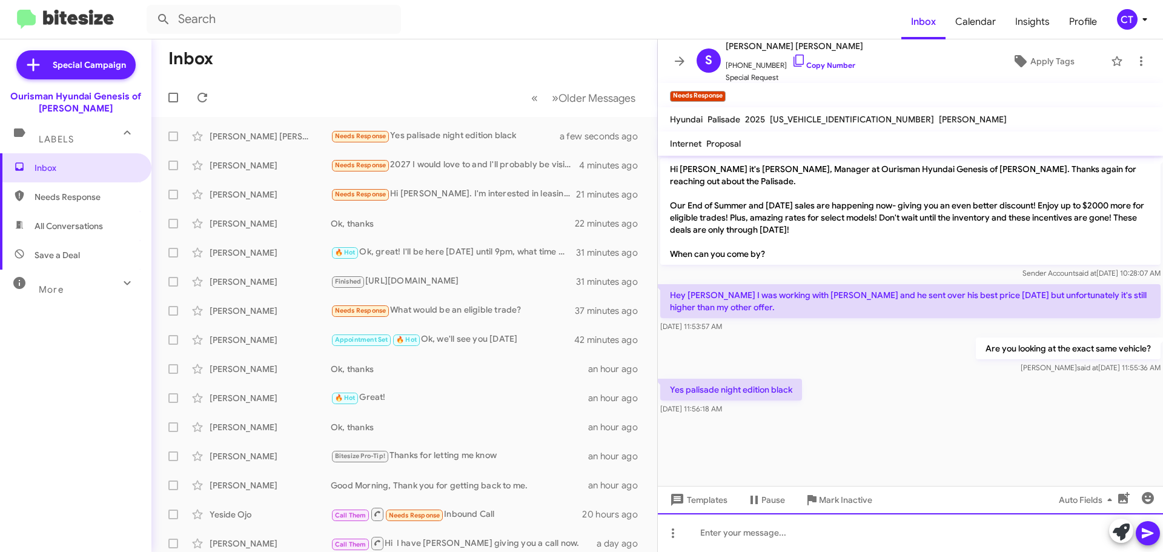
click at [734, 534] on div at bounding box center [910, 532] width 505 height 39
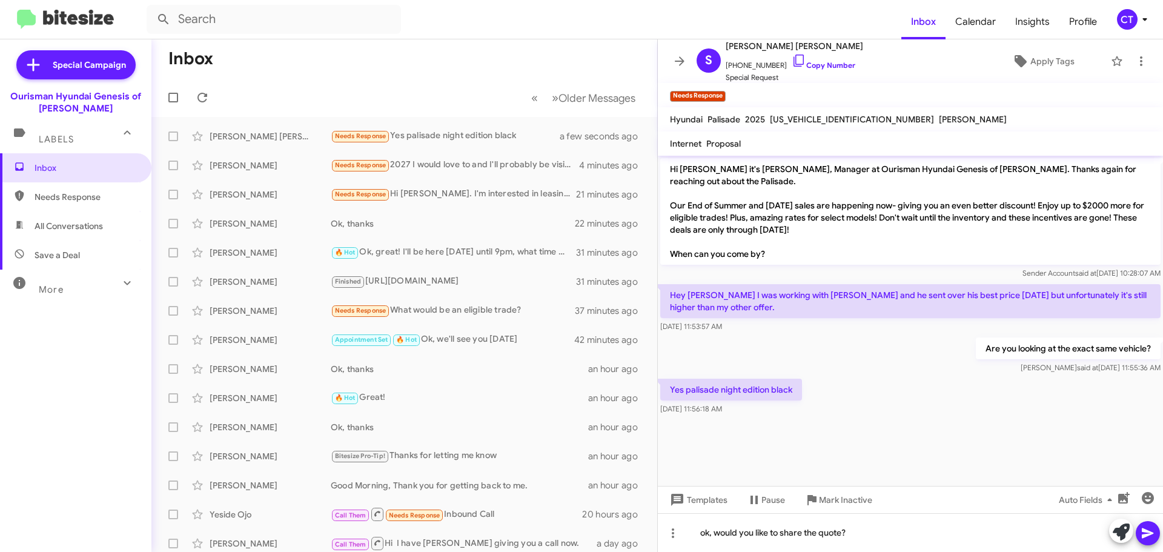
click at [1141, 539] on icon at bounding box center [1148, 533] width 15 height 15
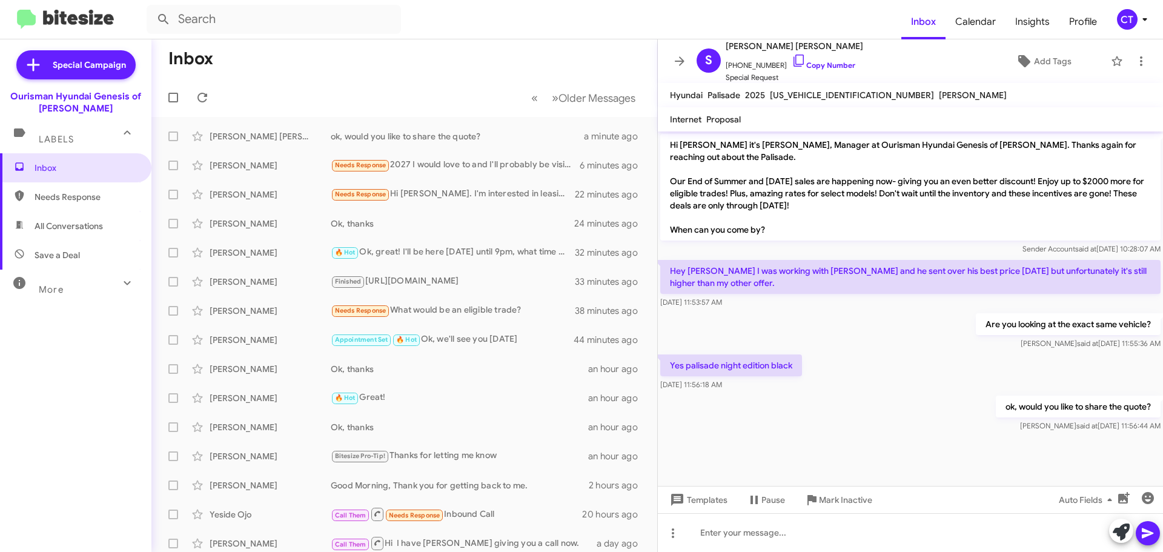
drag, startPoint x: 1126, startPoint y: 22, endPoint x: 1118, endPoint y: 27, distance: 9.8
click at [1126, 22] on div "CT" at bounding box center [1127, 19] width 21 height 21
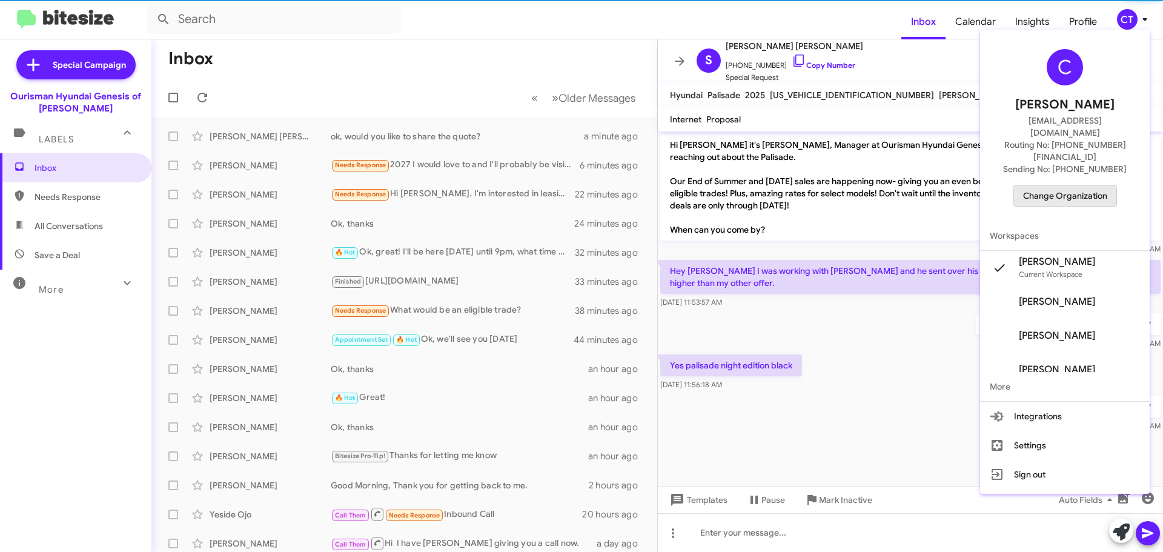
click at [1045, 185] on span "Change Organization" at bounding box center [1065, 195] width 84 height 21
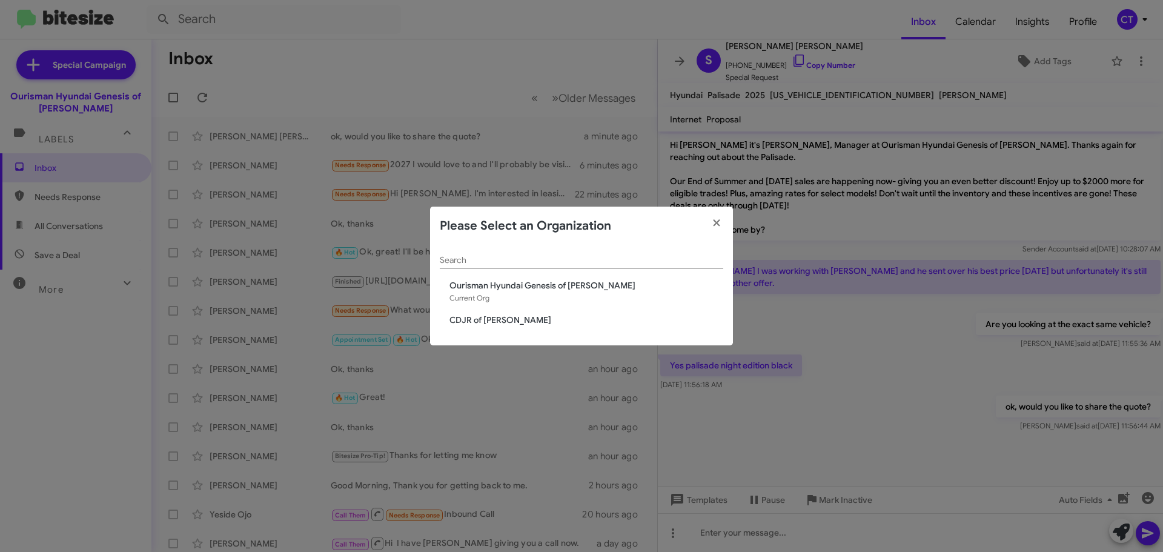
click at [454, 322] on span "CDJR of [PERSON_NAME]" at bounding box center [586, 320] width 274 height 12
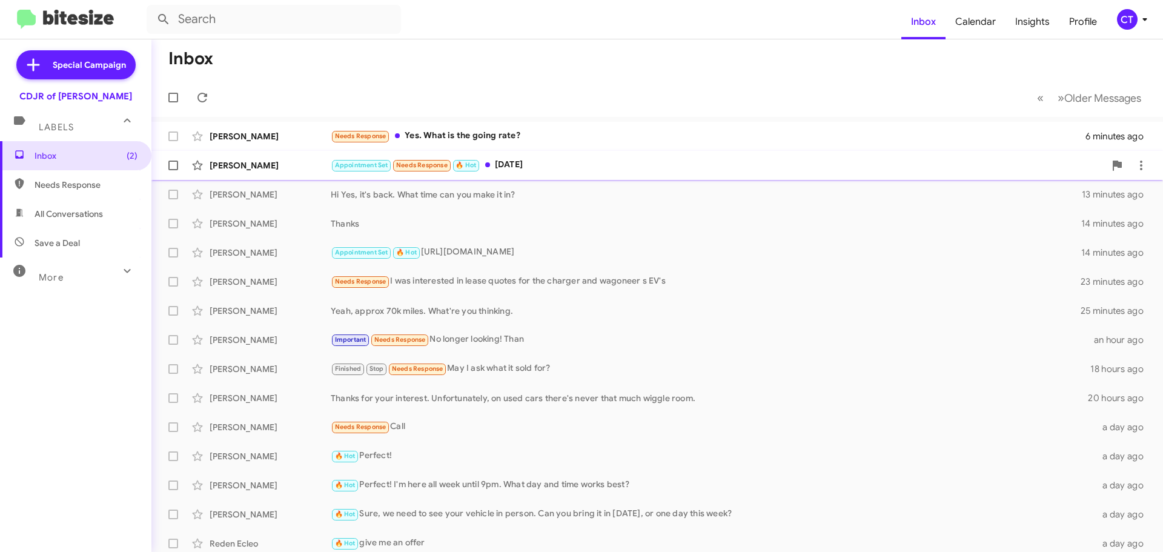
drag, startPoint x: 544, startPoint y: 171, endPoint x: 538, endPoint y: 177, distance: 8.6
click at [544, 171] on div "Appointment Set Needs Response 🔥 Hot [DATE]" at bounding box center [718, 165] width 774 height 14
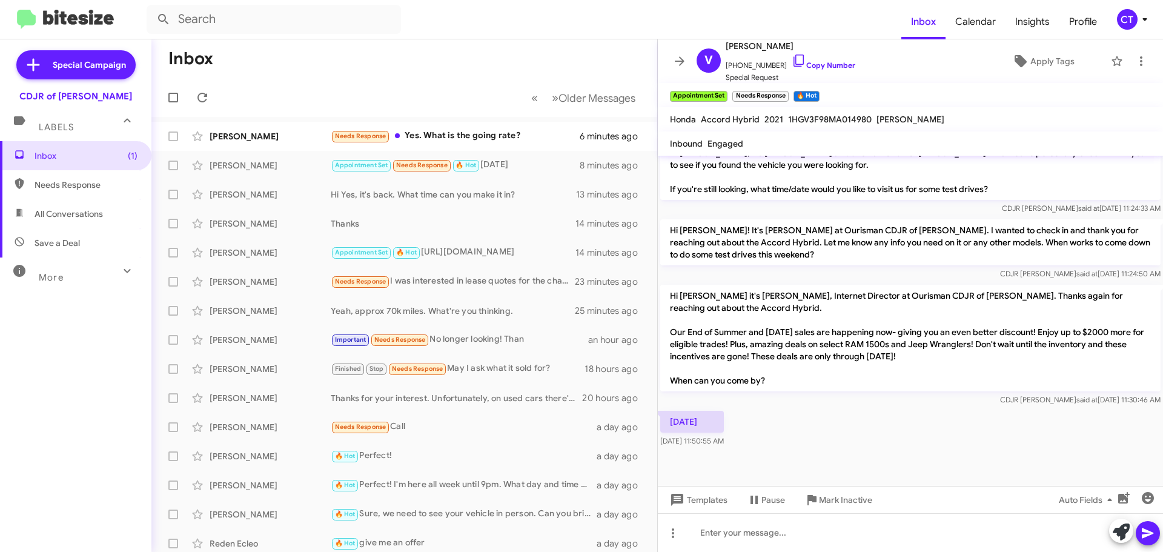
scroll to position [606, 0]
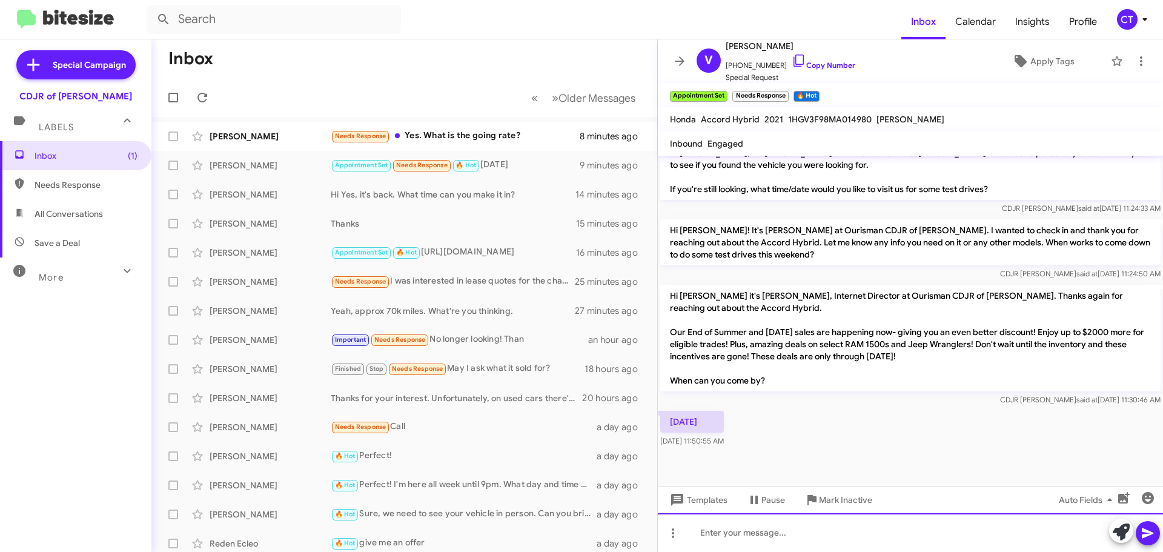
click at [758, 538] on div at bounding box center [910, 532] width 505 height 39
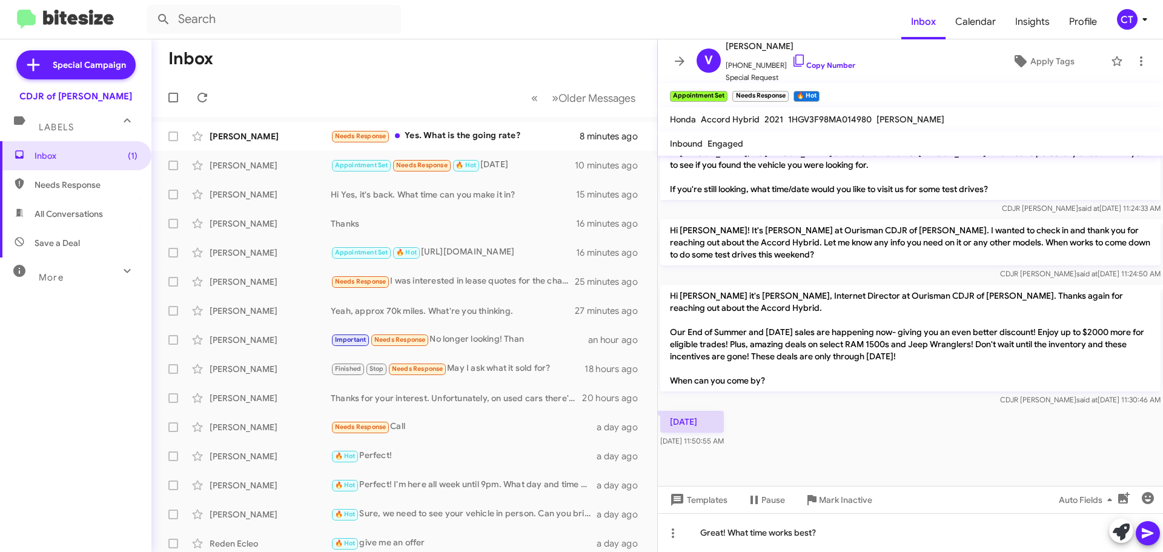
click at [1141, 531] on icon at bounding box center [1148, 533] width 15 height 15
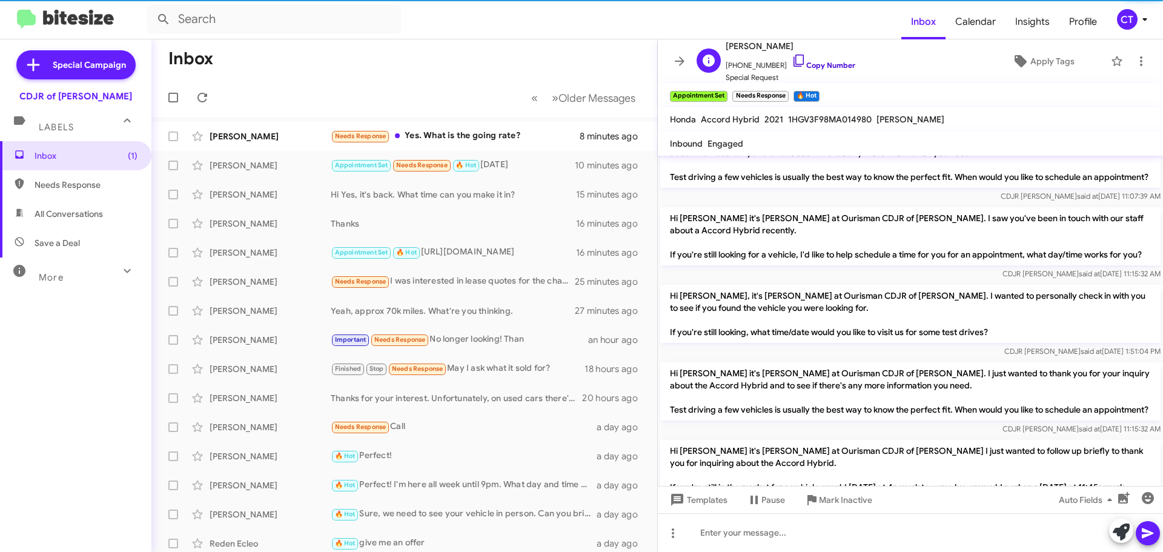
click at [792, 58] on icon at bounding box center [799, 60] width 15 height 15
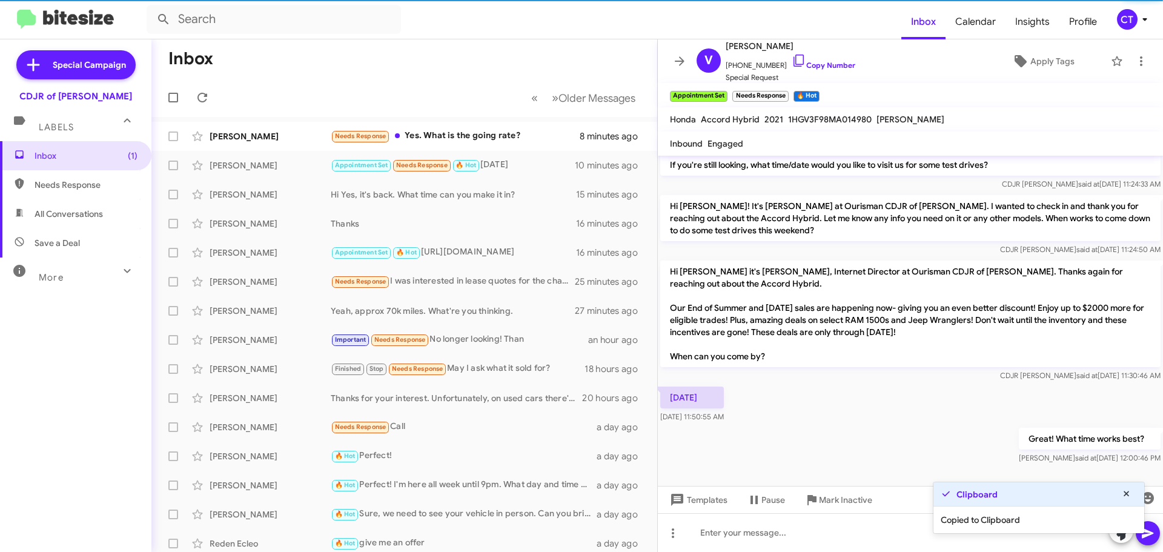
scroll to position [650, 0]
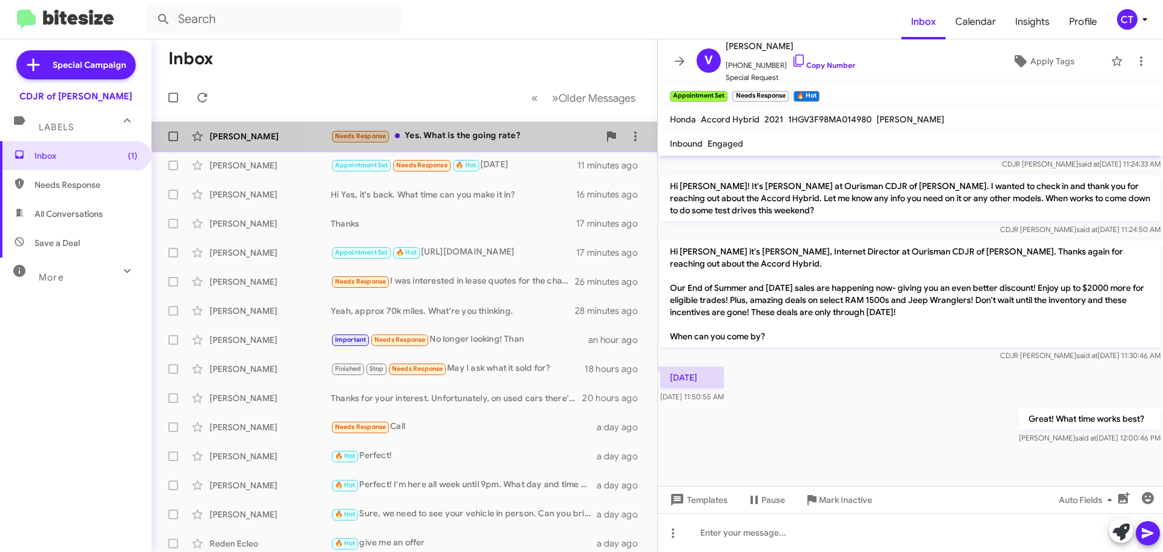
click at [482, 147] on div "Teresa Clark-Ames Needs Response Yes. What is the going rate? 9 minutes ago" at bounding box center [404, 136] width 486 height 24
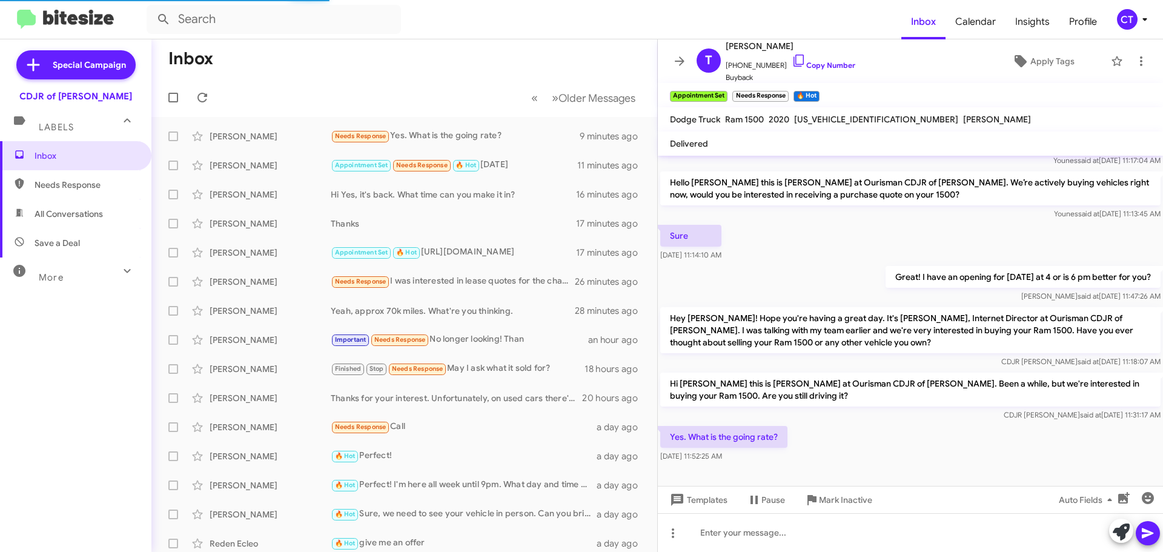
scroll to position [64, 0]
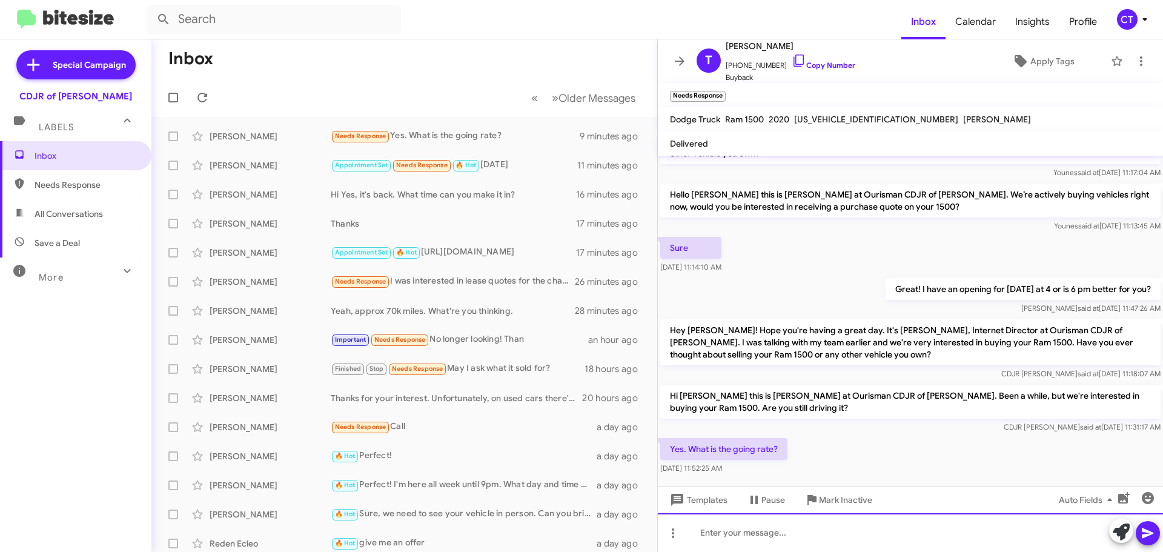
click at [738, 531] on div at bounding box center [910, 532] width 505 height 39
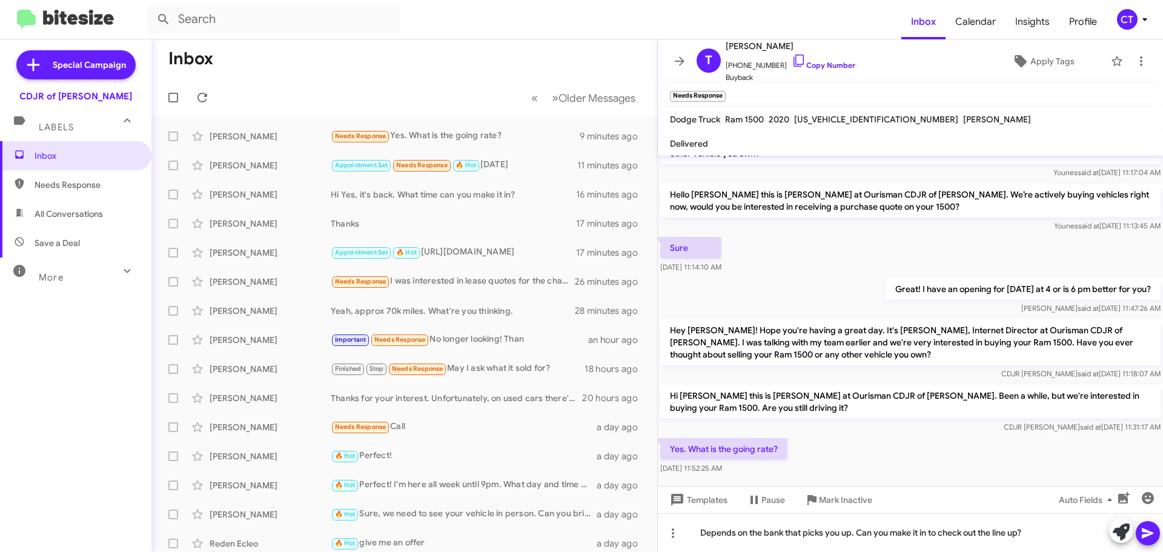
click at [1144, 533] on icon at bounding box center [1148, 533] width 15 height 15
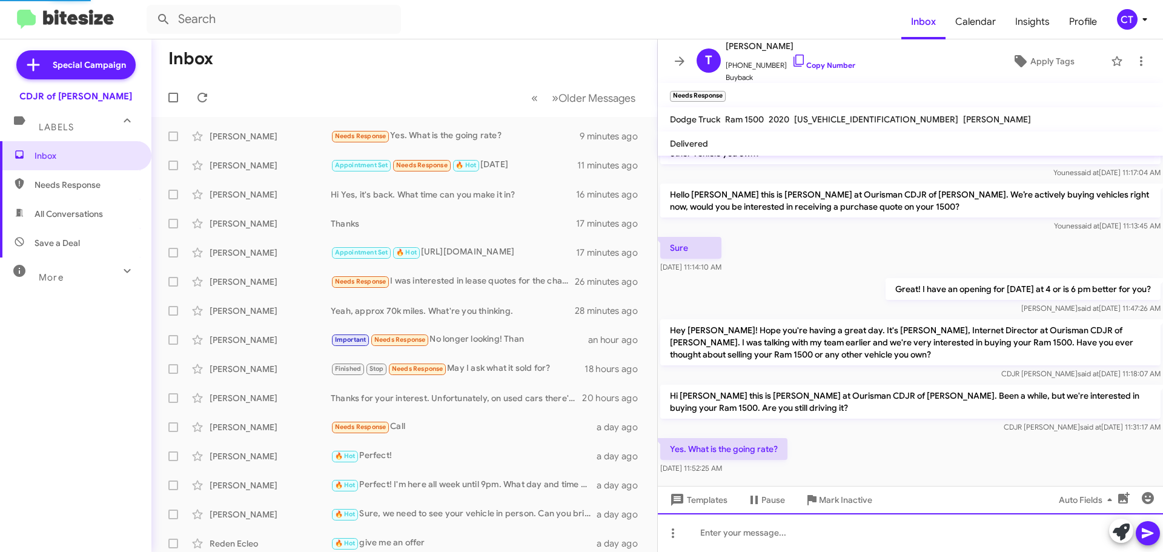
scroll to position [31, 0]
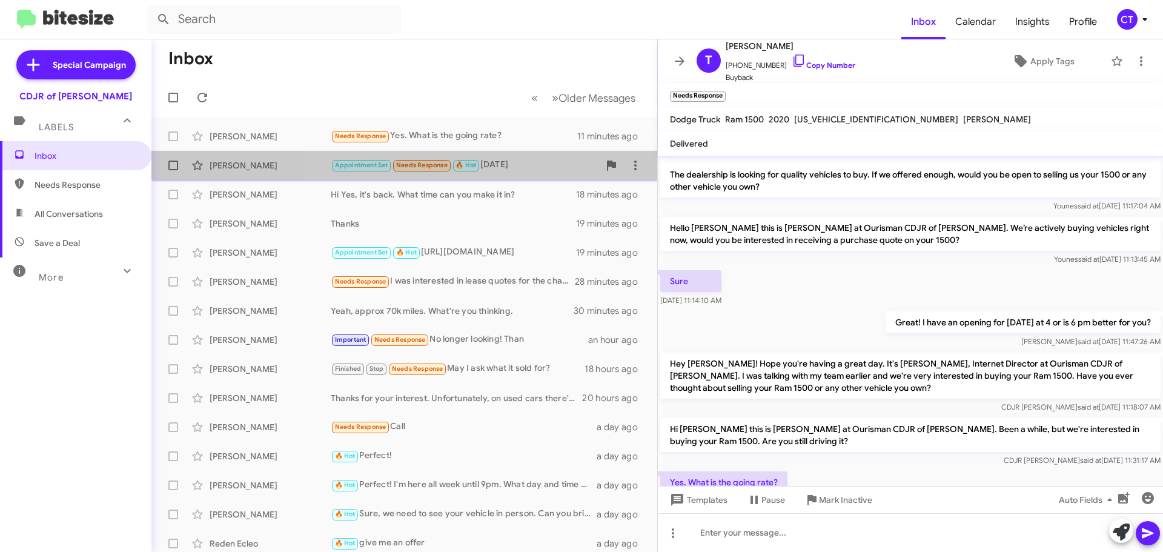
click at [520, 162] on div "Appointment Set Needs Response 🔥 Hot Friday" at bounding box center [465, 165] width 268 height 14
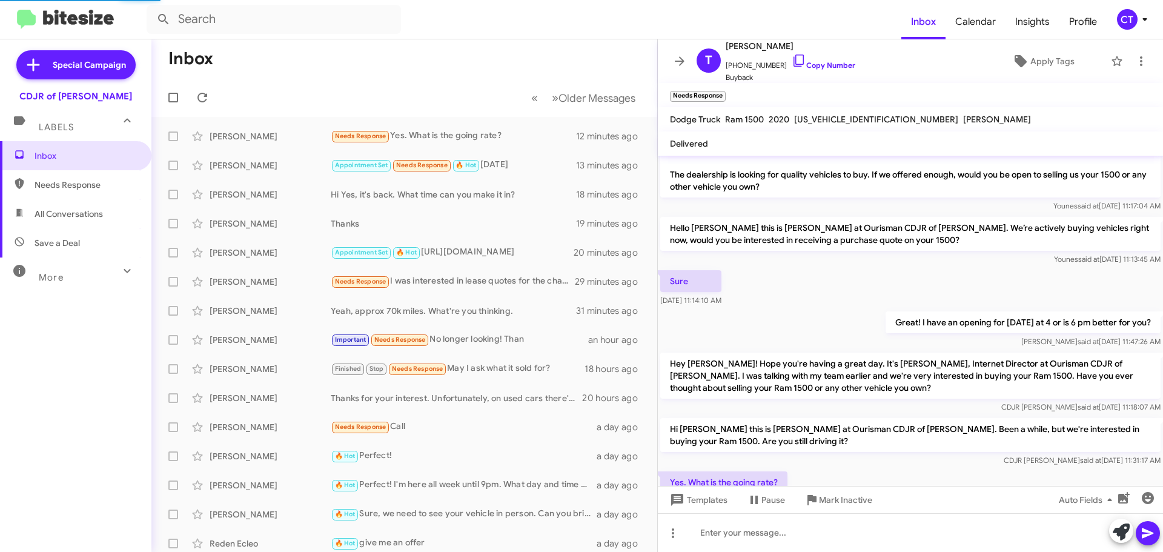
scroll to position [694, 0]
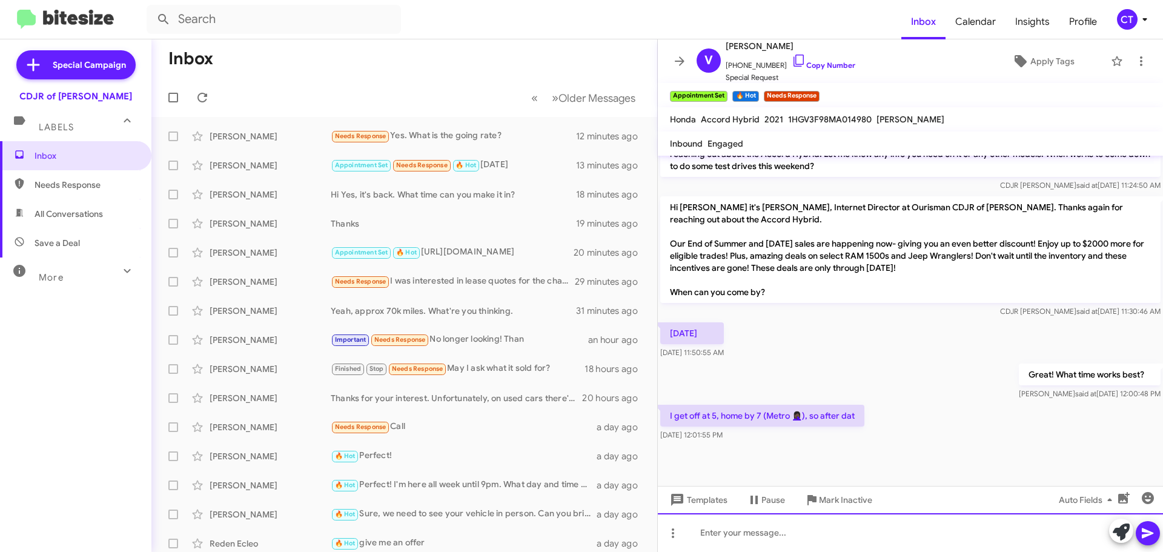
click at [776, 540] on div at bounding box center [910, 532] width 505 height 39
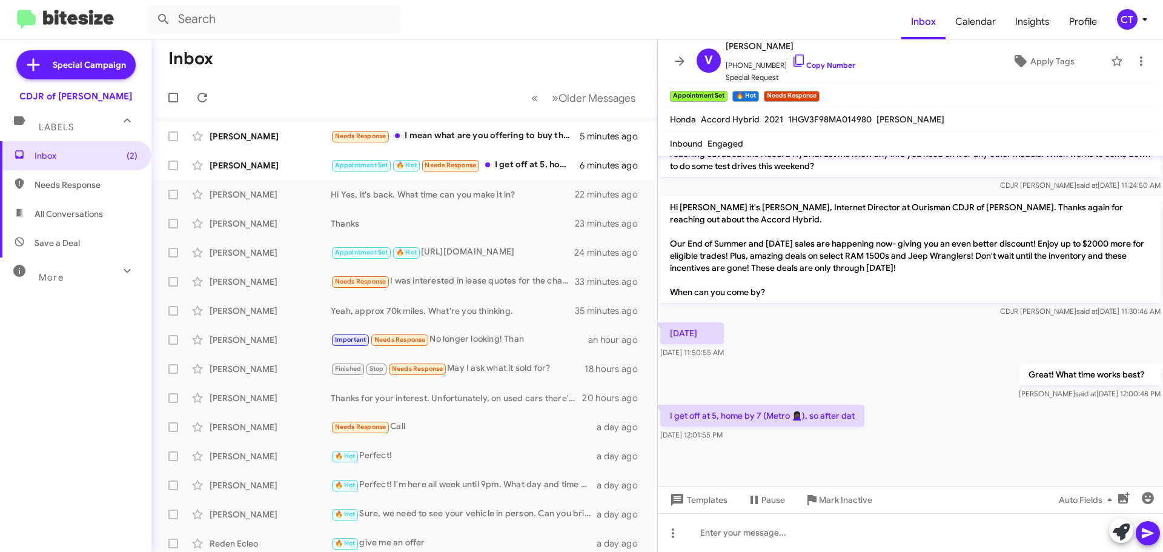
scroll to position [694, 0]
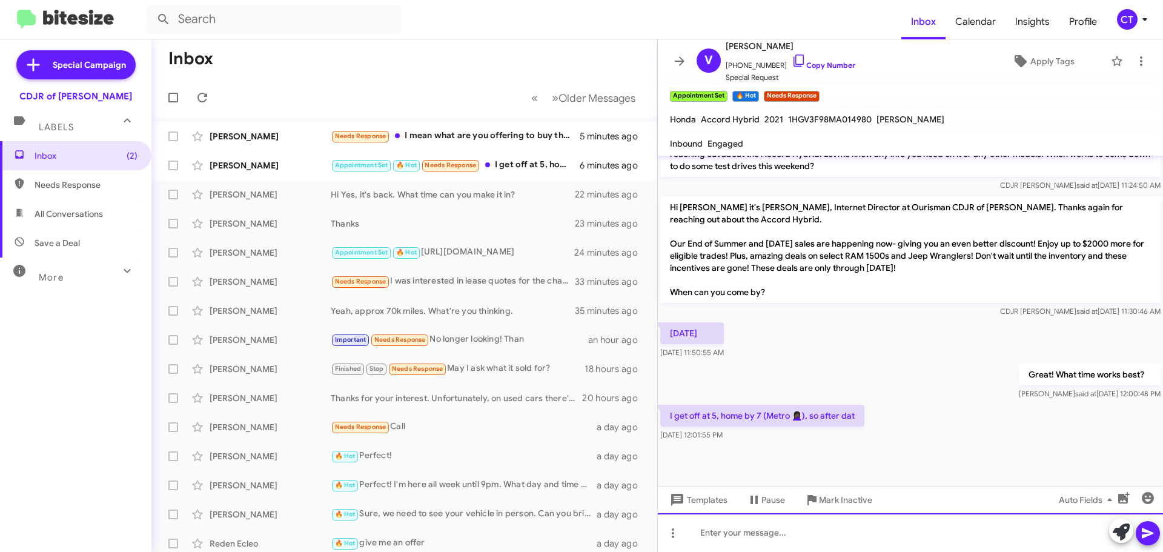
click at [772, 542] on div at bounding box center [910, 532] width 505 height 39
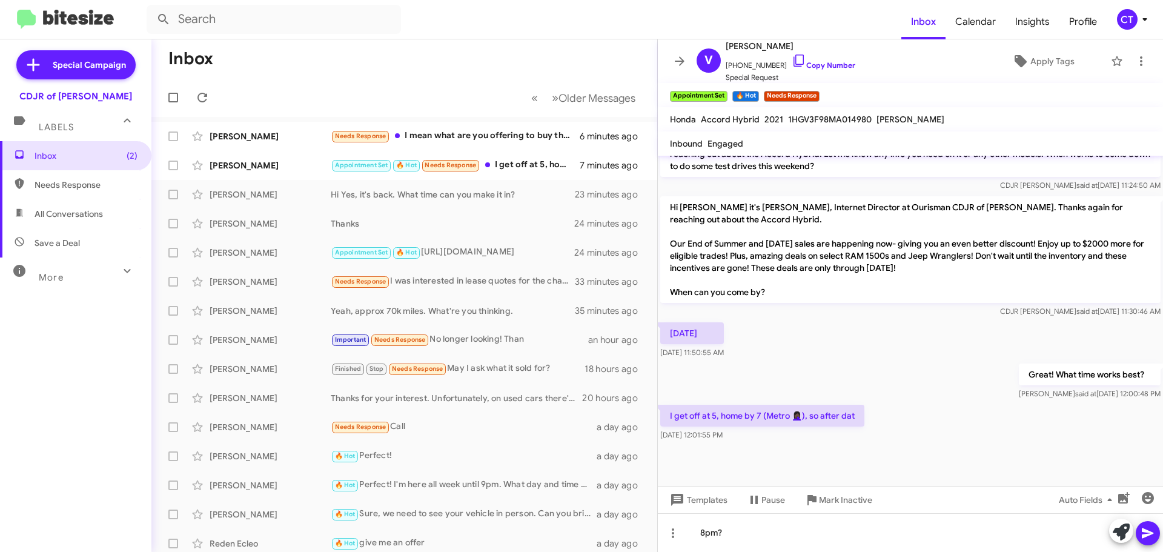
click at [1151, 529] on icon at bounding box center [1148, 533] width 15 height 15
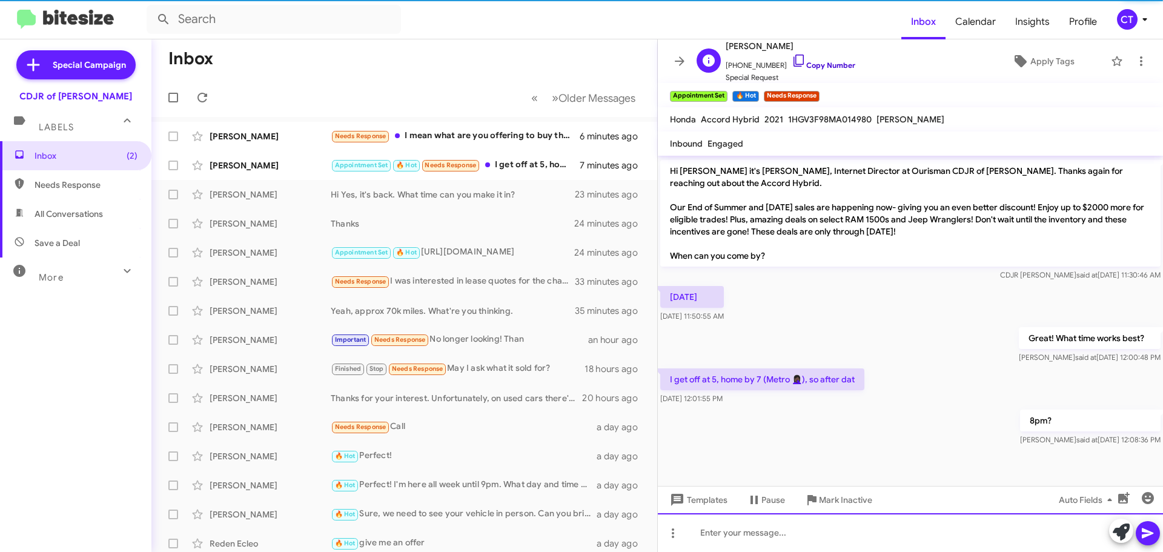
scroll to position [0, 0]
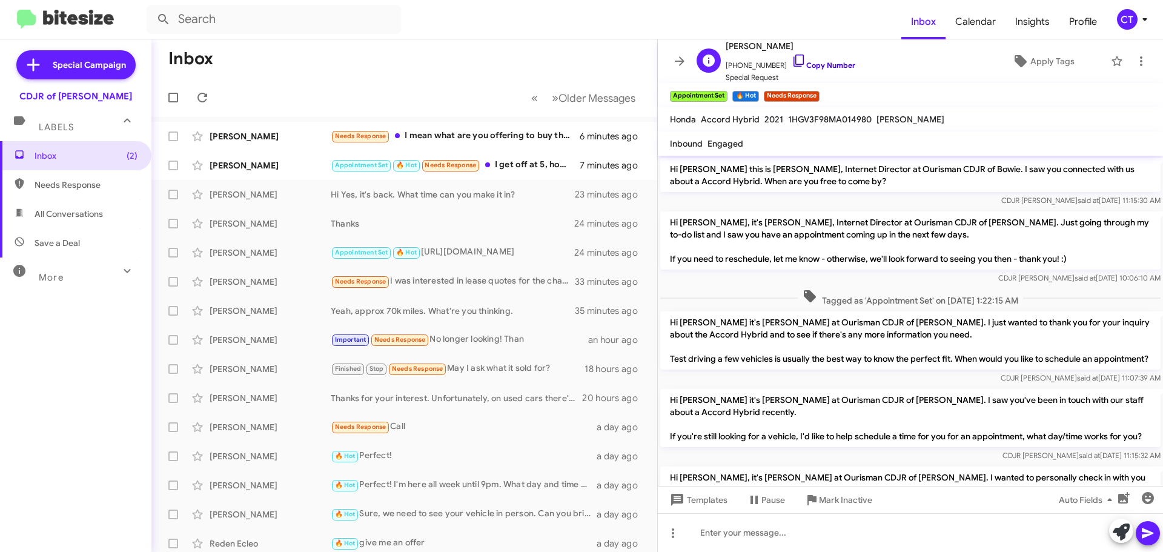
click at [792, 56] on icon at bounding box center [799, 60] width 15 height 15
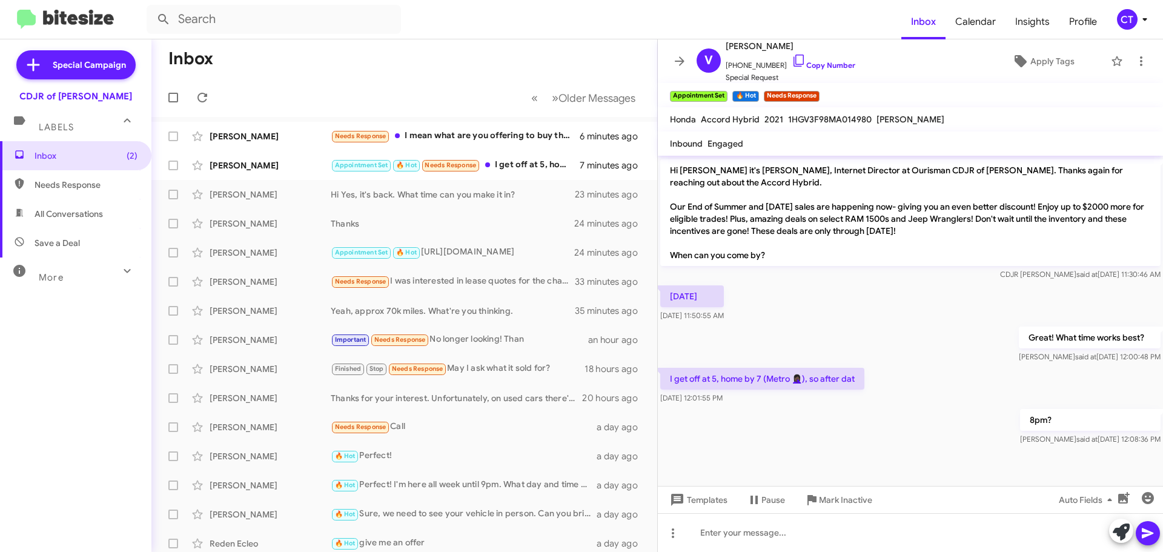
scroll to position [738, 0]
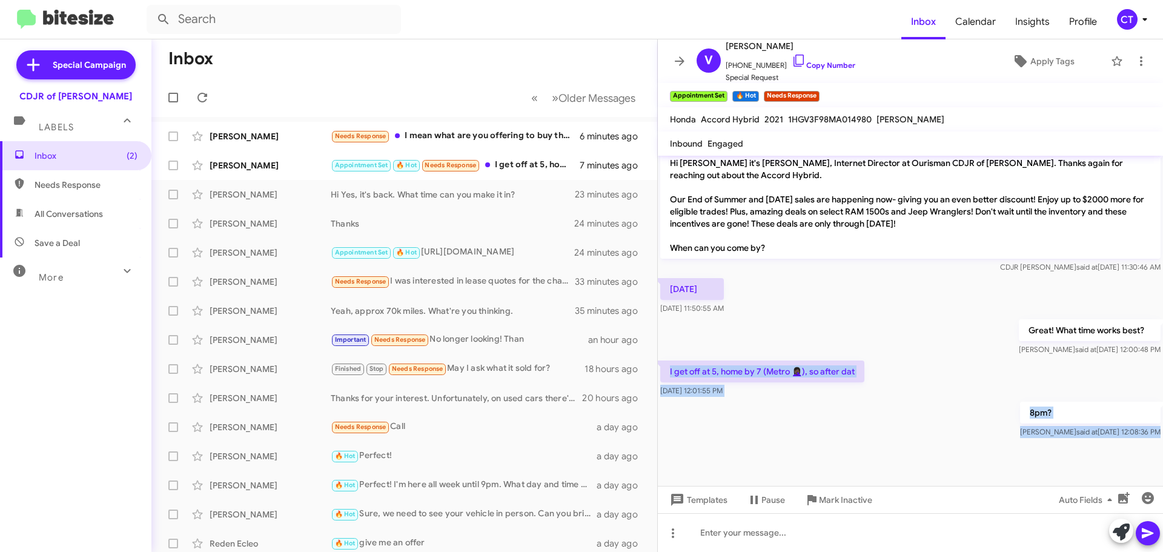
drag, startPoint x: 665, startPoint y: 368, endPoint x: 1104, endPoint y: 451, distance: 446.3
click at [1104, 451] on cdk-virtual-scroll-viewport "Hi Valery this is Ciara Taylor, Internet Director at Ourisman CDJR of Bowie. I …" at bounding box center [910, 321] width 505 height 330
copy div "I get off at 5, home by 7 (Metro 🤦🏿‍♀️), so after dat Aug 26, 2025, 12:01:55 PM…"
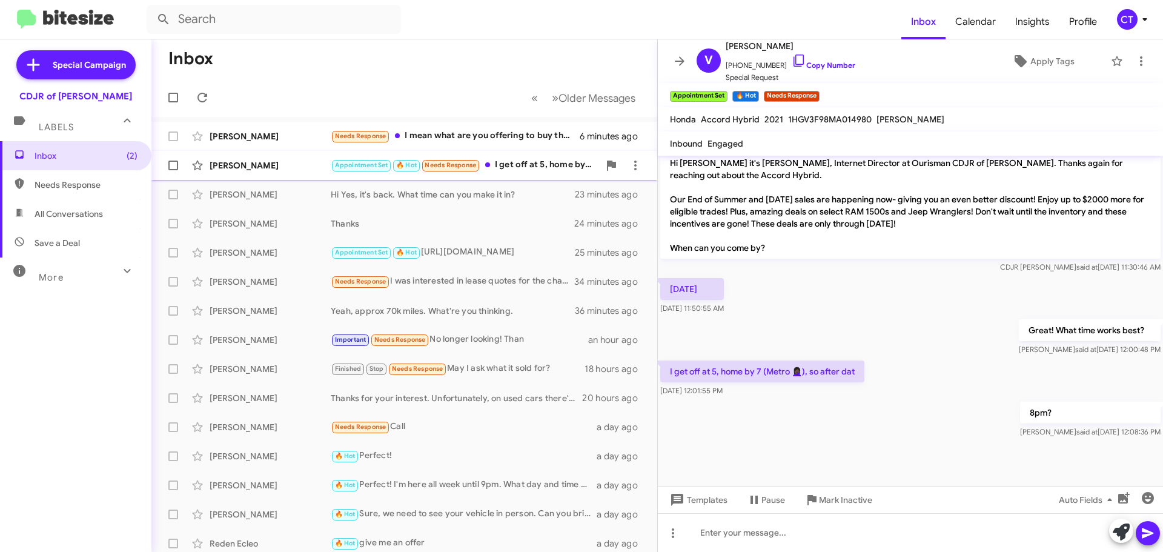
click at [520, 171] on div "Appointment Set 🔥 Hot Needs Response I get off at 5, home by 7 (Metro 🤦🏿‍♀️), s…" at bounding box center [465, 165] width 268 height 14
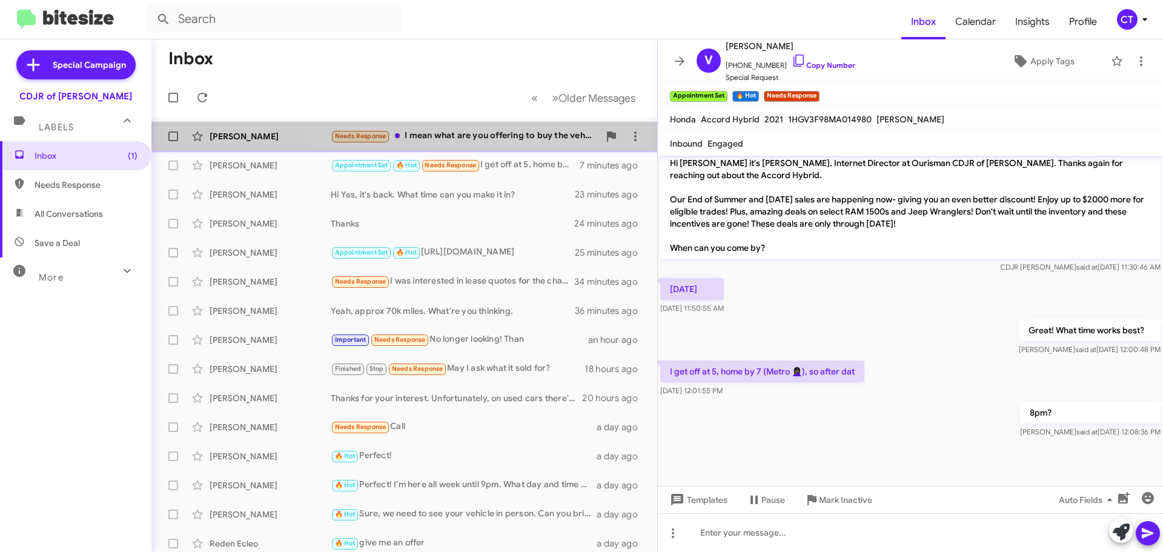
click at [495, 142] on div "Needs Response I mean what are you offering to buy the vehicle back at?" at bounding box center [465, 136] width 268 height 14
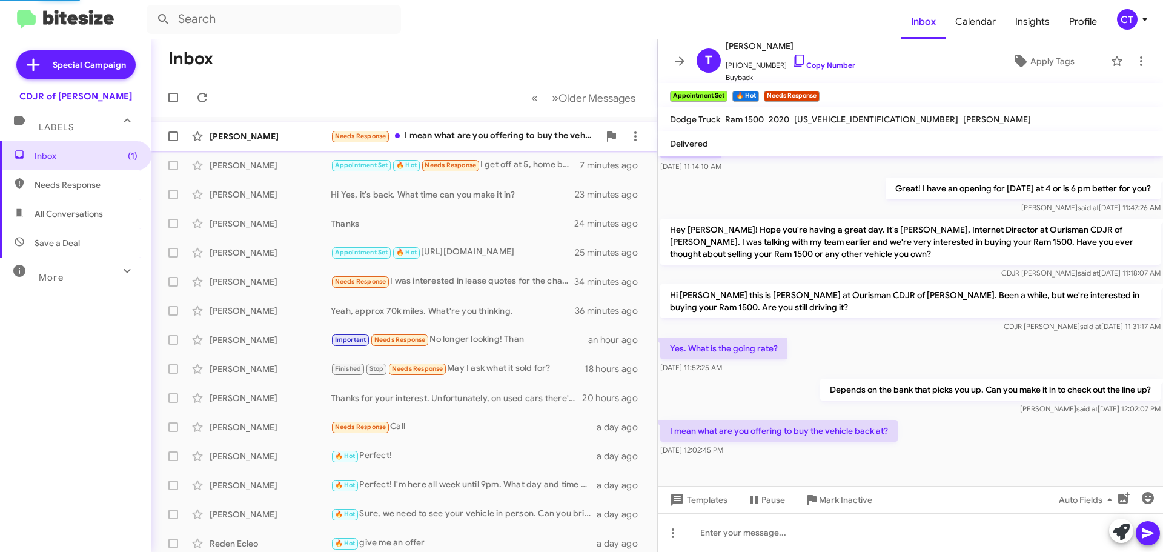
scroll to position [153, 0]
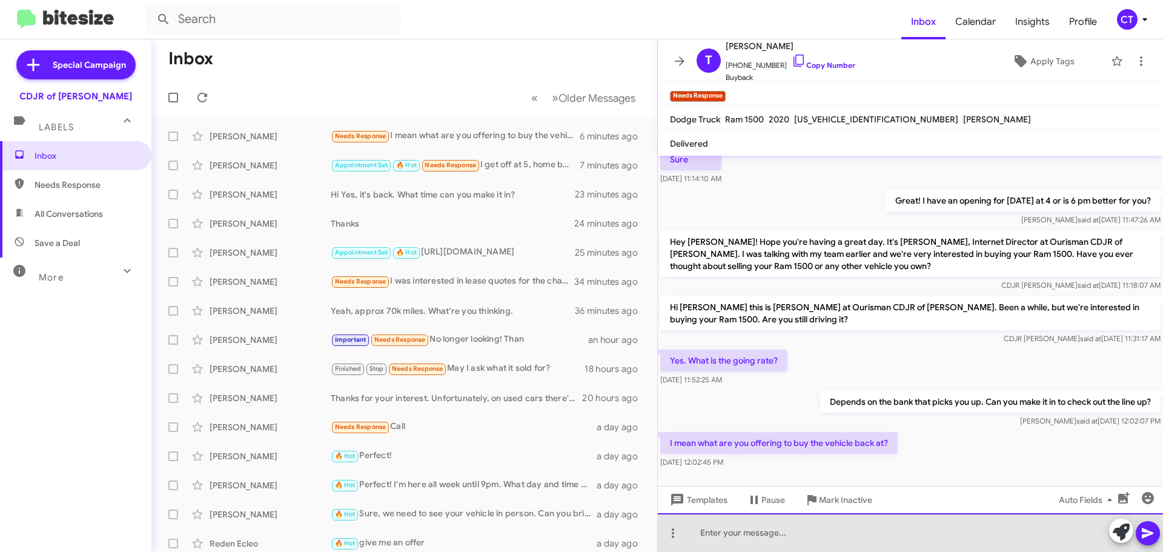
click at [786, 539] on div at bounding box center [910, 532] width 505 height 39
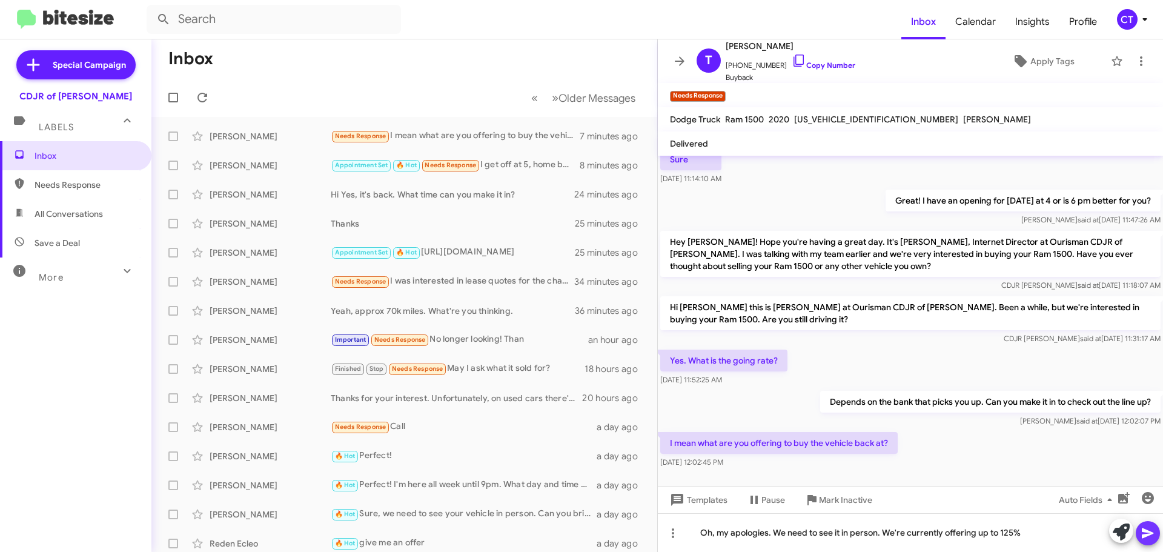
click at [1152, 539] on icon at bounding box center [1148, 533] width 15 height 15
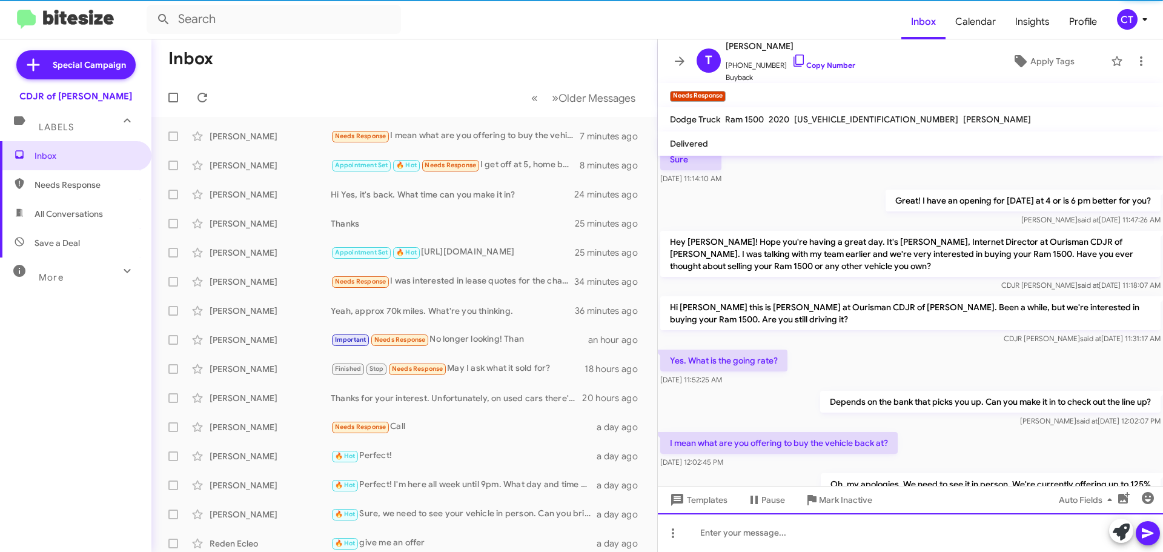
scroll to position [0, 0]
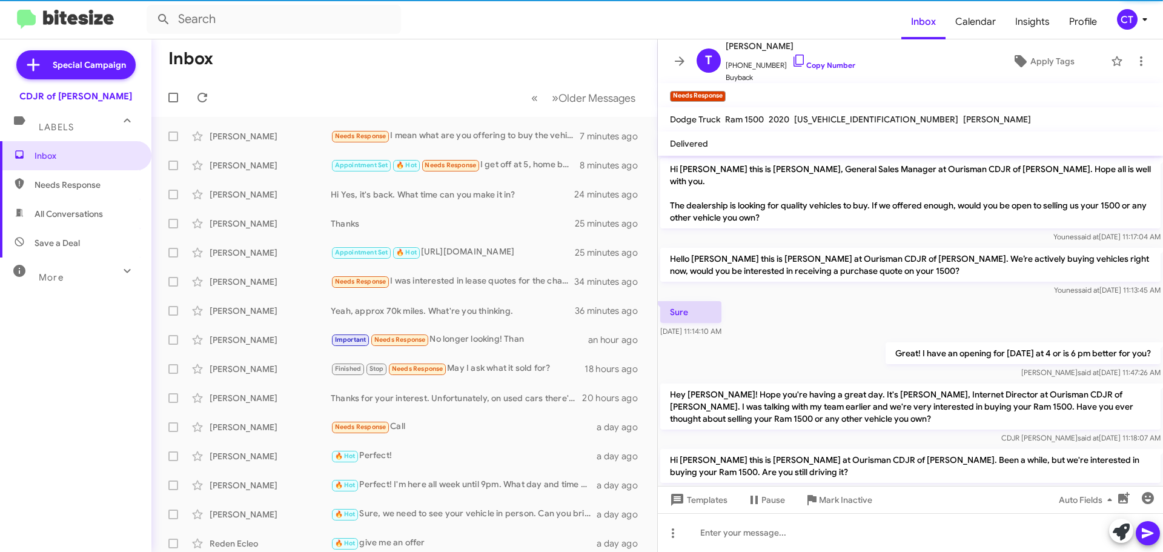
click at [1141, 16] on icon at bounding box center [1145, 19] width 15 height 15
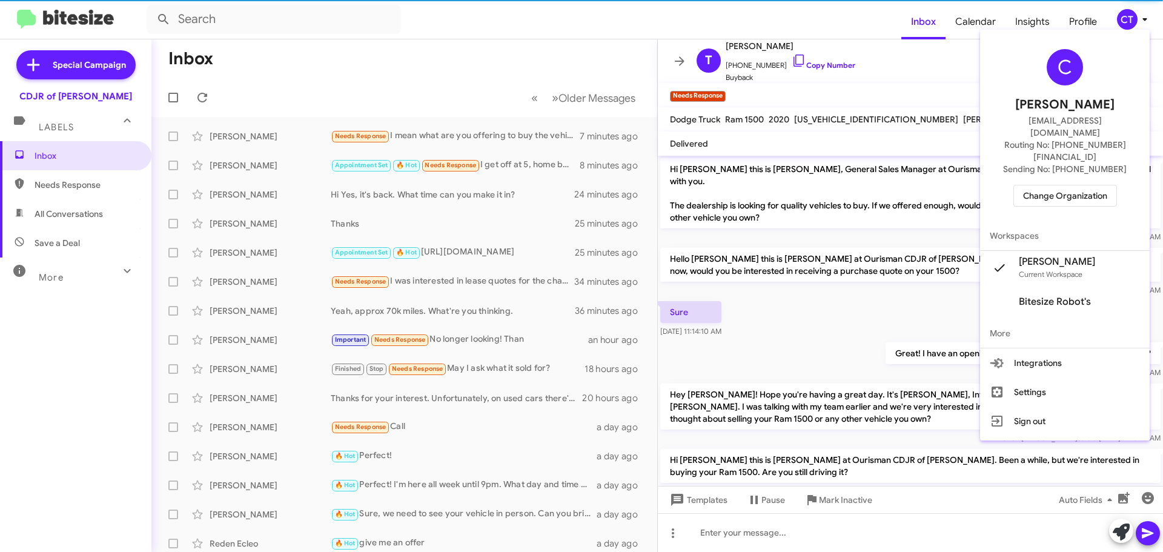
click at [1084, 185] on span "Change Organization" at bounding box center [1065, 195] width 84 height 21
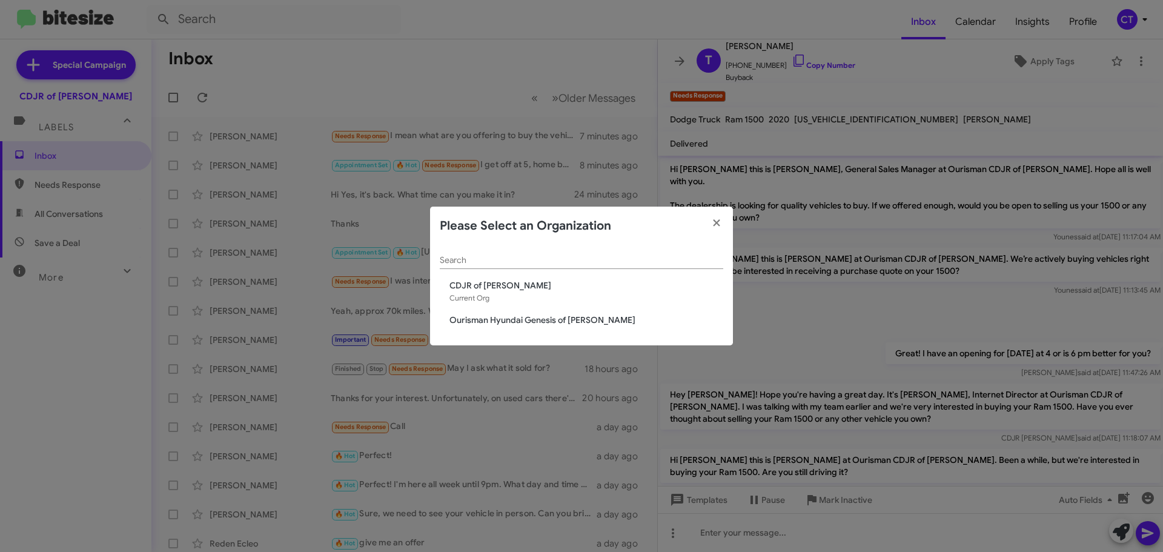
click at [505, 321] on span "Ourisman Hyundai Genesis of [PERSON_NAME]" at bounding box center [586, 320] width 274 height 12
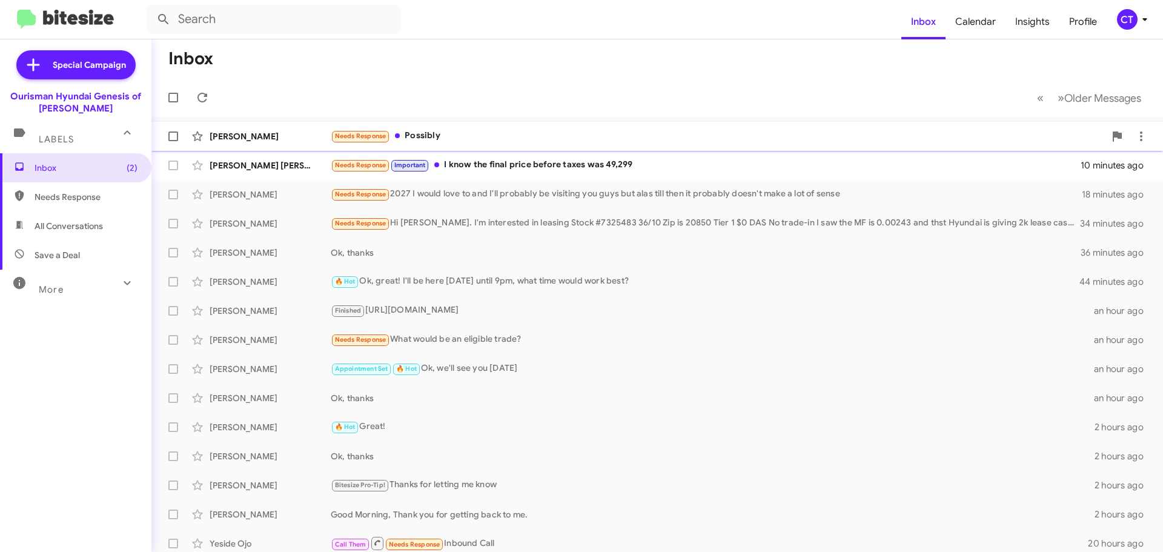
click at [500, 141] on div "Needs Response Possibly" at bounding box center [718, 136] width 774 height 14
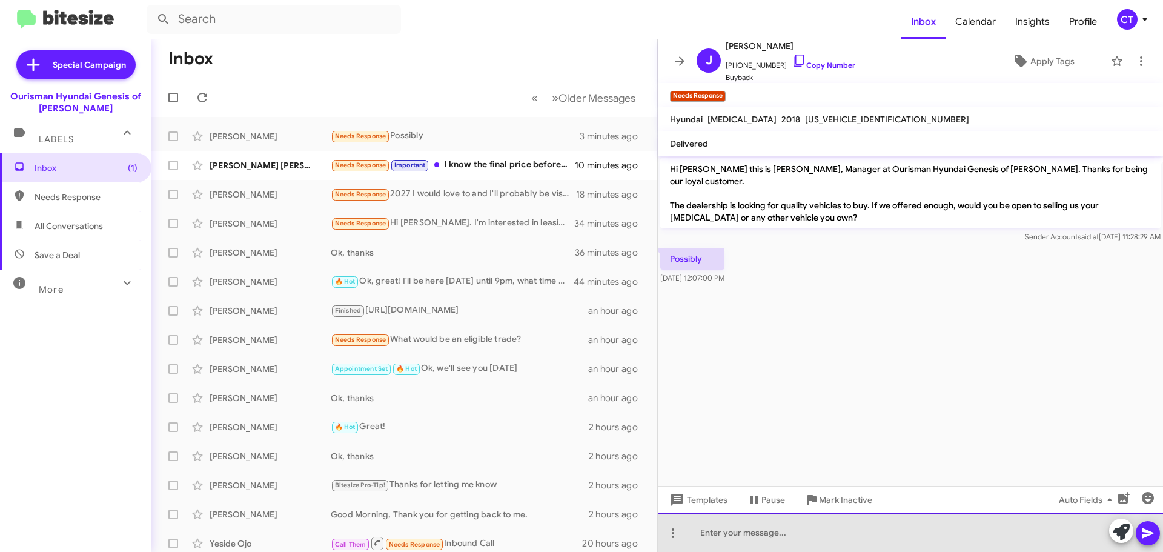
click at [769, 533] on div at bounding box center [910, 532] width 505 height 39
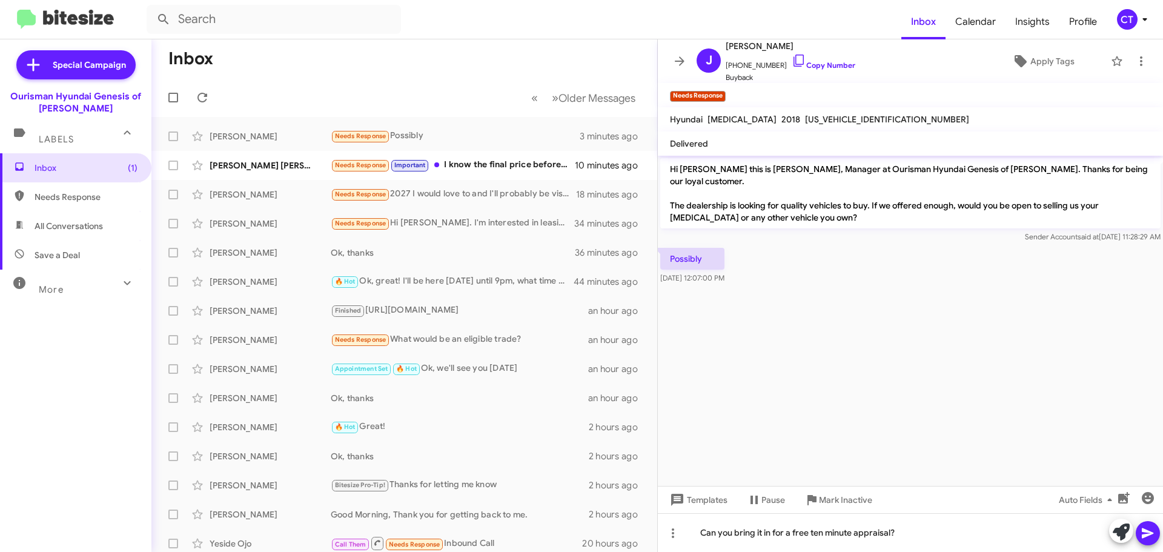
click at [1155, 532] on icon at bounding box center [1148, 533] width 15 height 15
click at [424, 282] on div "🔥 Hot Ok, great! I'll be here [DATE] until 9pm, what time would work best?" at bounding box center [465, 281] width 268 height 14
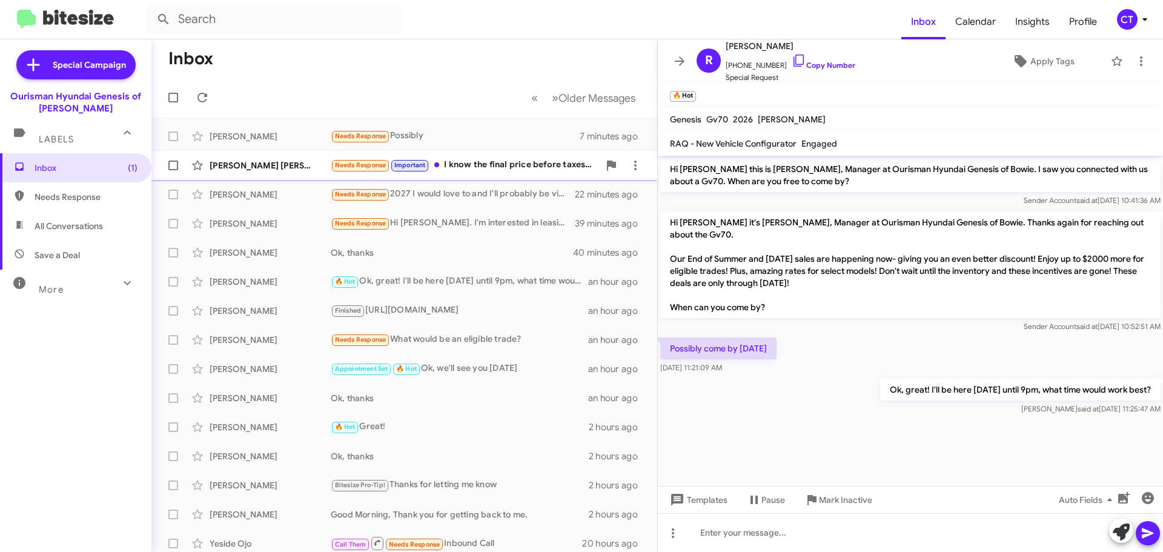
click at [555, 167] on div "Needs Response Important I know the final price before taxes was 49,299" at bounding box center [465, 165] width 268 height 14
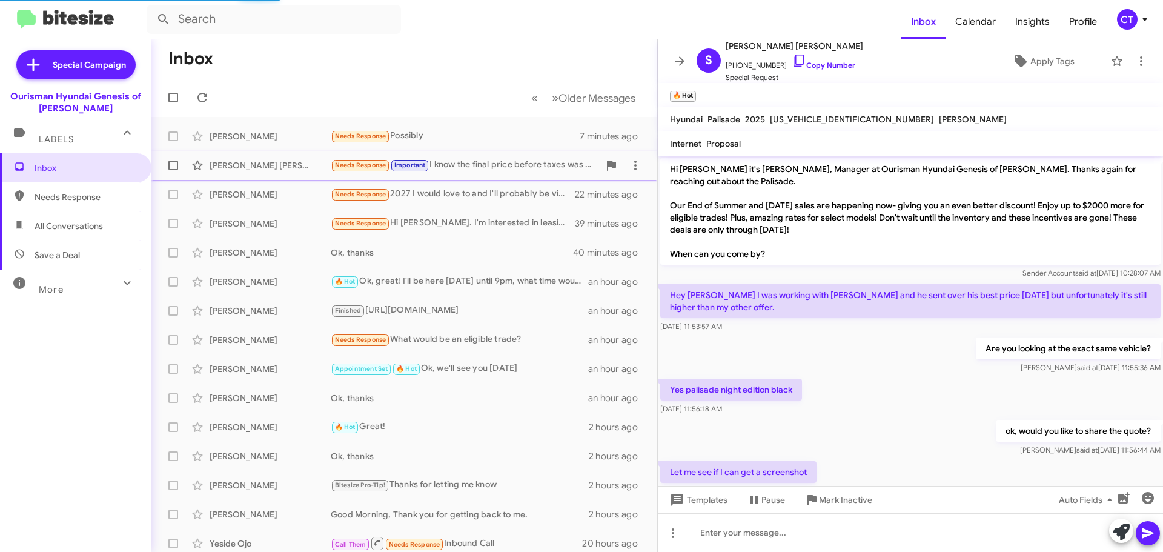
scroll to position [76, 0]
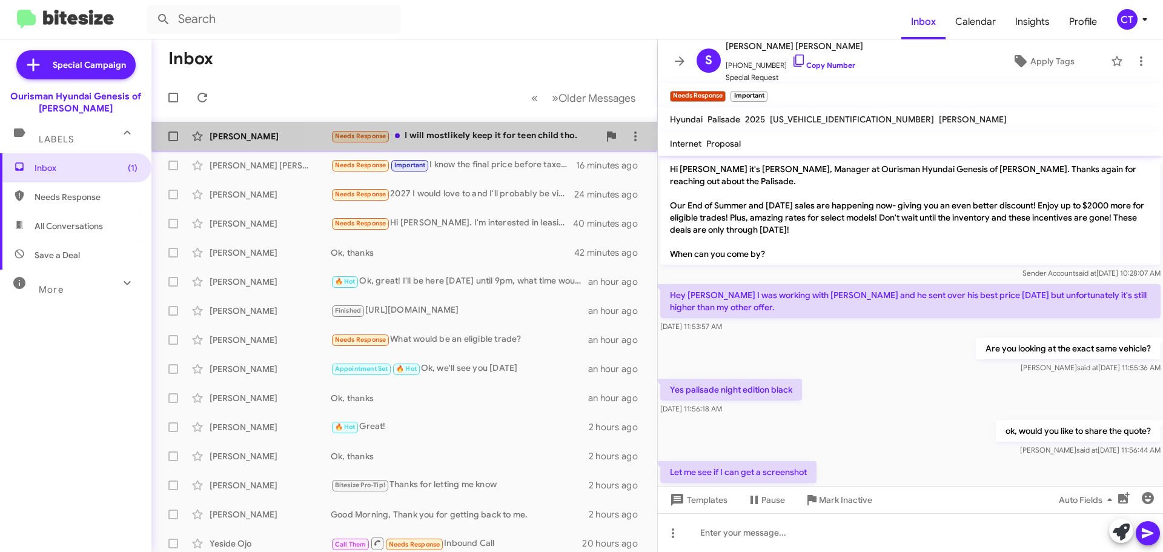
click at [480, 138] on div "Needs Response I will mostlikely keep it for teen child tho." at bounding box center [465, 136] width 268 height 14
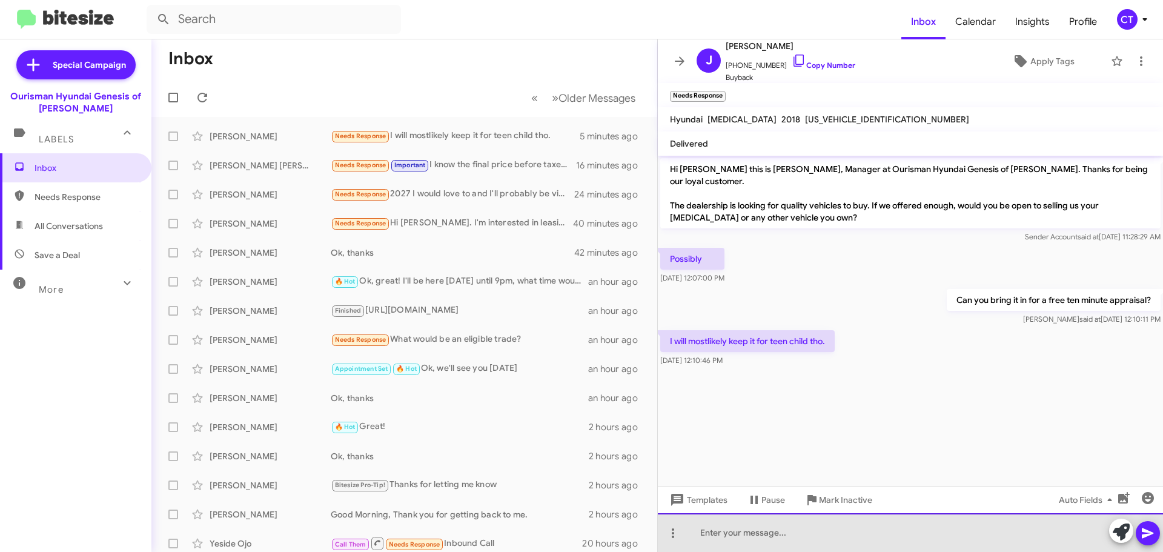
click at [764, 543] on div at bounding box center [910, 532] width 505 height 39
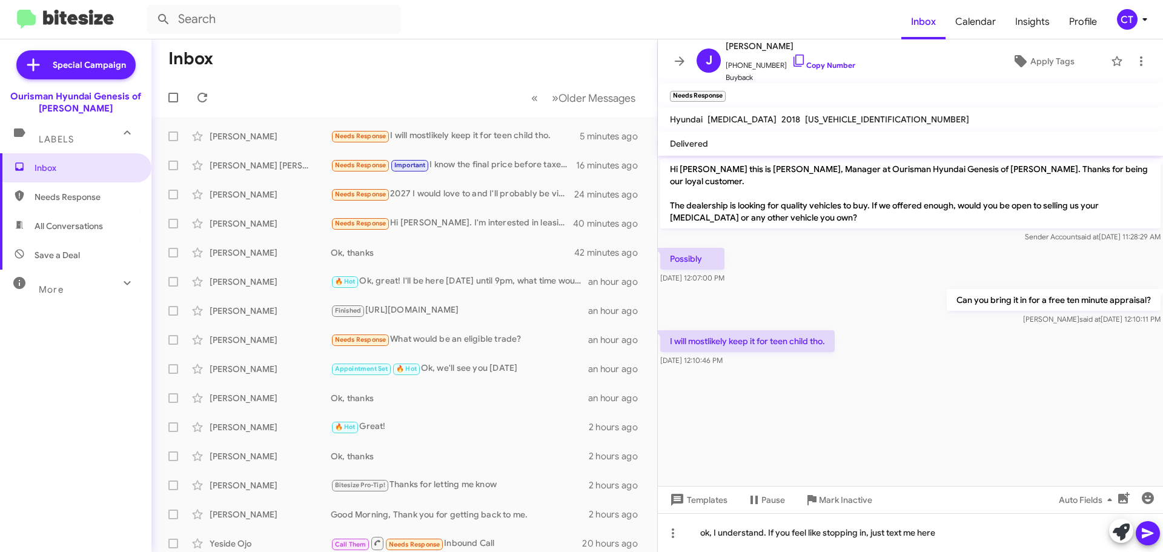
click at [1157, 534] on button at bounding box center [1148, 533] width 24 height 24
click at [1119, 18] on div "CT" at bounding box center [1127, 19] width 21 height 21
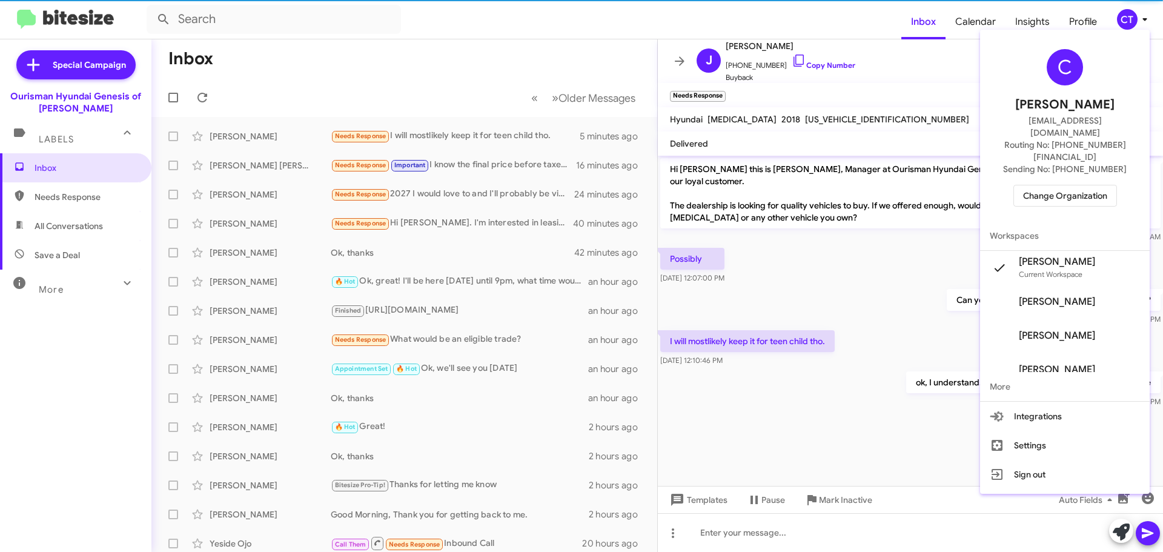
click at [1081, 185] on span "Change Organization" at bounding box center [1065, 195] width 84 height 21
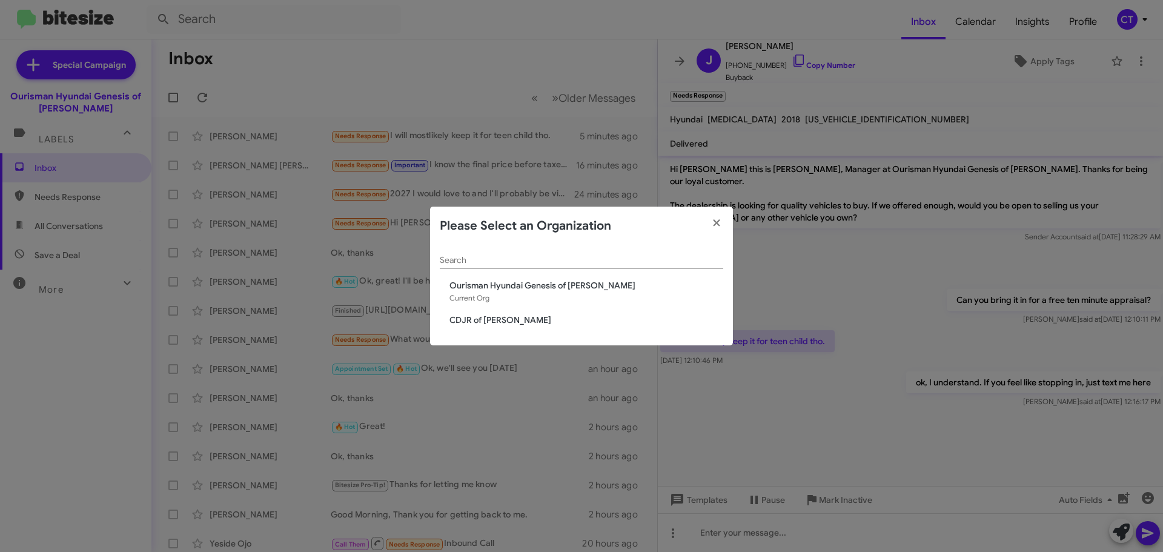
click at [479, 327] on div "Search Ourisman Hyundai Genesis of Bowie Current Org CDJR of Bowie" at bounding box center [581, 295] width 303 height 101
click at [477, 323] on span "CDJR of Bowie" at bounding box center [586, 320] width 274 height 12
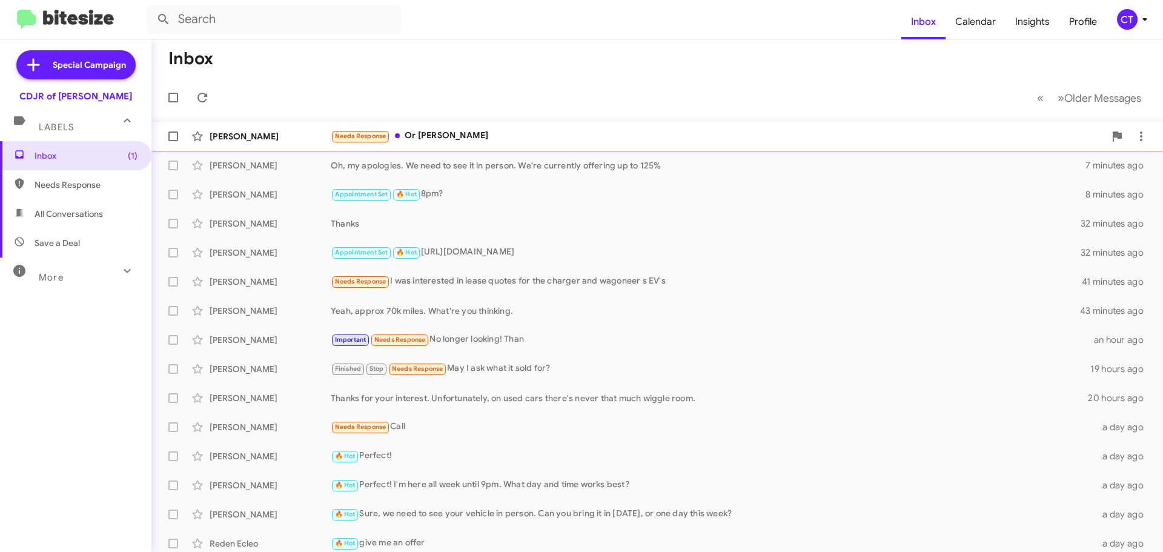
click at [471, 144] on div "[PERSON_NAME] Needs Response Or [PERSON_NAME] a few seconds ago" at bounding box center [657, 136] width 992 height 24
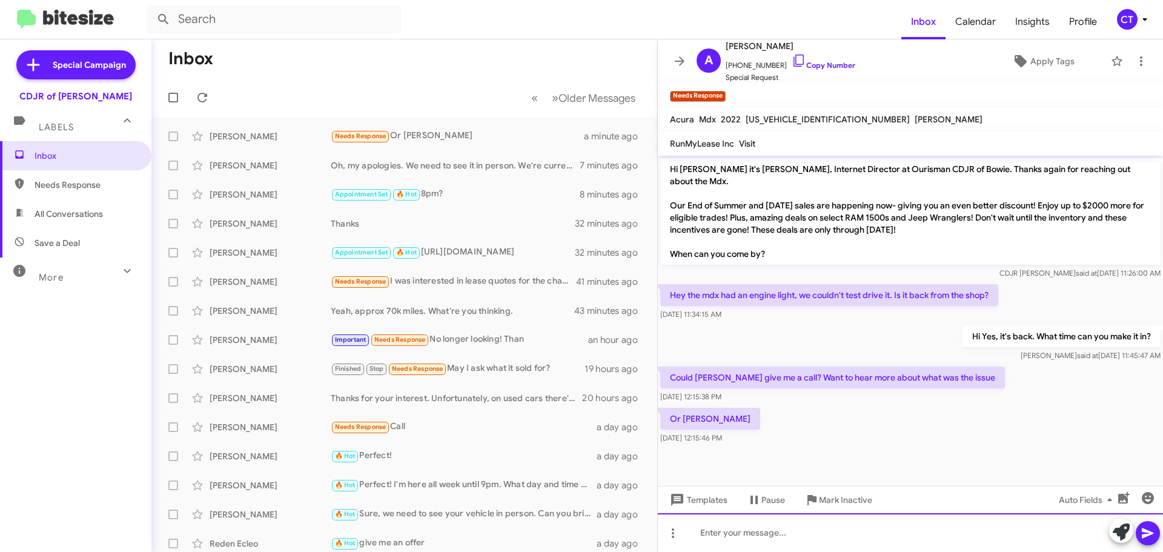
click at [721, 531] on div at bounding box center [910, 532] width 505 height 39
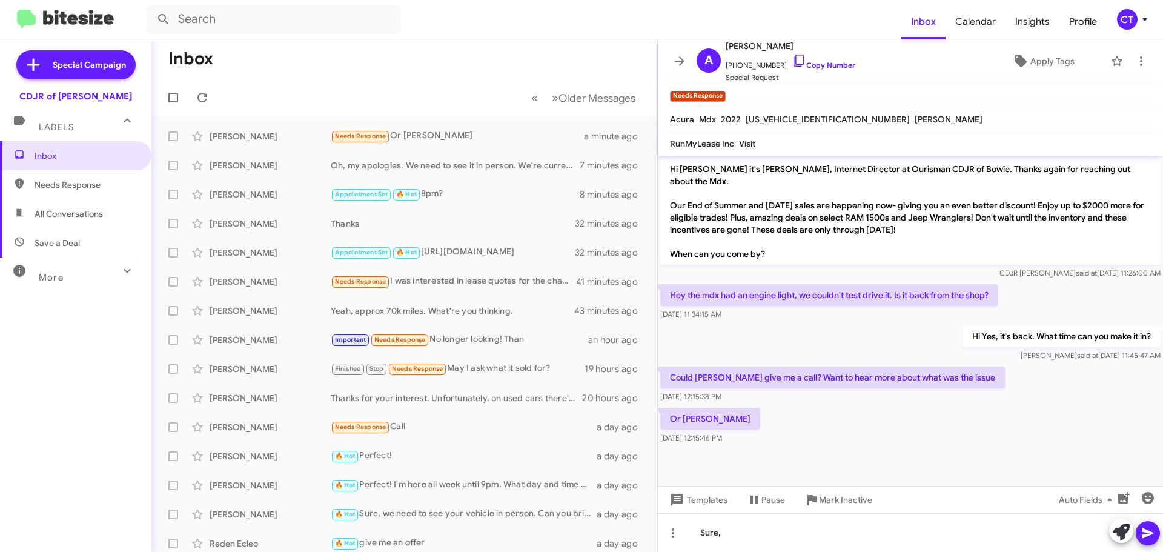
click at [1147, 542] on span at bounding box center [1148, 533] width 15 height 24
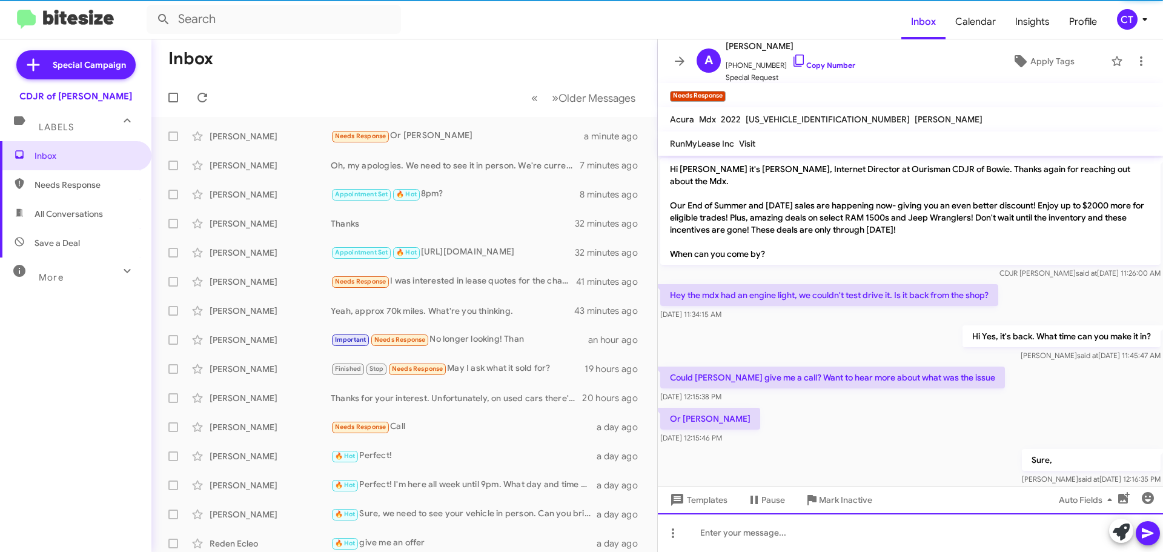
scroll to position [8, 0]
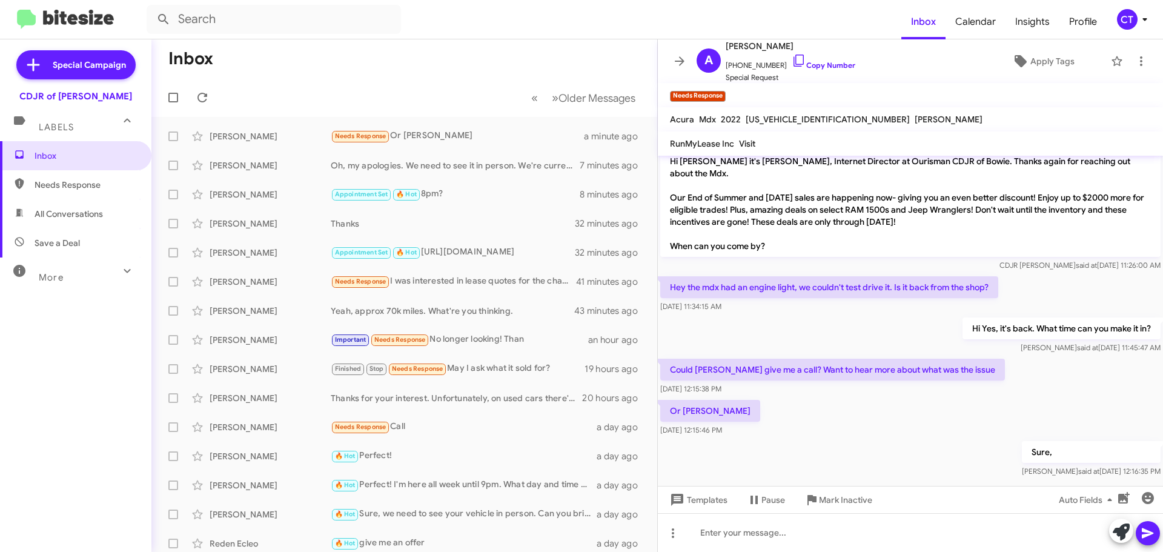
drag, startPoint x: 789, startPoint y: 59, endPoint x: 889, endPoint y: 6, distance: 113.0
click at [792, 58] on icon at bounding box center [799, 60] width 15 height 15
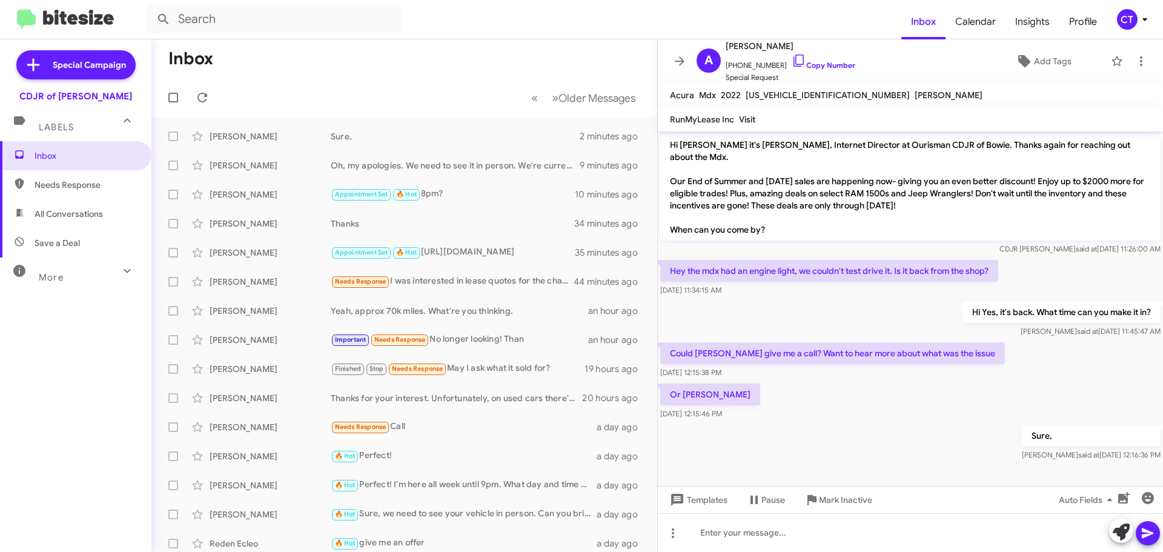
click at [1139, 15] on icon at bounding box center [1145, 19] width 15 height 15
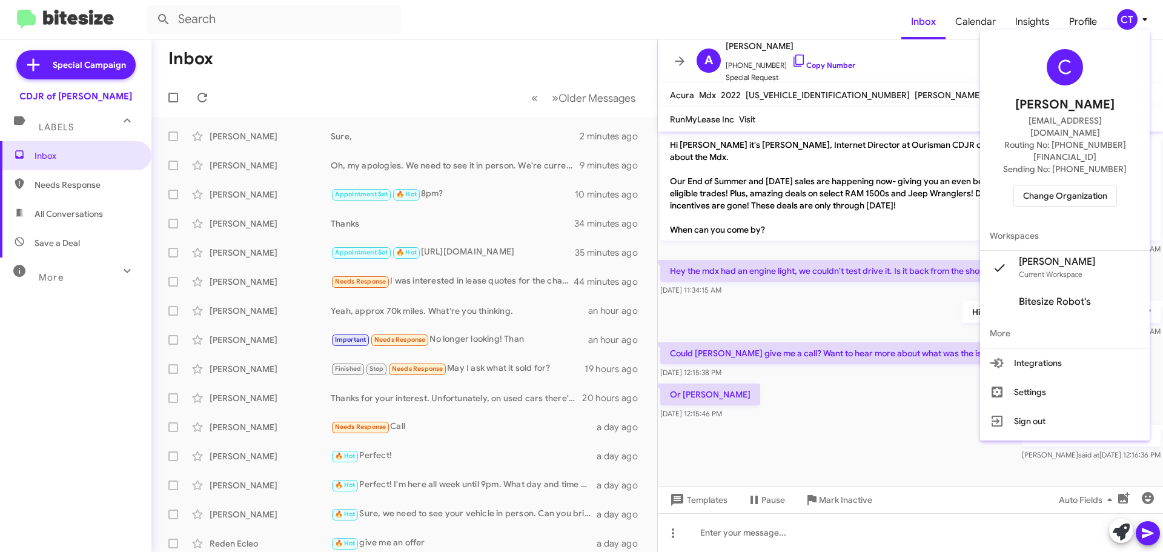
click at [1075, 185] on span "Change Organization" at bounding box center [1065, 195] width 84 height 21
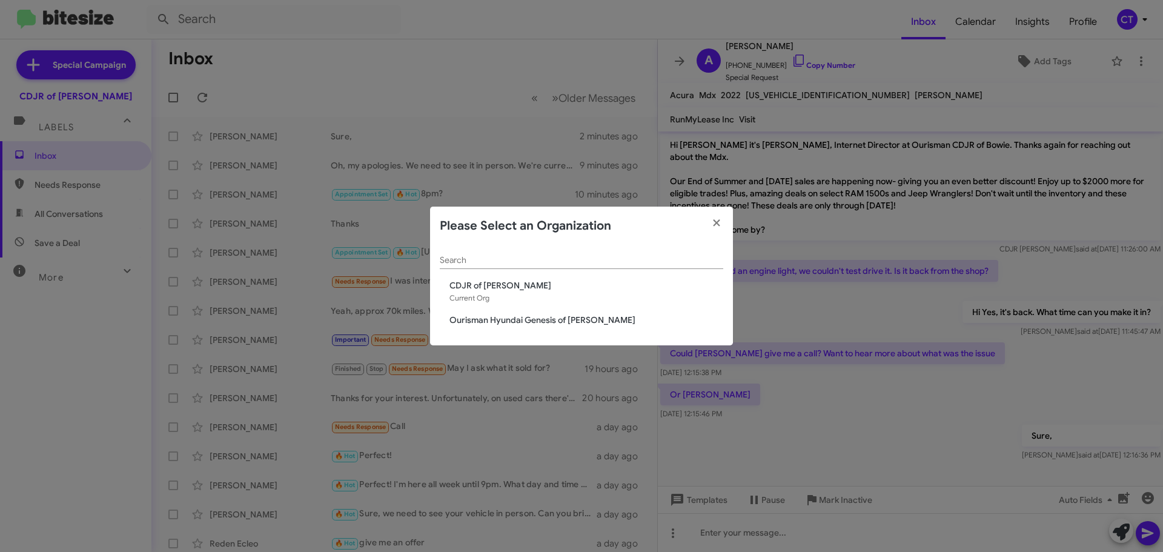
click at [518, 320] on span "Ourisman Hyundai Genesis of [PERSON_NAME]" at bounding box center [586, 320] width 274 height 12
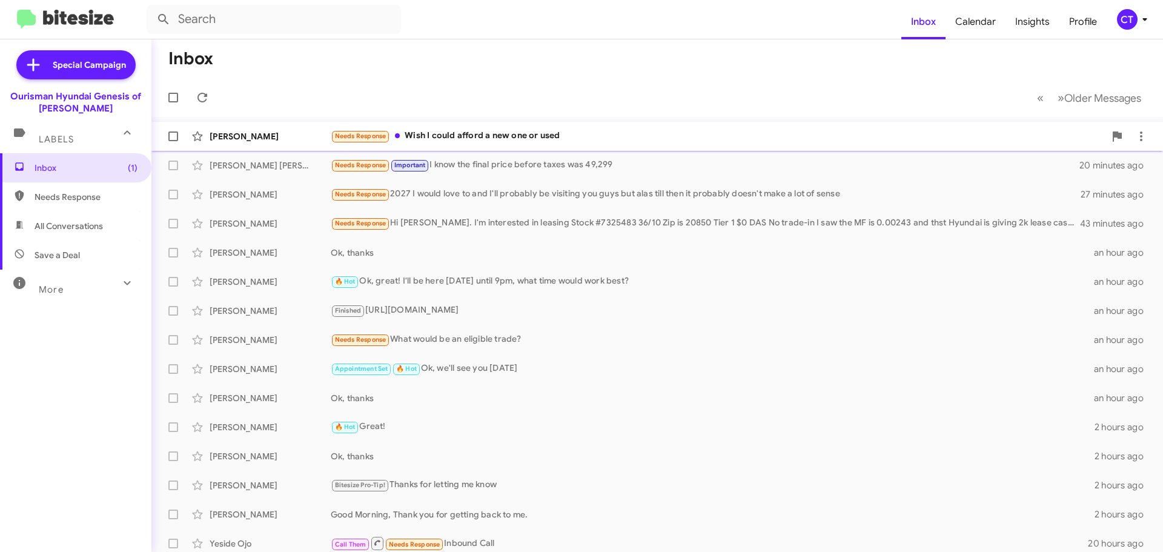
drag, startPoint x: 443, startPoint y: 141, endPoint x: 432, endPoint y: 141, distance: 10.3
click at [445, 138] on div "Needs Response Wish I could afford a new one or used" at bounding box center [718, 136] width 774 height 14
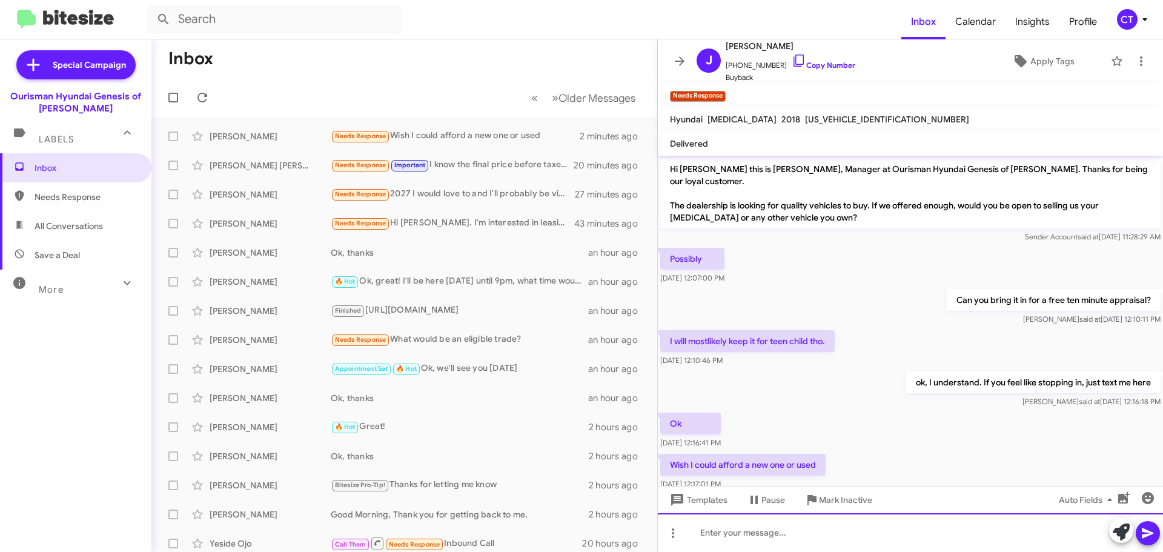
click at [767, 538] on div at bounding box center [910, 532] width 505 height 39
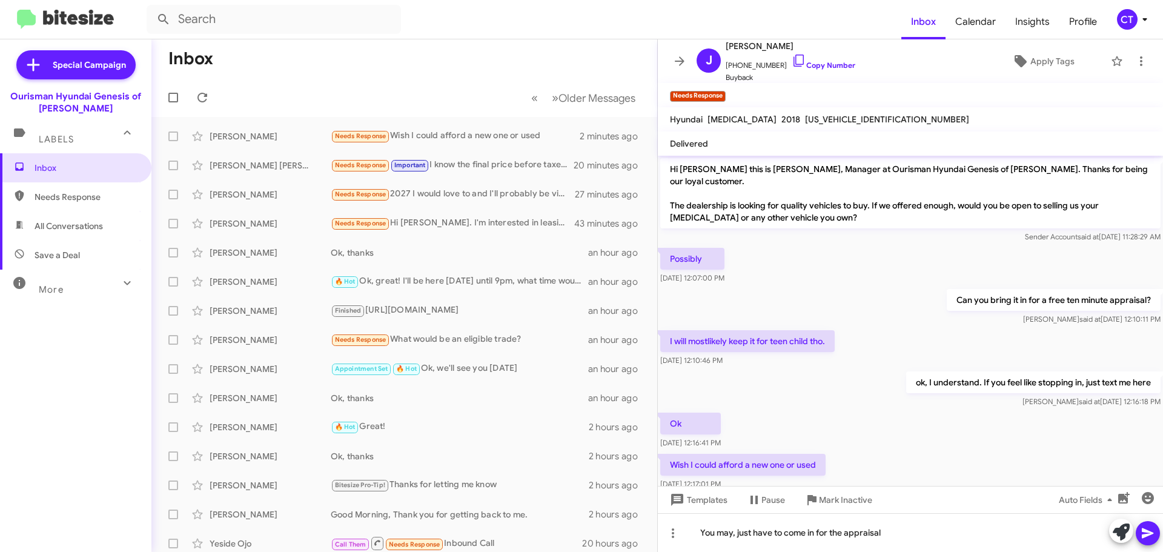
click at [1141, 531] on icon at bounding box center [1148, 533] width 15 height 15
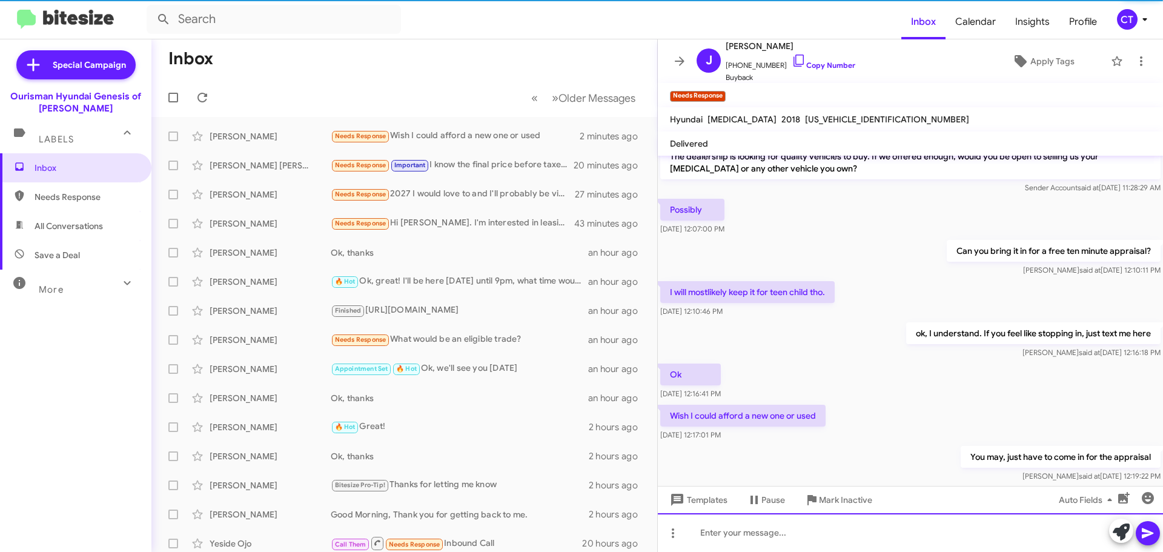
scroll to position [60, 0]
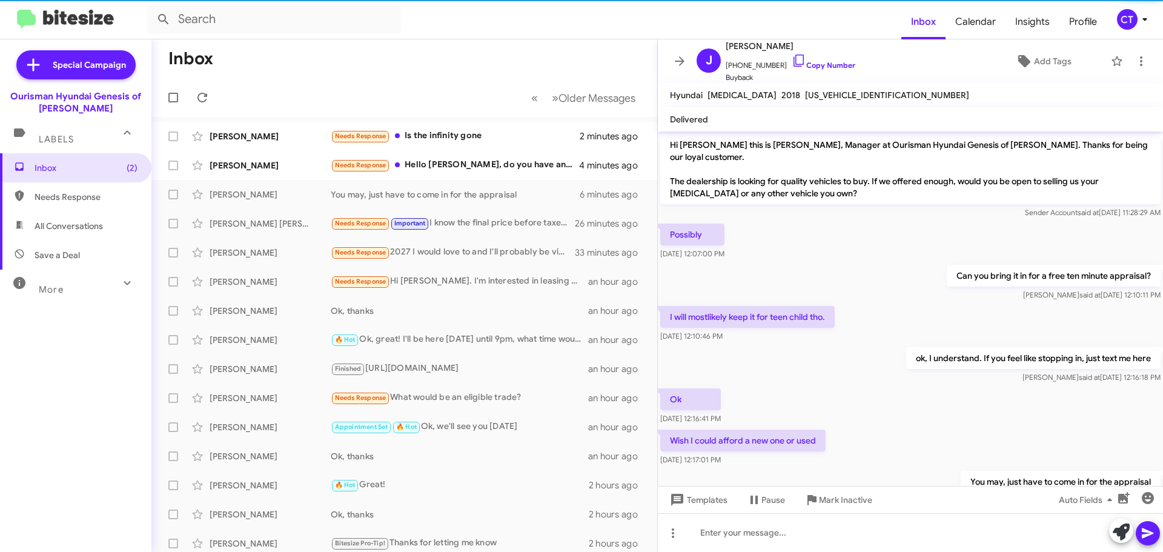
scroll to position [36, 0]
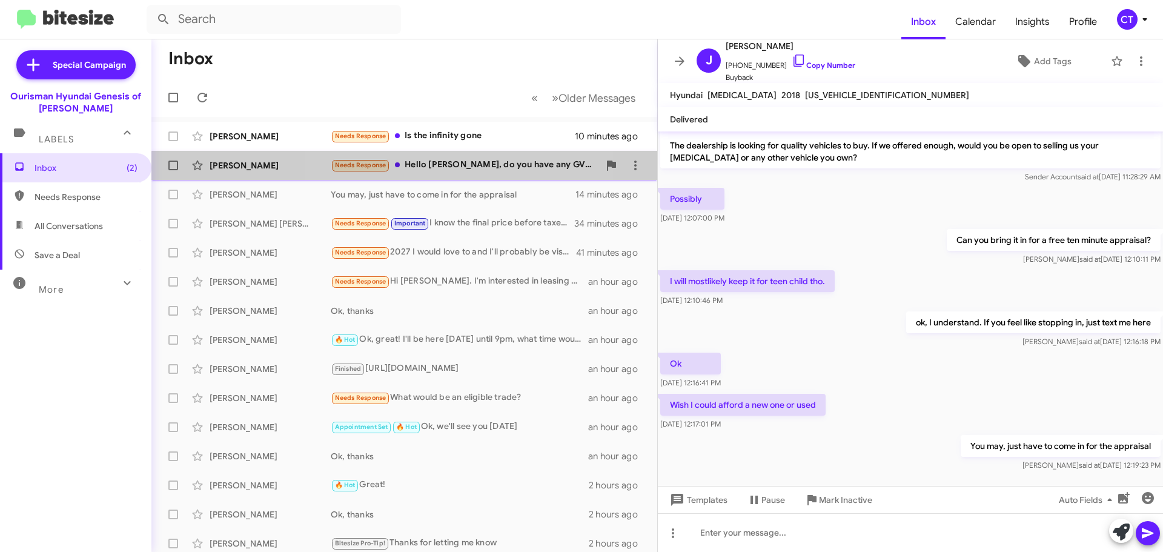
click at [463, 171] on div "Needs Response Hello [PERSON_NAME], do you have any GV70s with leather interior?" at bounding box center [465, 165] width 268 height 14
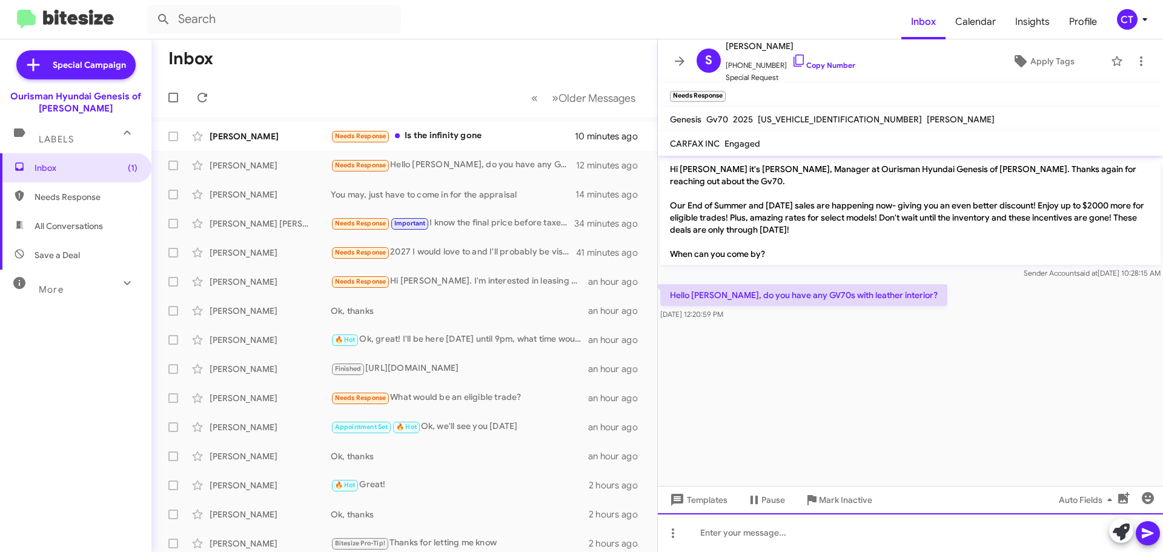
click at [749, 528] on div at bounding box center [910, 532] width 505 height 39
click at [703, 536] on div "New?" at bounding box center [910, 532] width 505 height 39
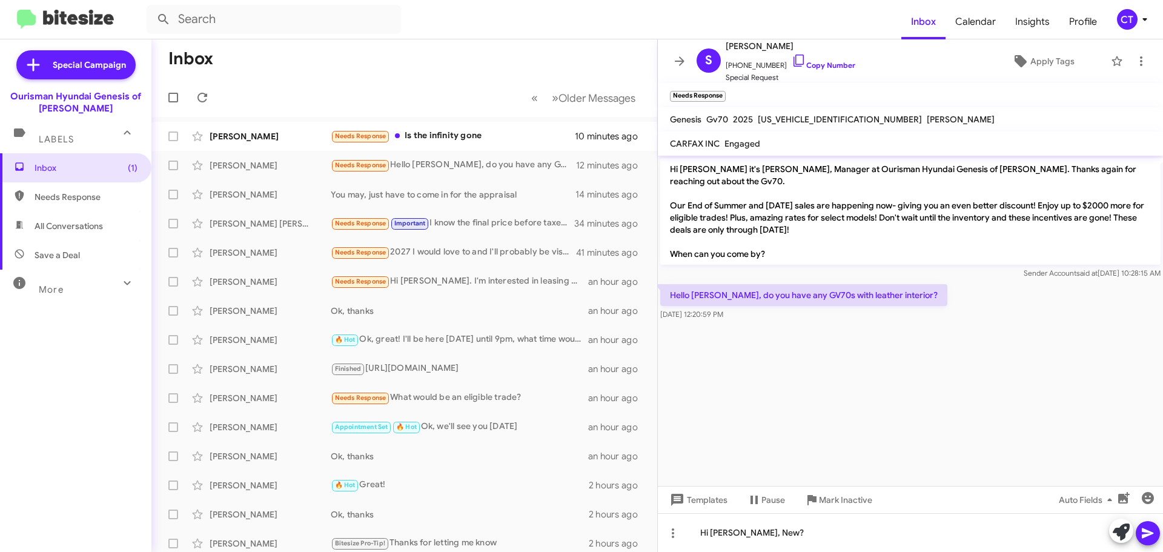
click at [1156, 538] on button at bounding box center [1148, 533] width 24 height 24
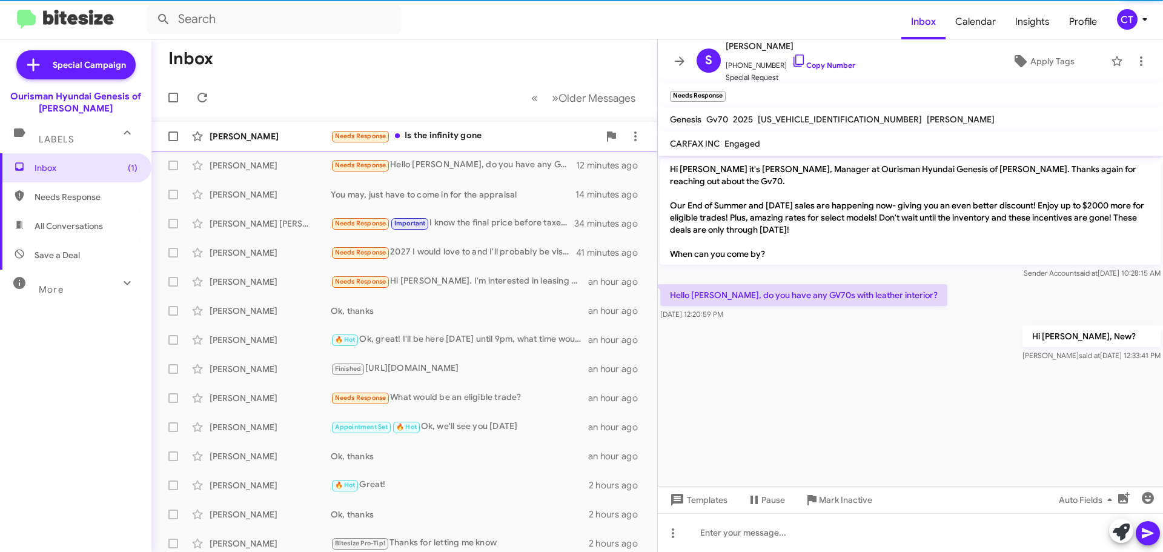
click at [452, 142] on div "Needs Response Is the infinity gone" at bounding box center [465, 136] width 268 height 14
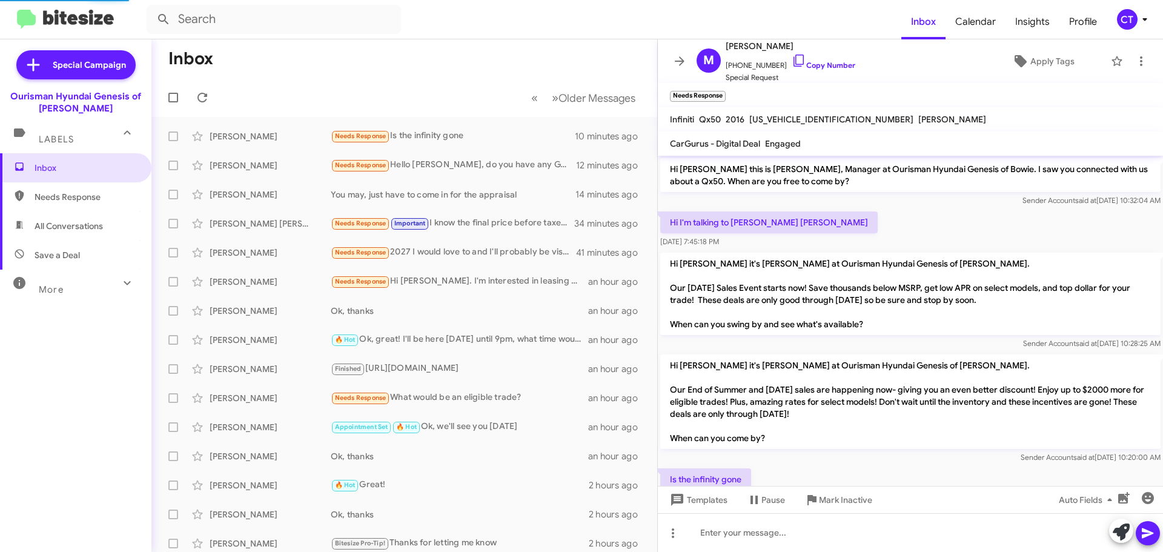
scroll to position [36, 0]
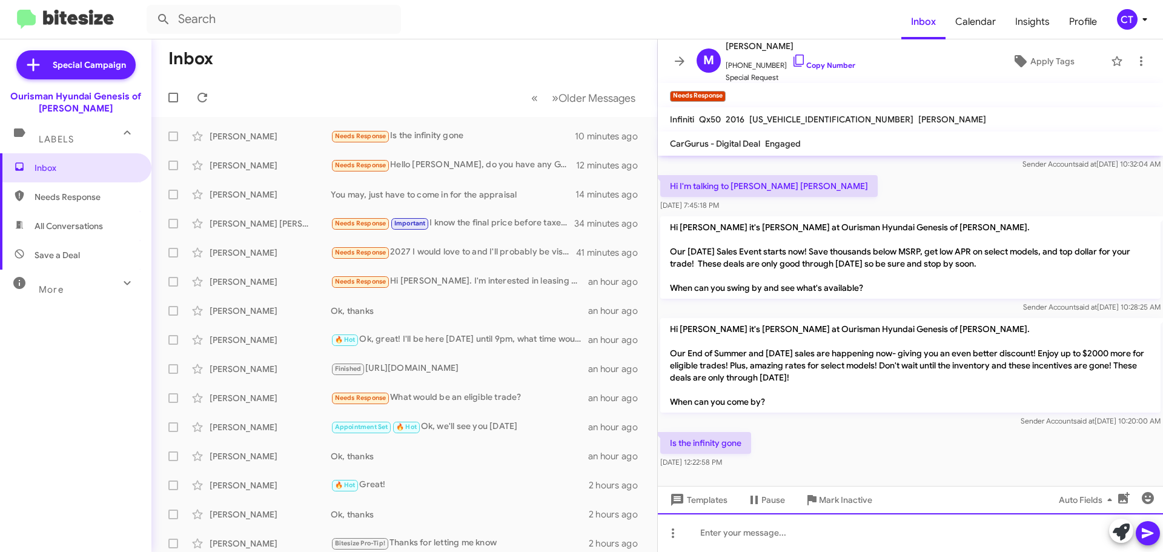
click at [752, 530] on div at bounding box center [910, 532] width 505 height 39
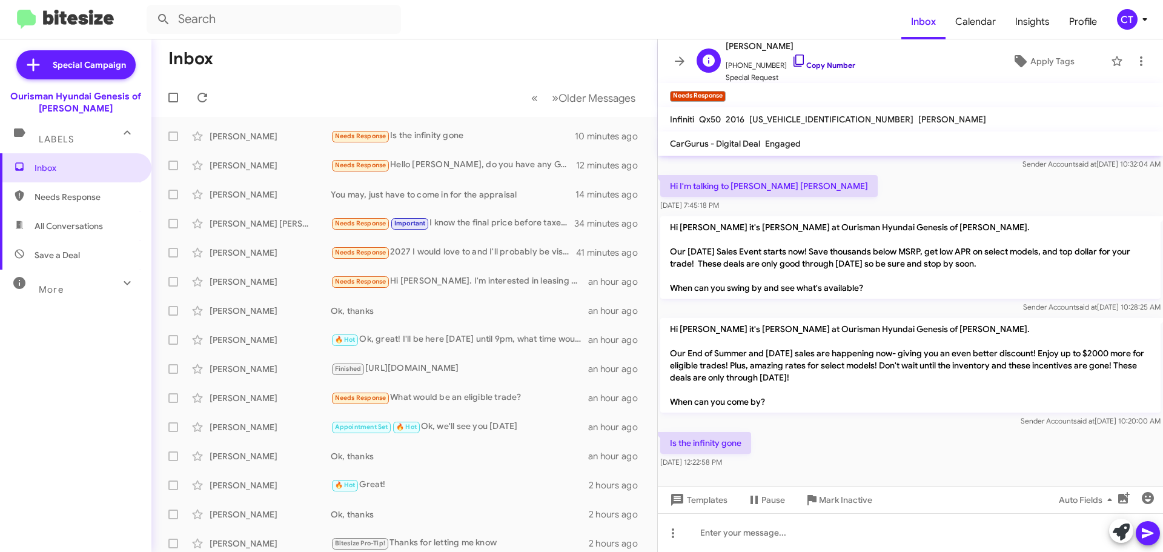
click at [794, 55] on icon at bounding box center [799, 61] width 10 height 12
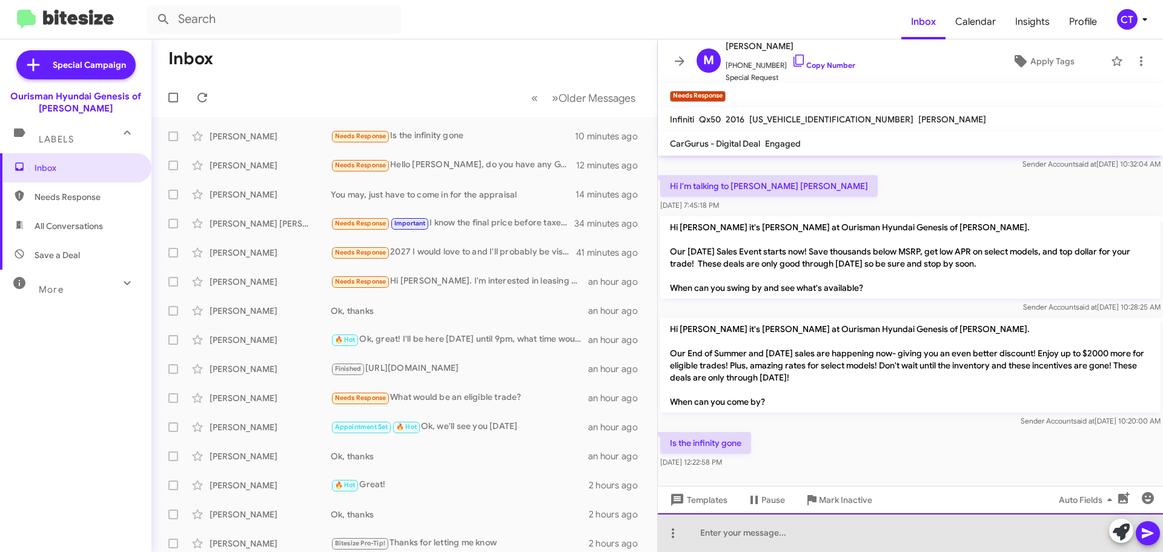
click at [813, 543] on div at bounding box center [910, 532] width 505 height 39
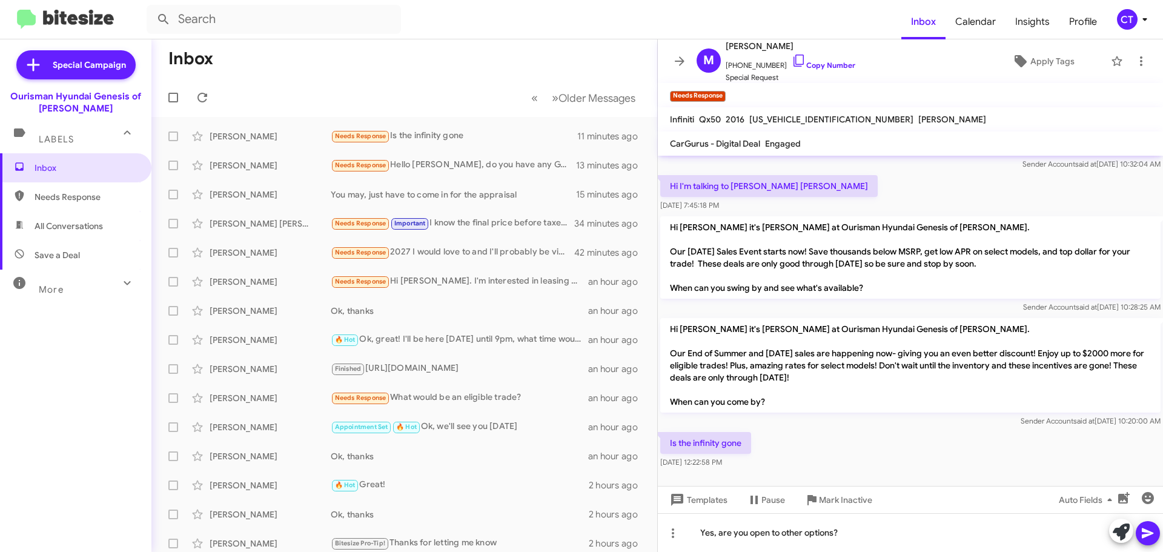
click at [1149, 532] on icon at bounding box center [1148, 533] width 12 height 10
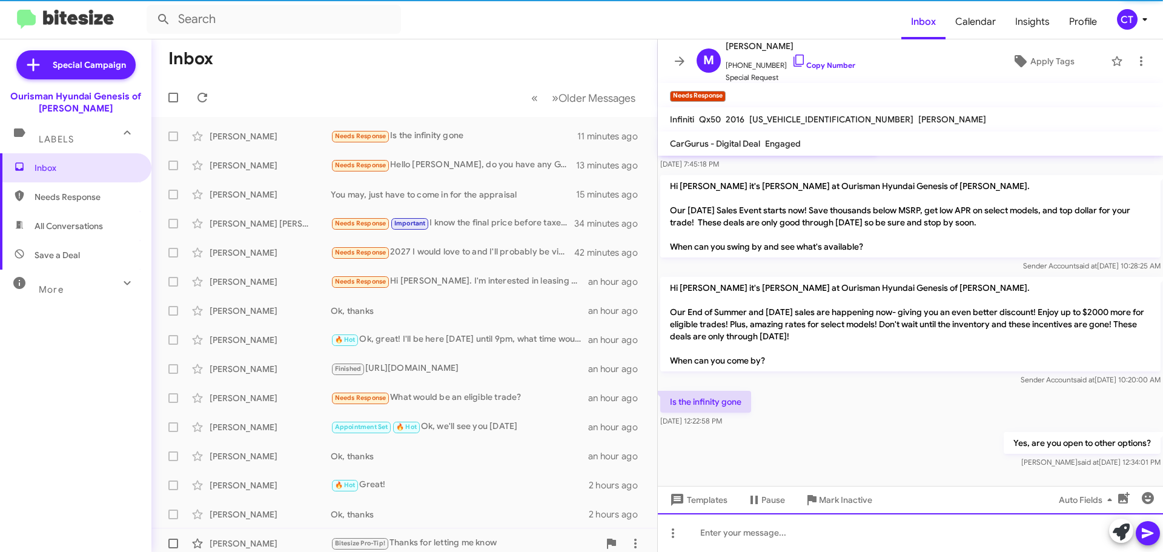
scroll to position [81, 0]
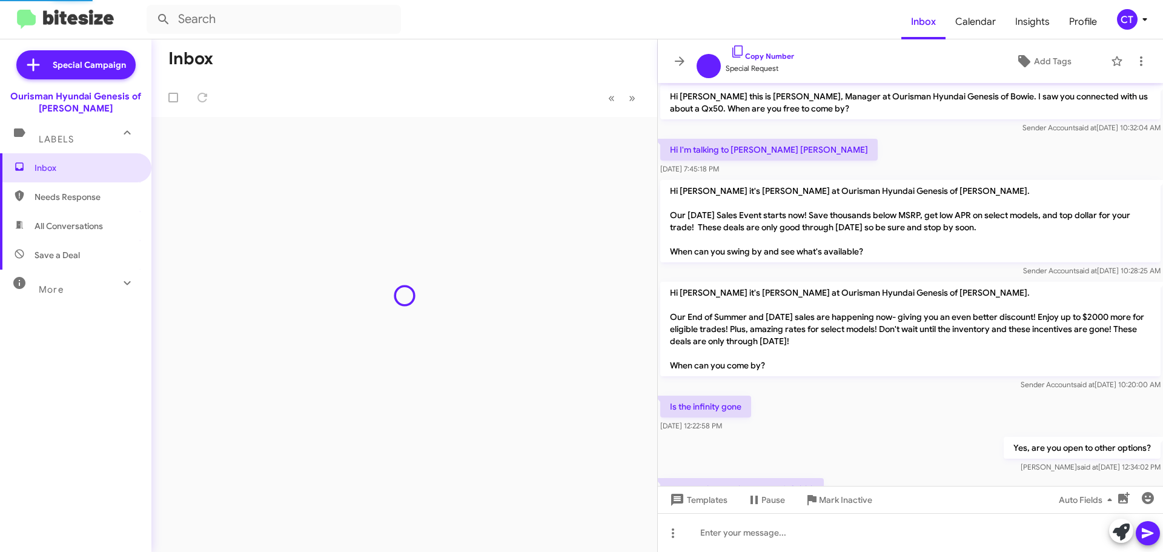
scroll to position [52, 0]
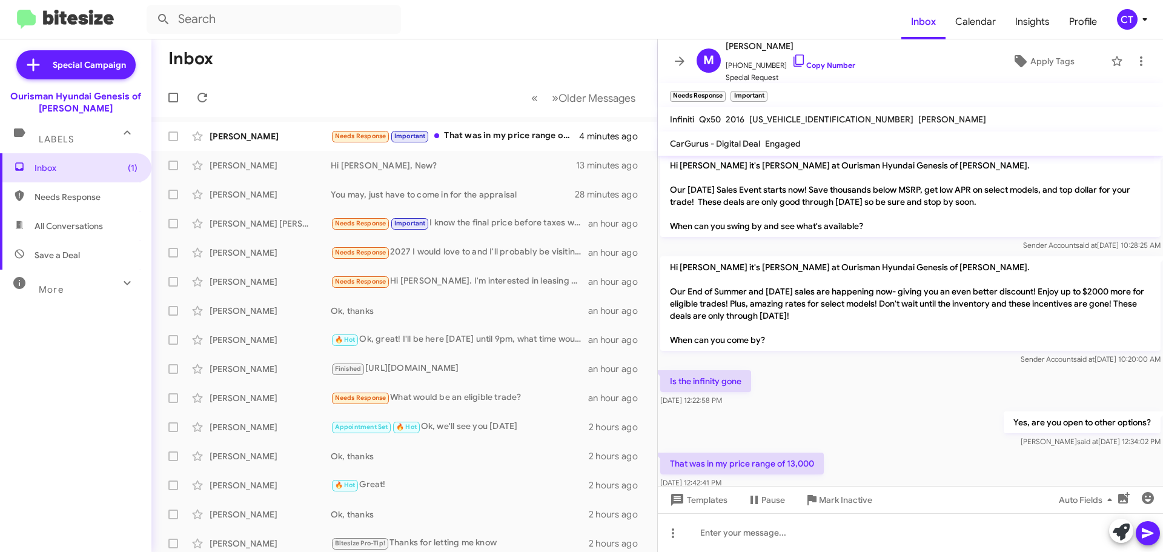
scroll to position [125, 0]
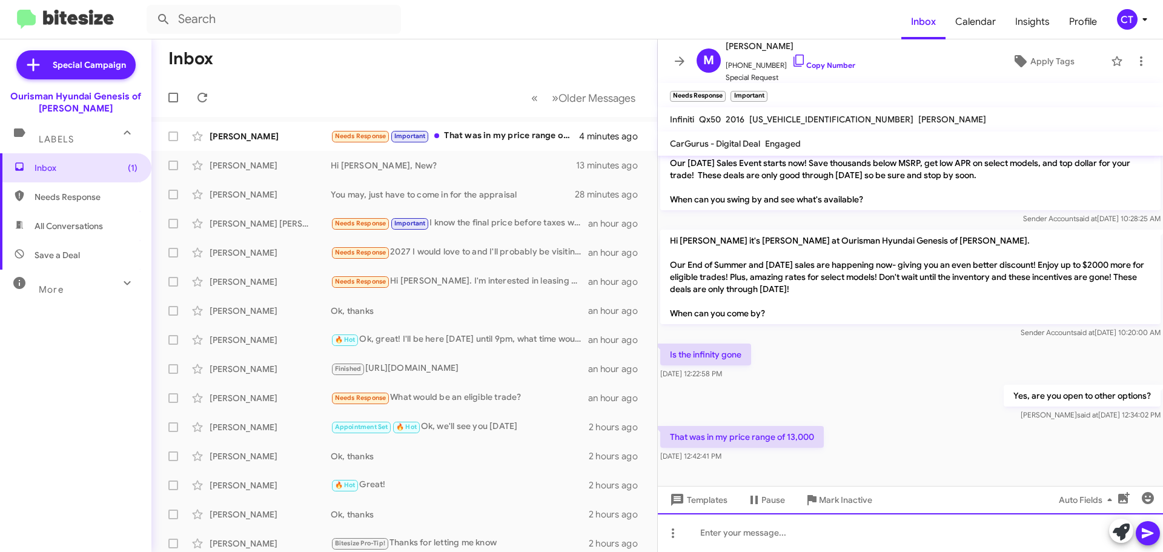
click at [743, 531] on div at bounding box center [910, 532] width 505 height 39
paste div
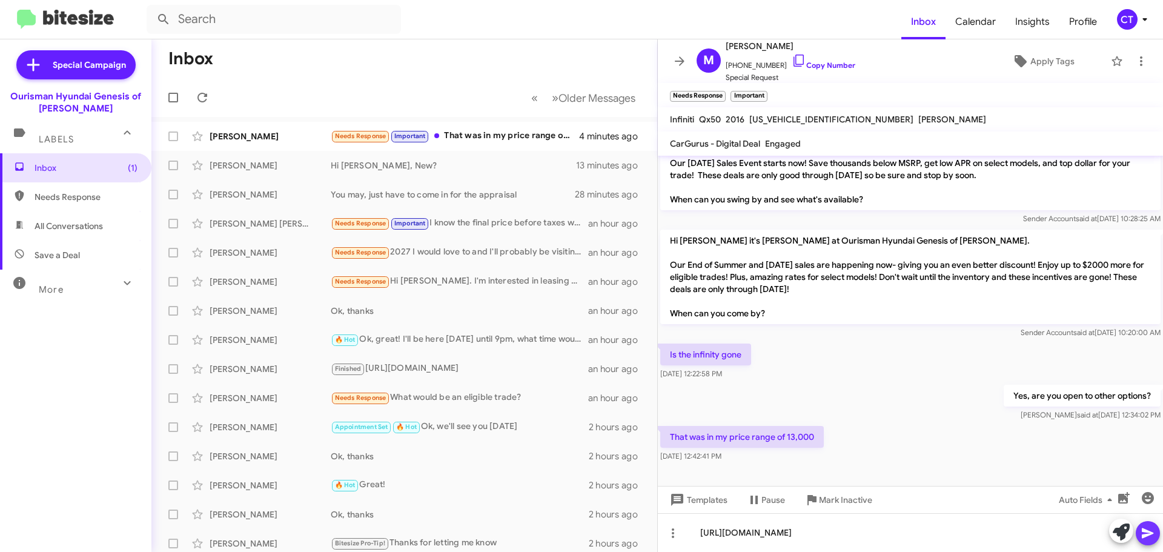
click at [1150, 537] on icon at bounding box center [1148, 533] width 15 height 15
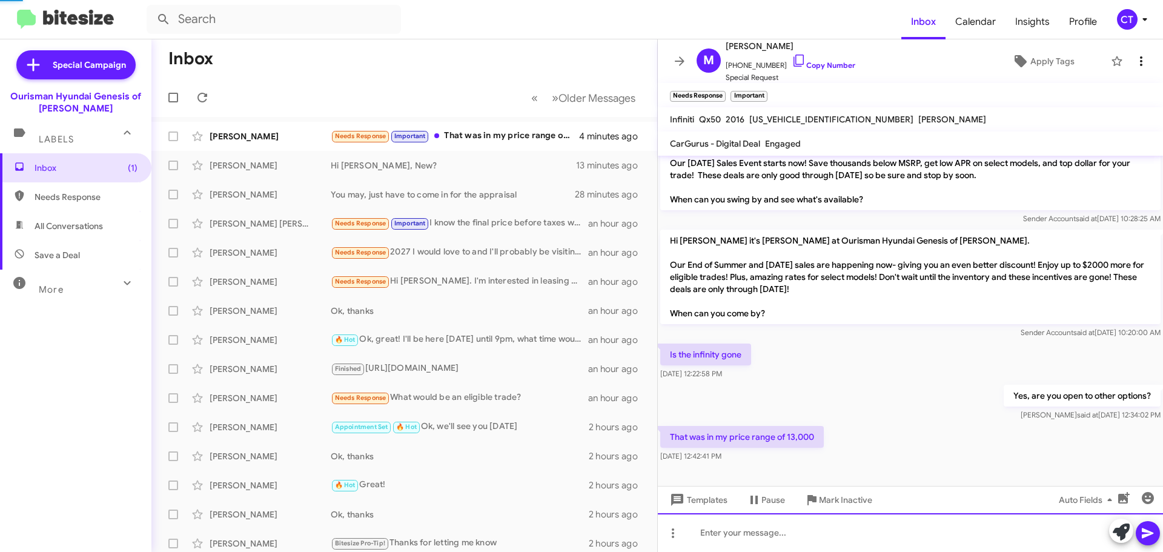
scroll to position [0, 0]
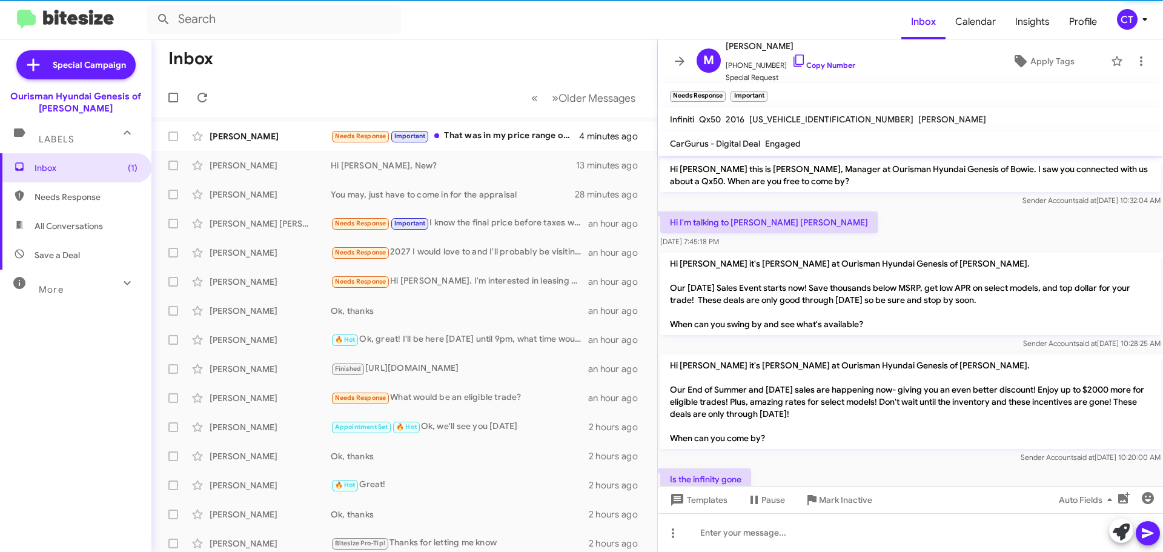
click at [1115, 17] on button "CT" at bounding box center [1128, 19] width 43 height 21
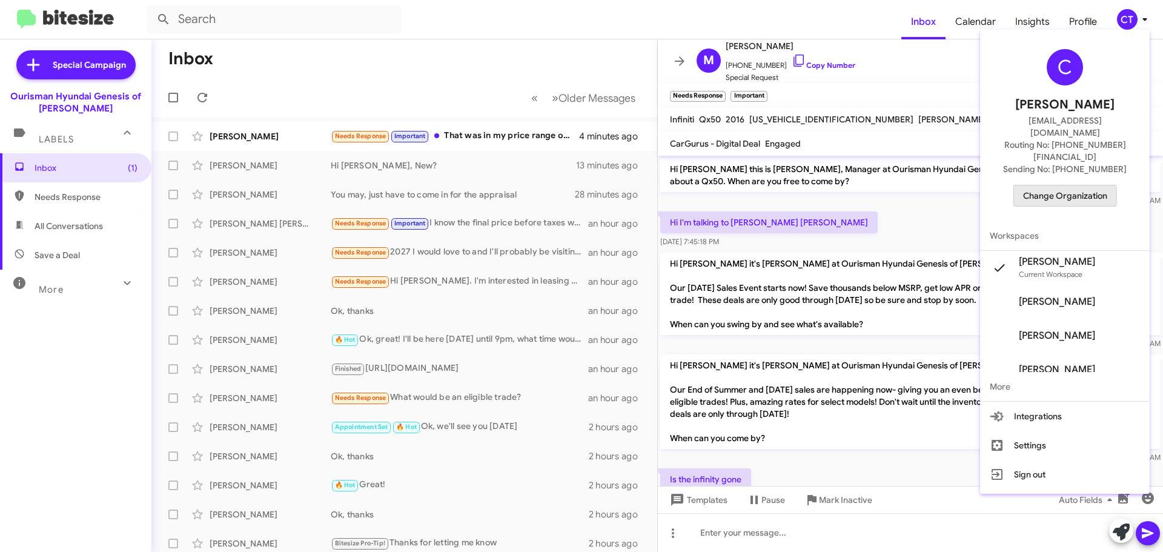
click at [1061, 185] on span "Change Organization" at bounding box center [1065, 195] width 84 height 21
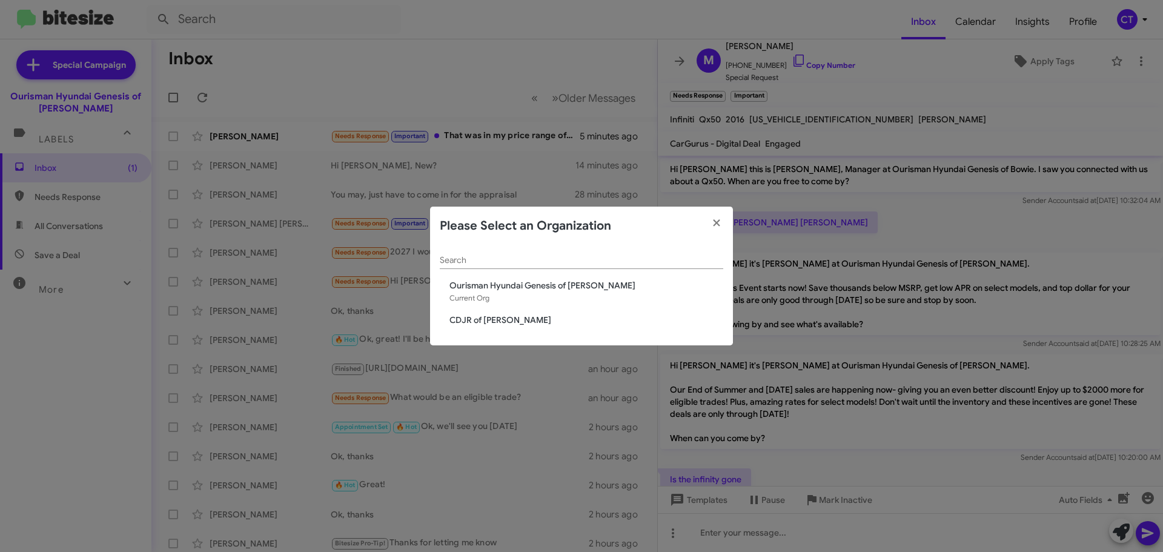
click at [484, 322] on span "CDJR of Bowie" at bounding box center [586, 320] width 274 height 12
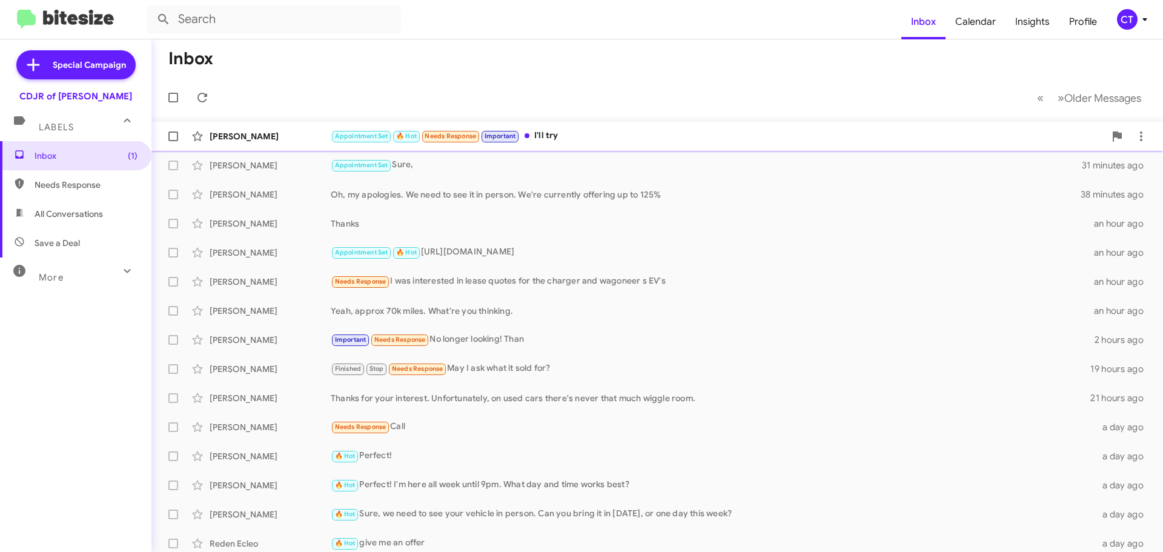
click at [565, 140] on div "Appointment Set 🔥 Hot Needs Response Important I'll try" at bounding box center [718, 136] width 774 height 14
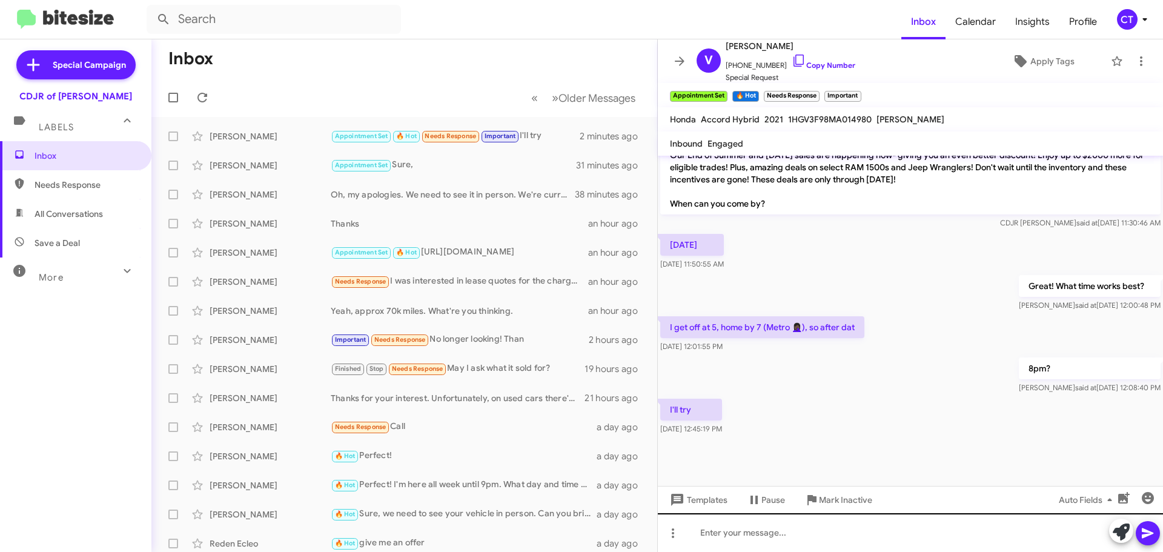
scroll to position [783, 0]
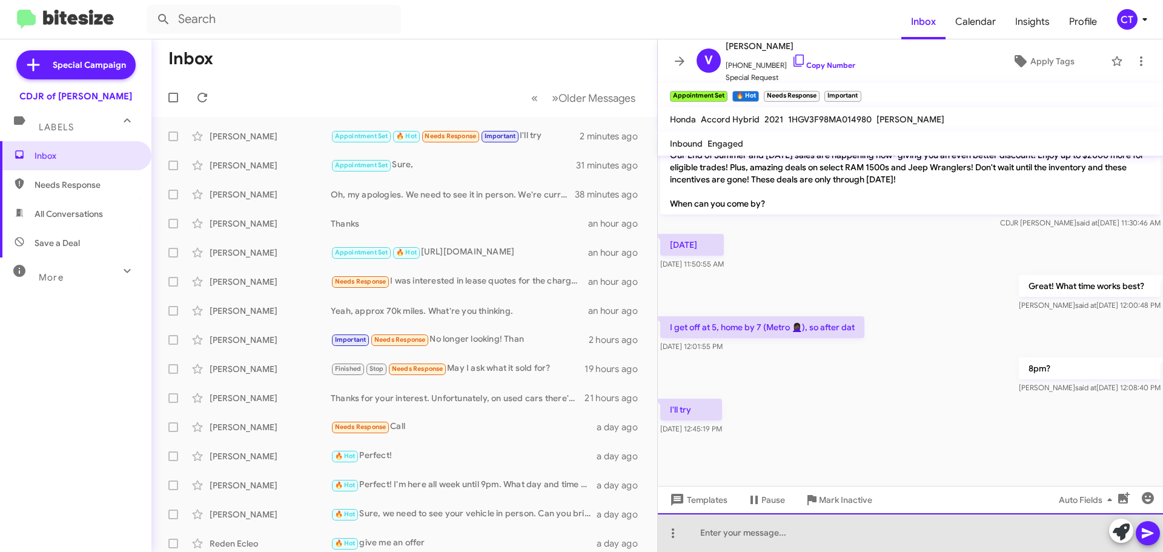
click at [764, 528] on div at bounding box center [910, 532] width 505 height 39
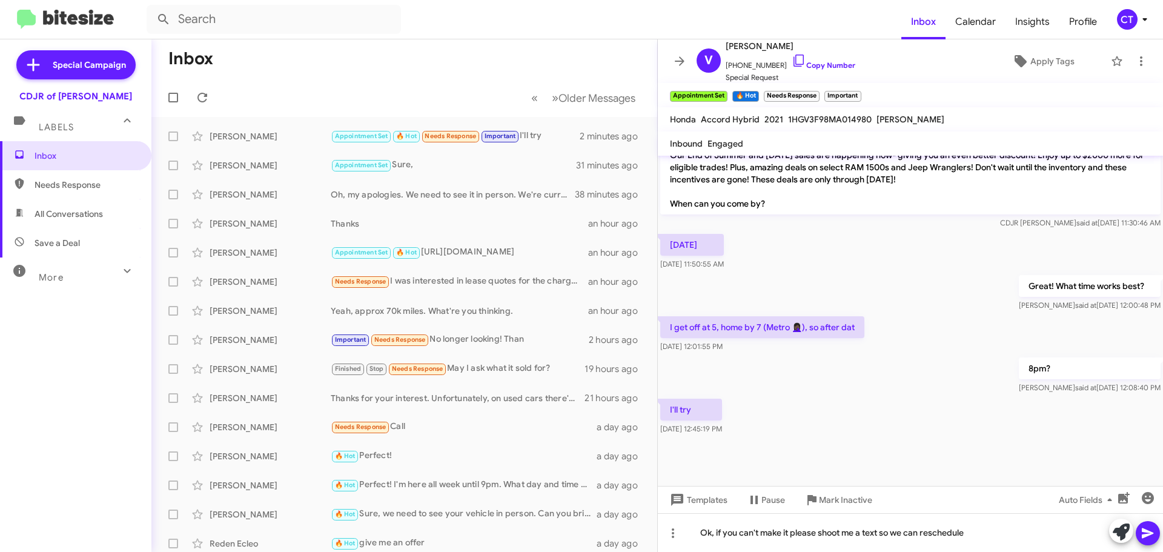
click at [1155, 537] on icon at bounding box center [1148, 533] width 15 height 15
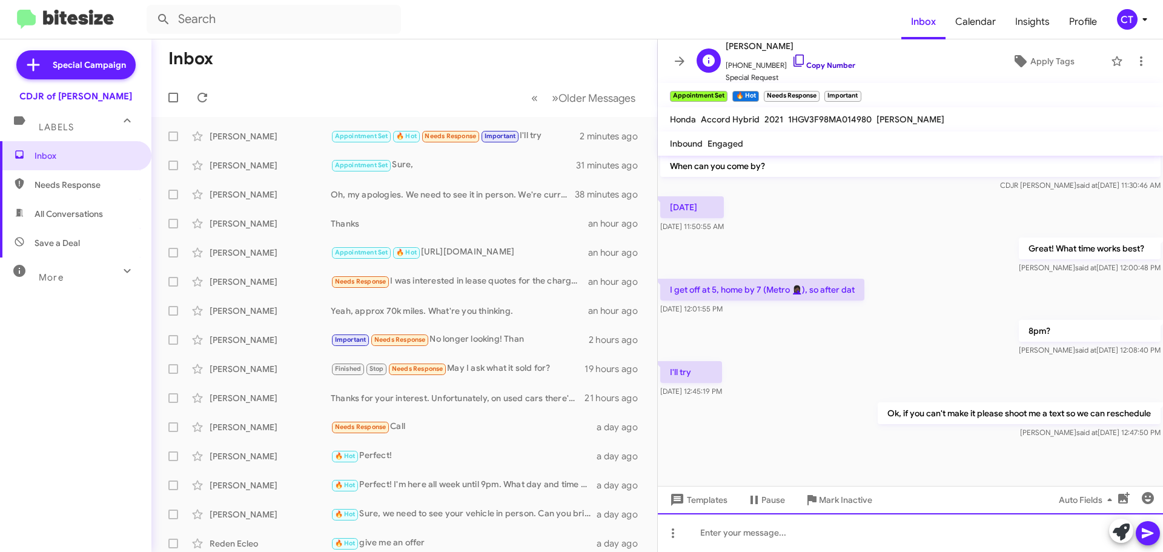
scroll to position [827, 0]
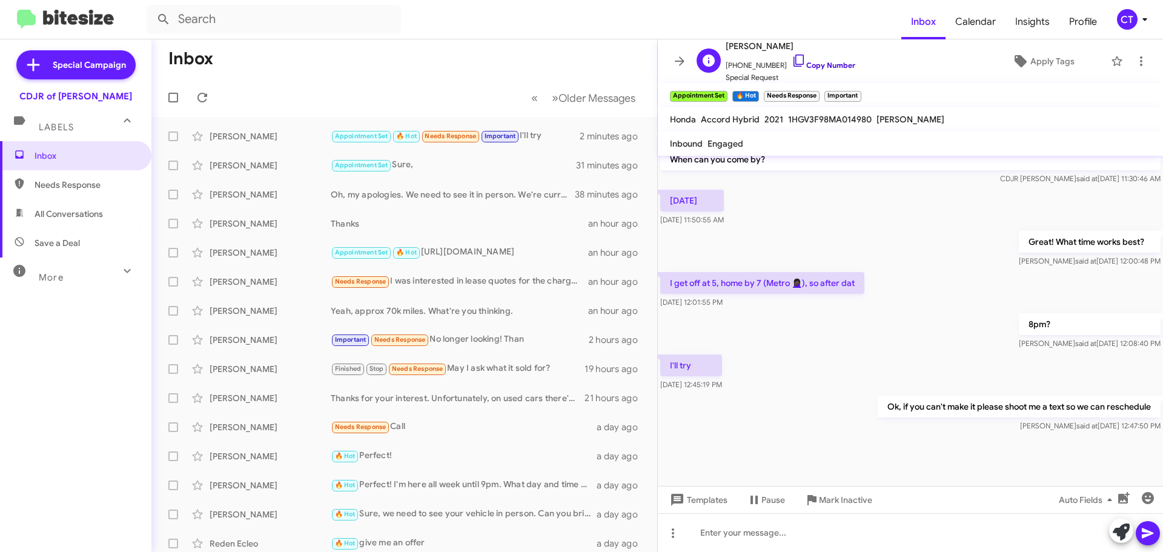
click at [792, 60] on icon at bounding box center [799, 60] width 15 height 15
drag, startPoint x: 667, startPoint y: 364, endPoint x: 986, endPoint y: 425, distance: 324.4
copy div "I'll try Aug 26, 2025, 12:45:19 PM Ok, if you can't make it please shoot me a t…"
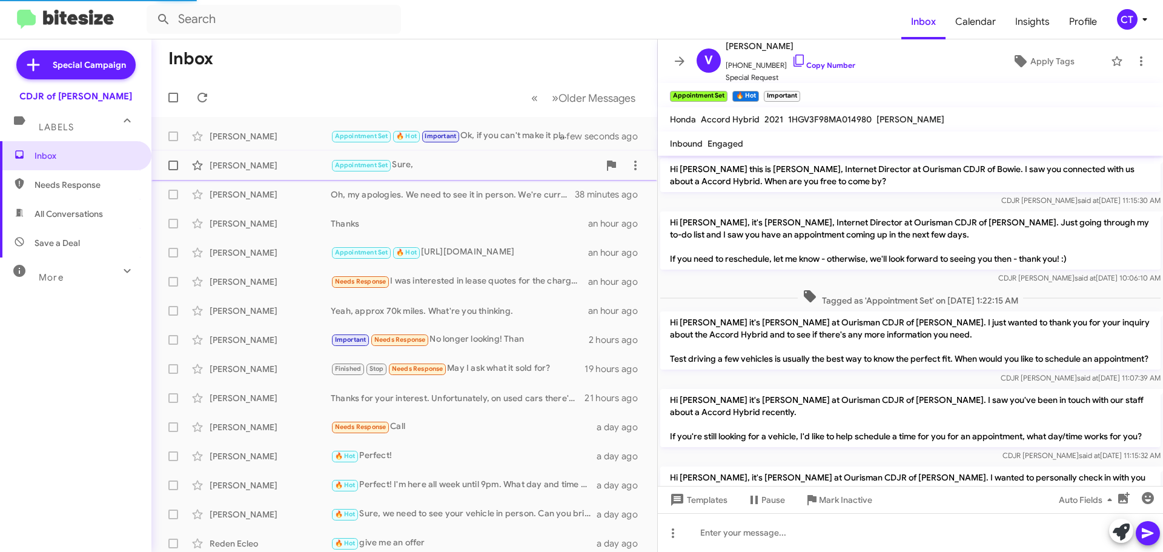
scroll to position [803, 0]
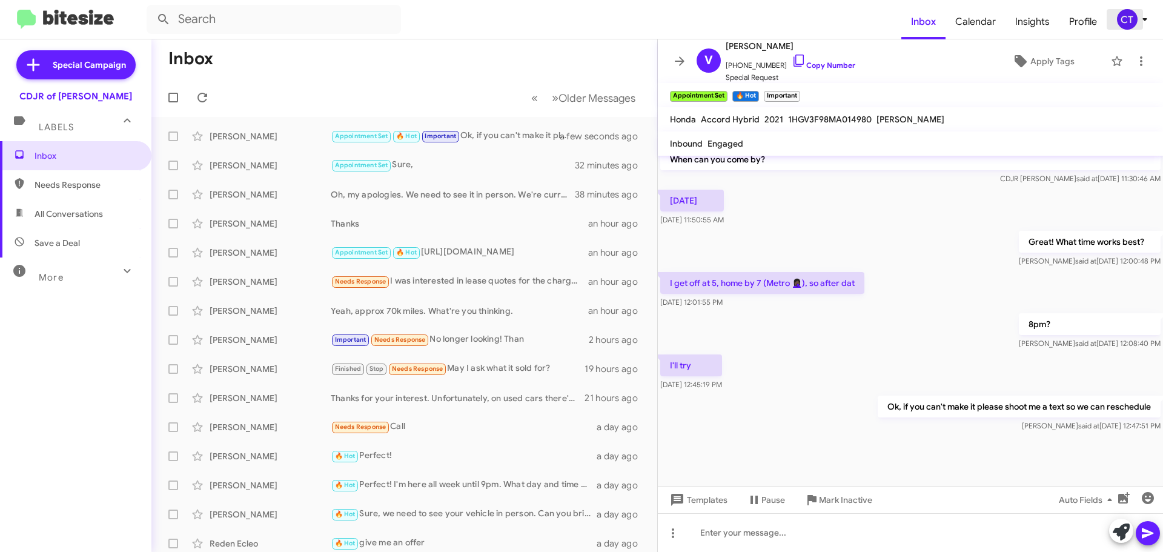
click at [1136, 21] on div "CT" at bounding box center [1127, 19] width 21 height 21
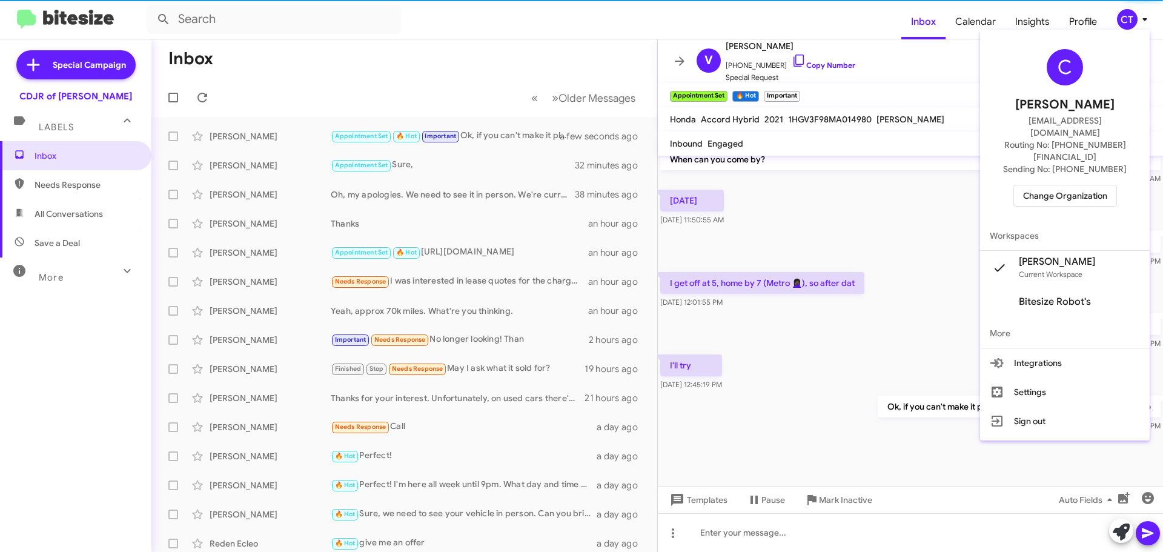
click at [1067, 185] on span "Change Organization" at bounding box center [1065, 195] width 84 height 21
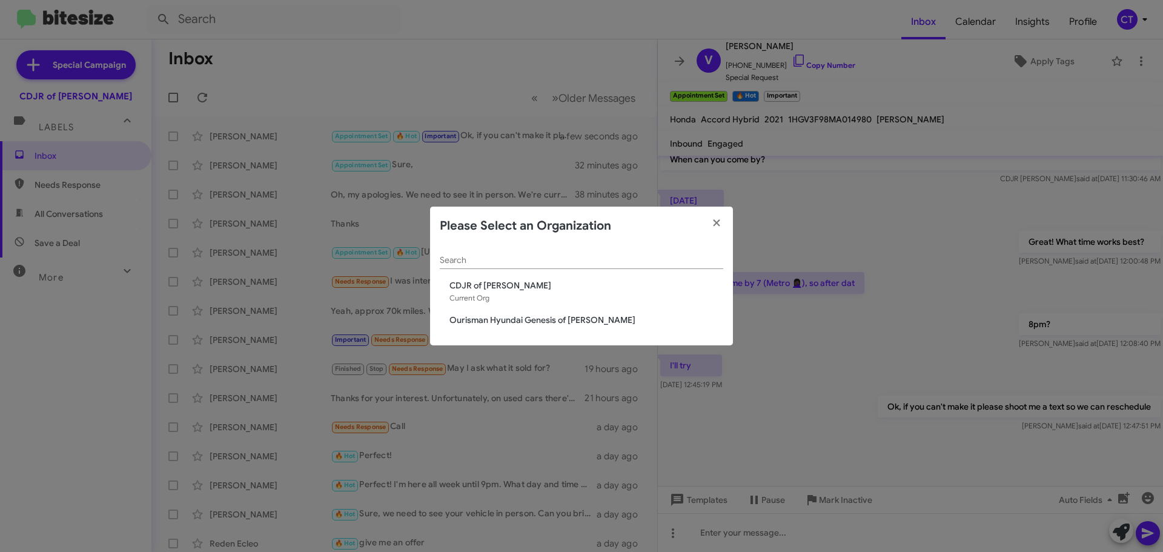
click at [476, 319] on span "Ourisman Hyundai Genesis of [PERSON_NAME]" at bounding box center [586, 320] width 274 height 12
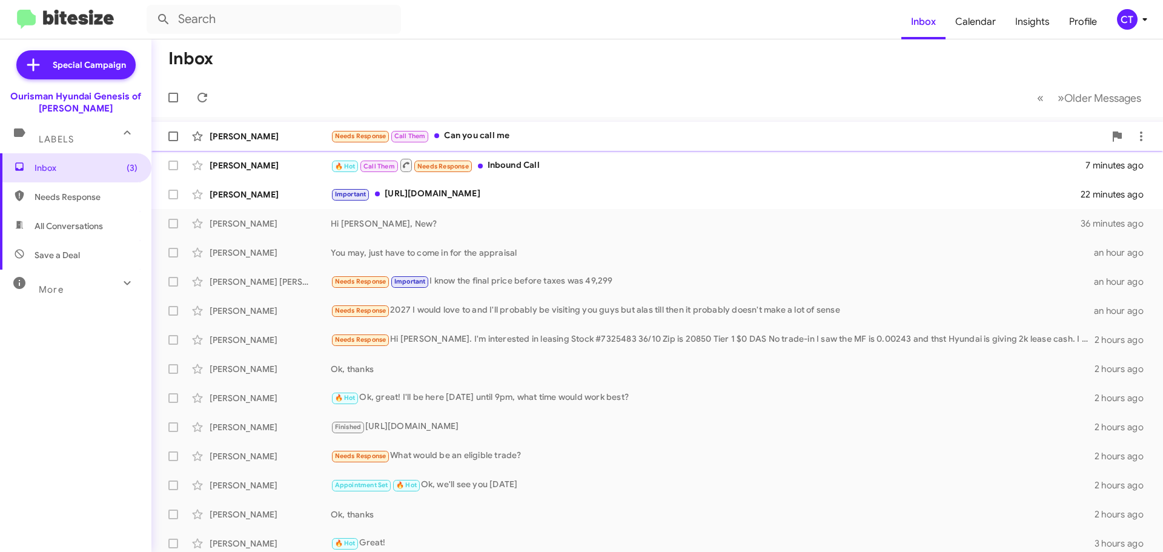
click at [513, 139] on div "Needs Response Call Them Can you call me" at bounding box center [718, 136] width 774 height 14
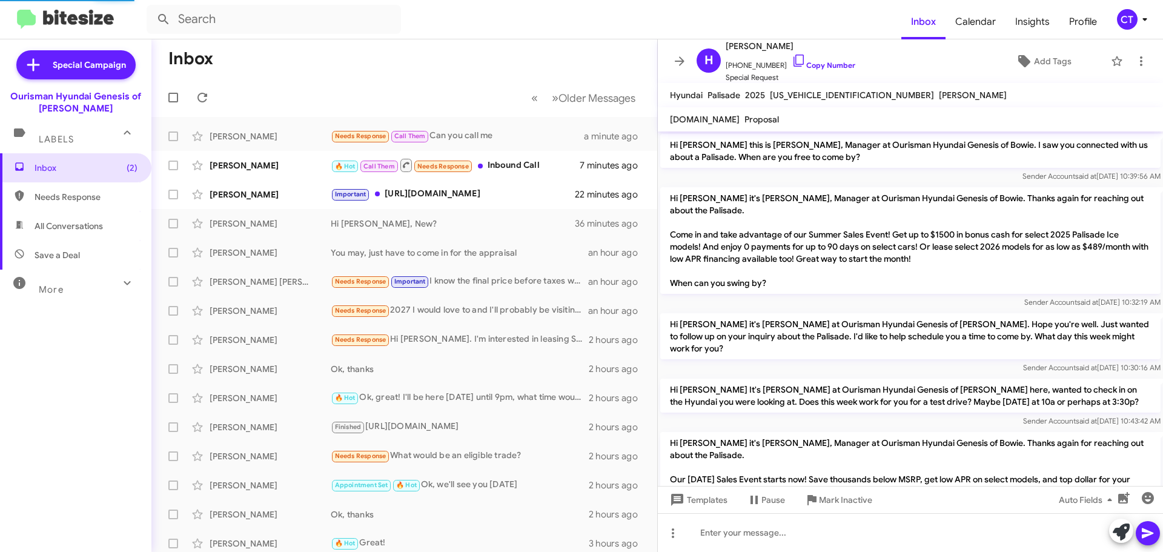
scroll to position [230, 0]
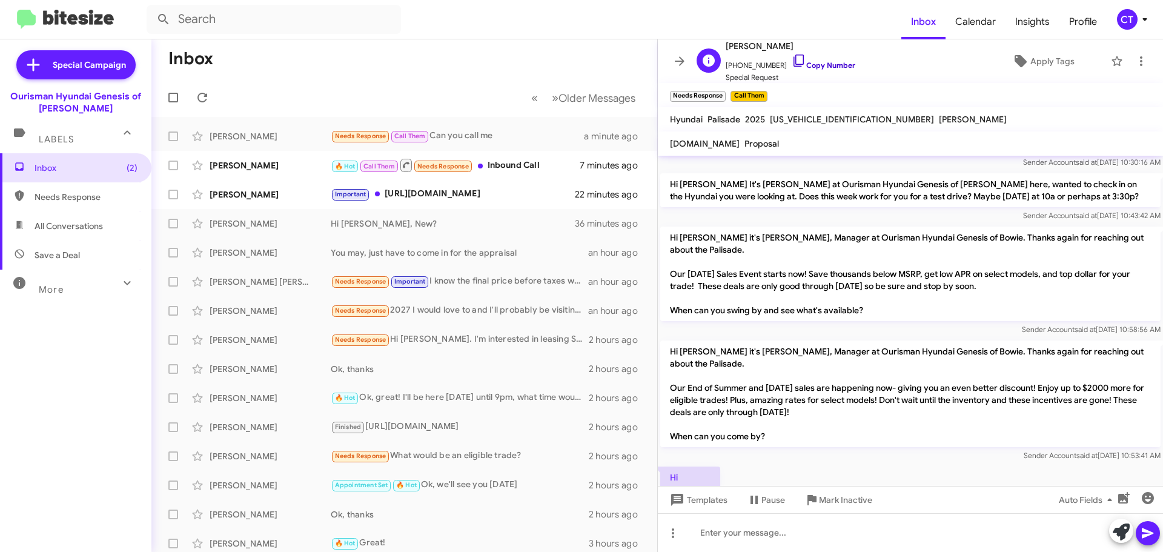
click at [792, 57] on icon at bounding box center [799, 60] width 15 height 15
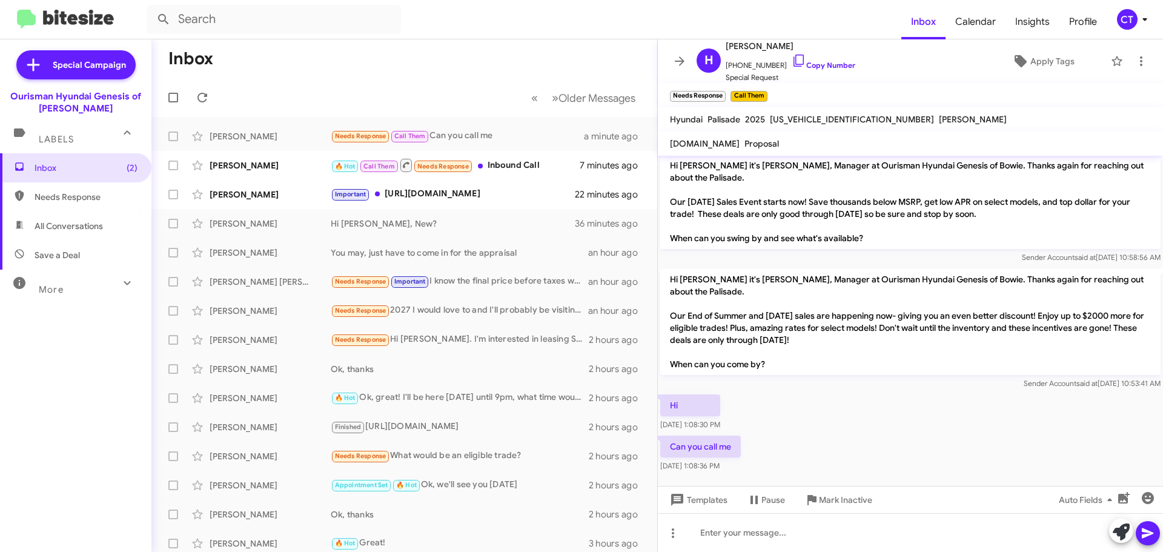
scroll to position [302, 0]
click at [555, 166] on div "🔥 Hot Call Them Needs Response Inbound Call" at bounding box center [465, 164] width 268 height 15
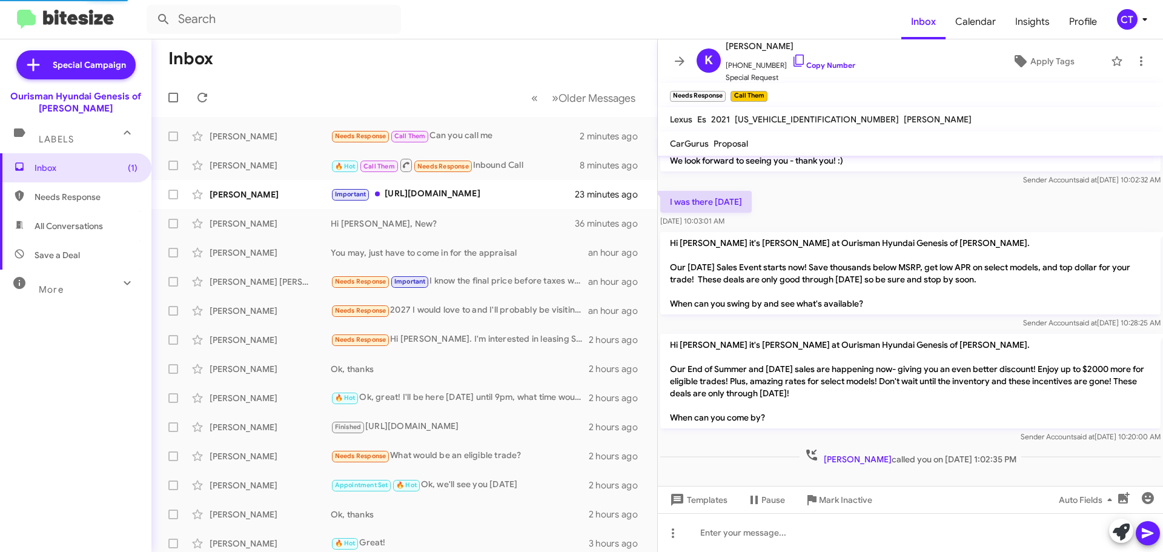
scroll to position [98, 0]
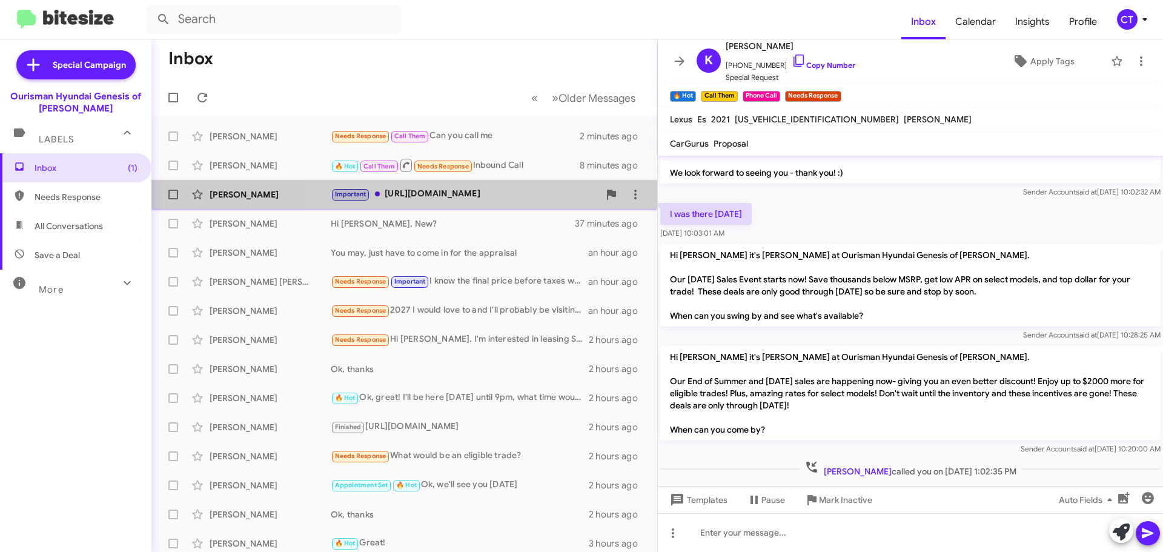
drag, startPoint x: 479, startPoint y: 200, endPoint x: 474, endPoint y: 195, distance: 6.9
click at [478, 198] on div "Important [URL][DOMAIN_NAME]" at bounding box center [465, 194] width 268 height 14
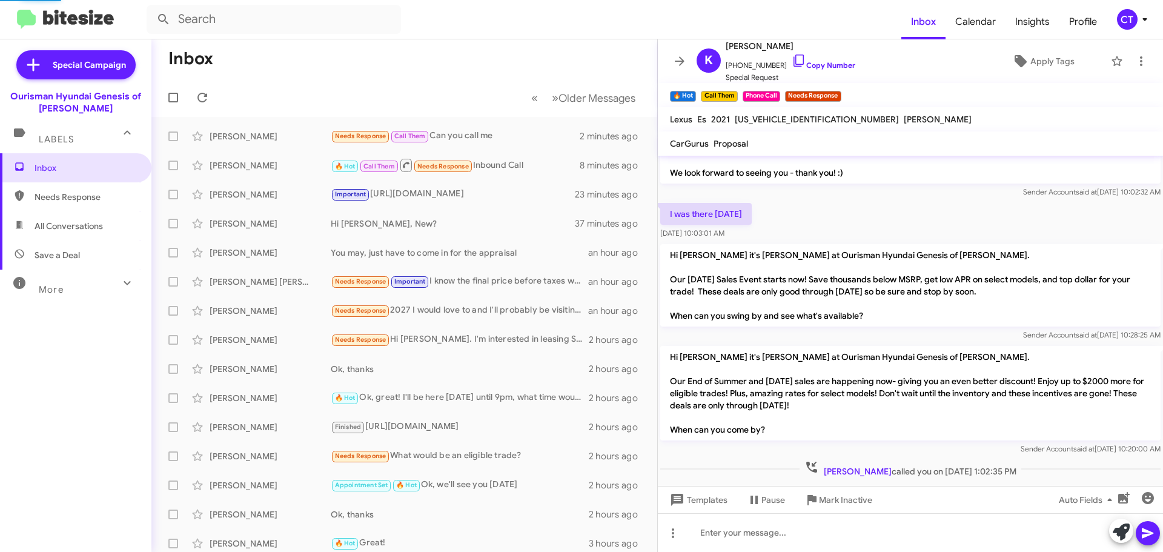
scroll to position [169, 0]
